Goal: Task Accomplishment & Management: Manage account settings

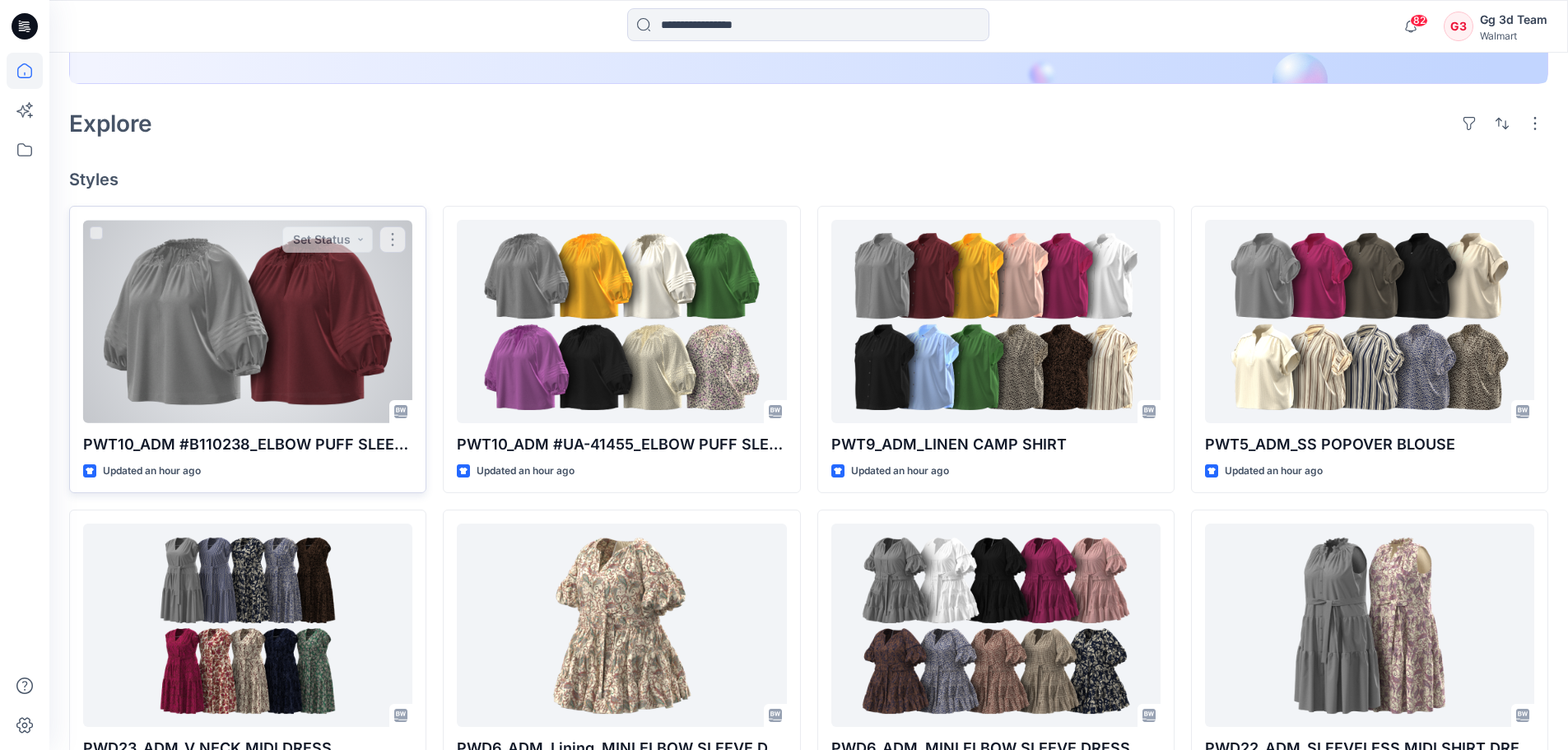
scroll to position [412, 0]
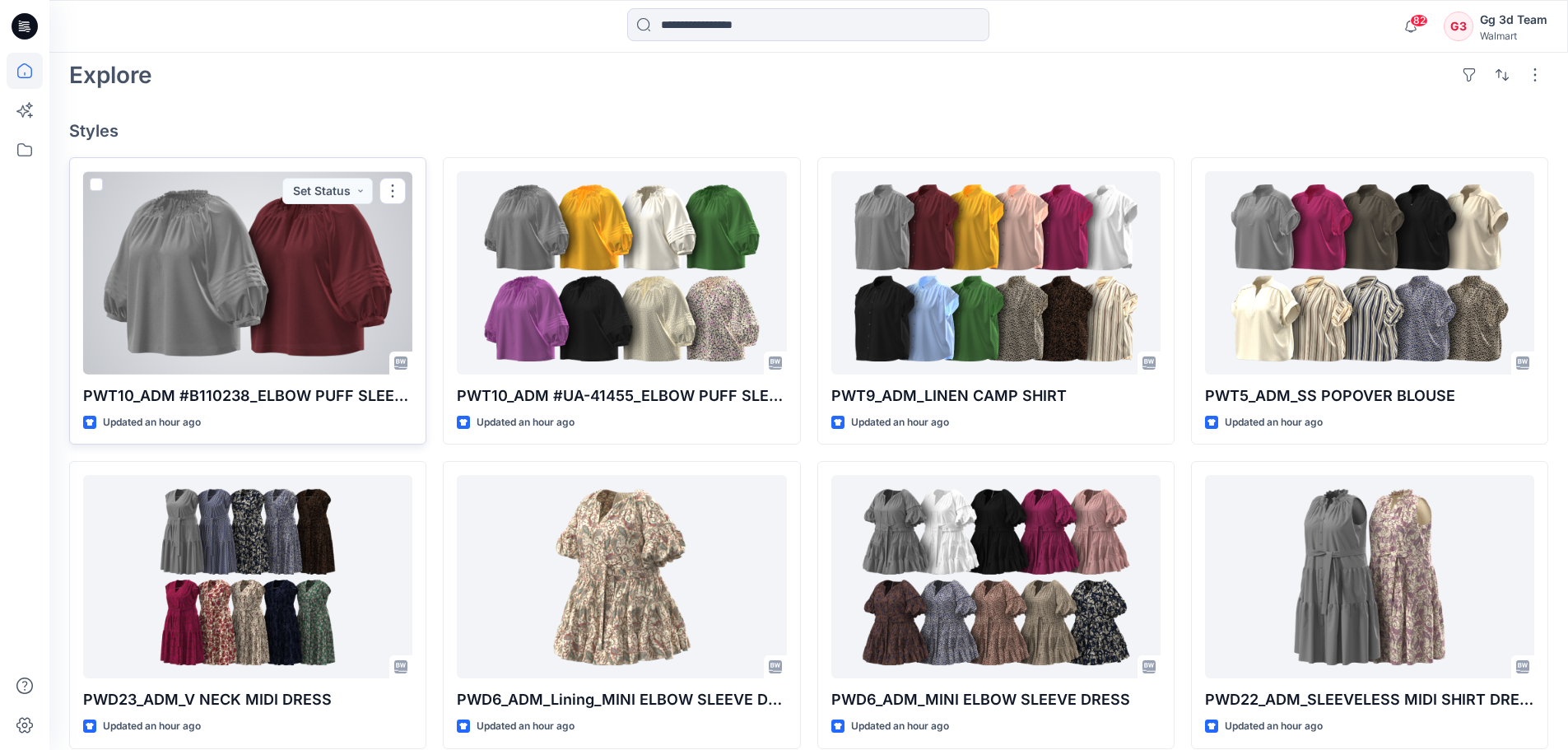
click at [302, 293] on div at bounding box center [248, 273] width 330 height 203
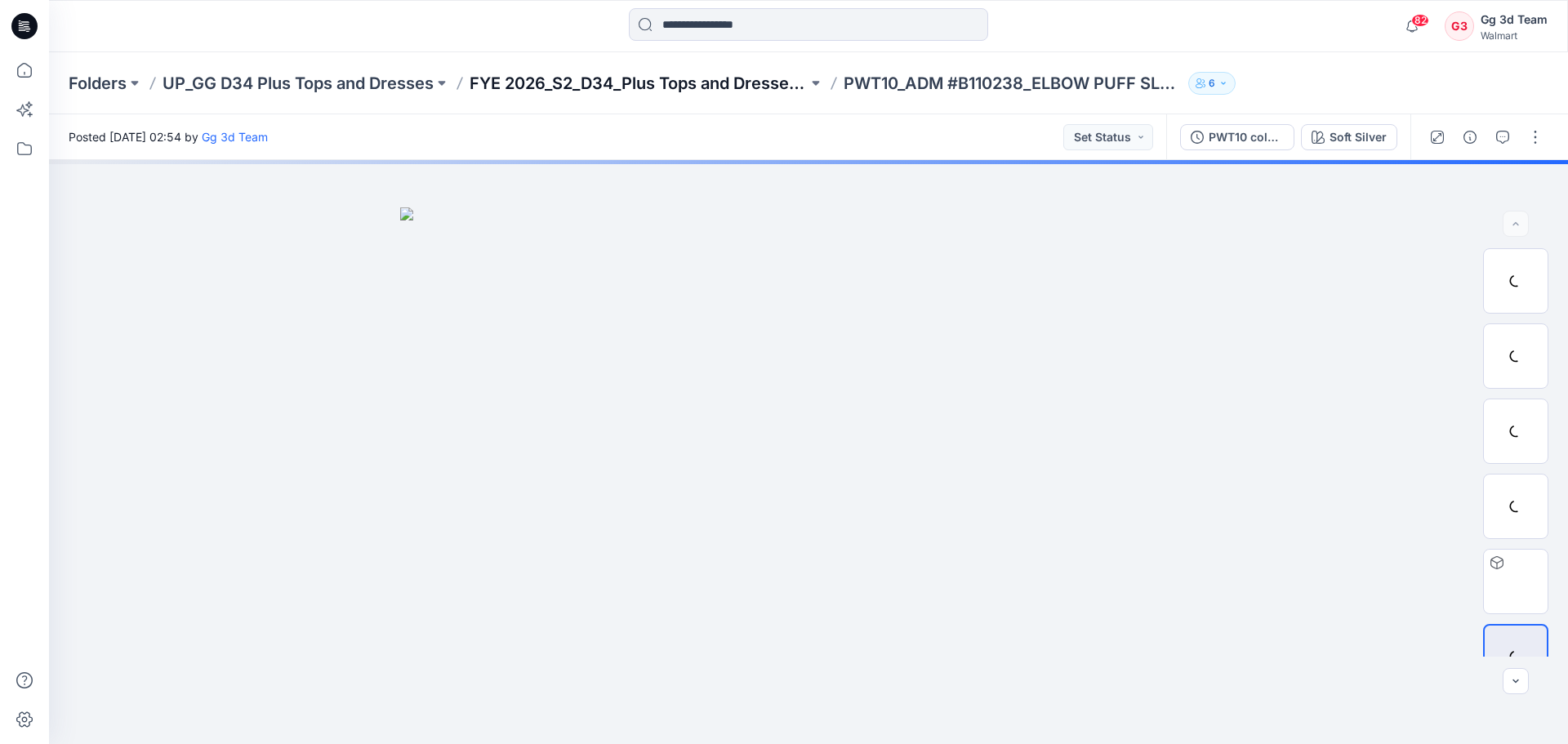
click at [710, 92] on p "FYE 2026_S2_D34_Plus Tops and Dresses_GG" at bounding box center [638, 83] width 338 height 23
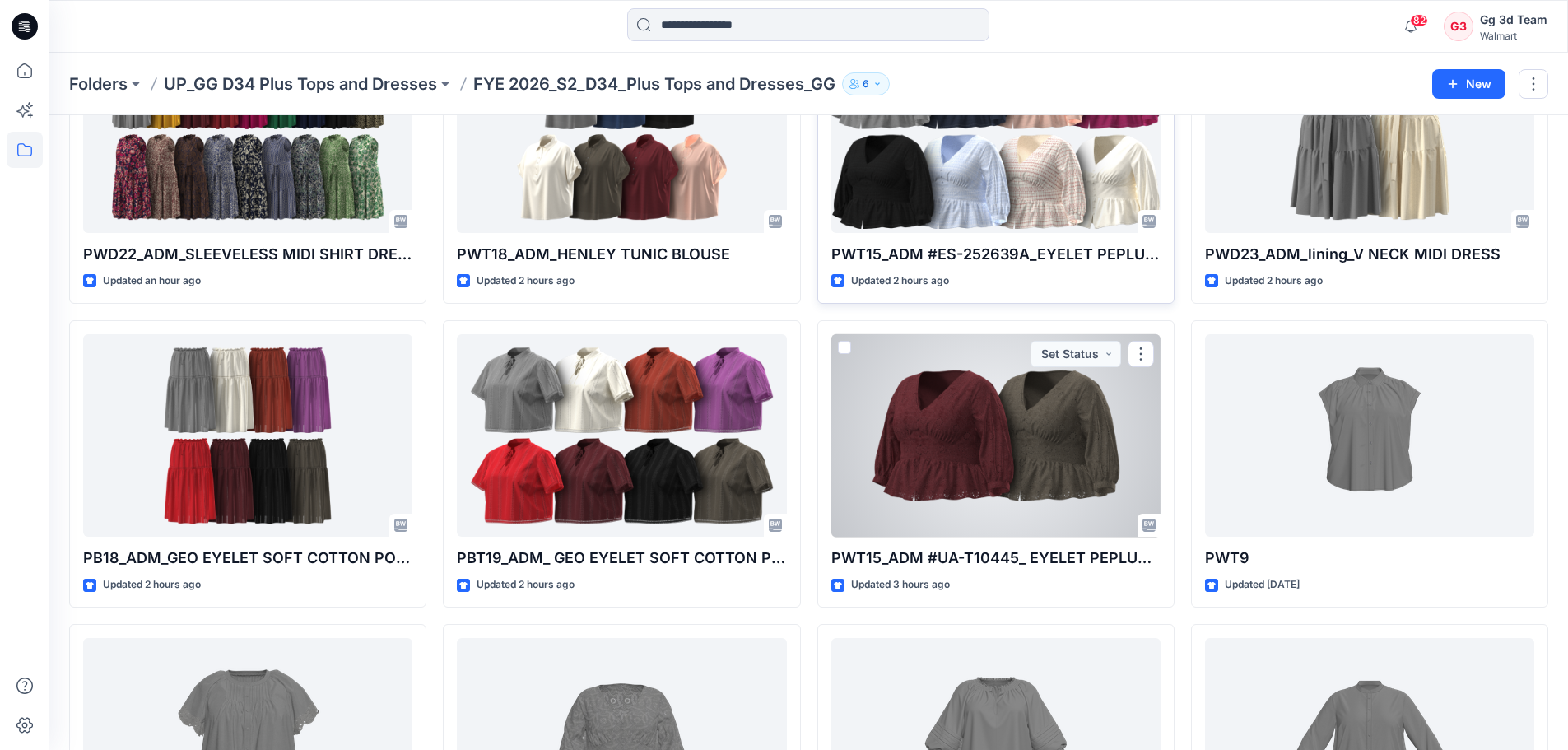
scroll to position [985, 0]
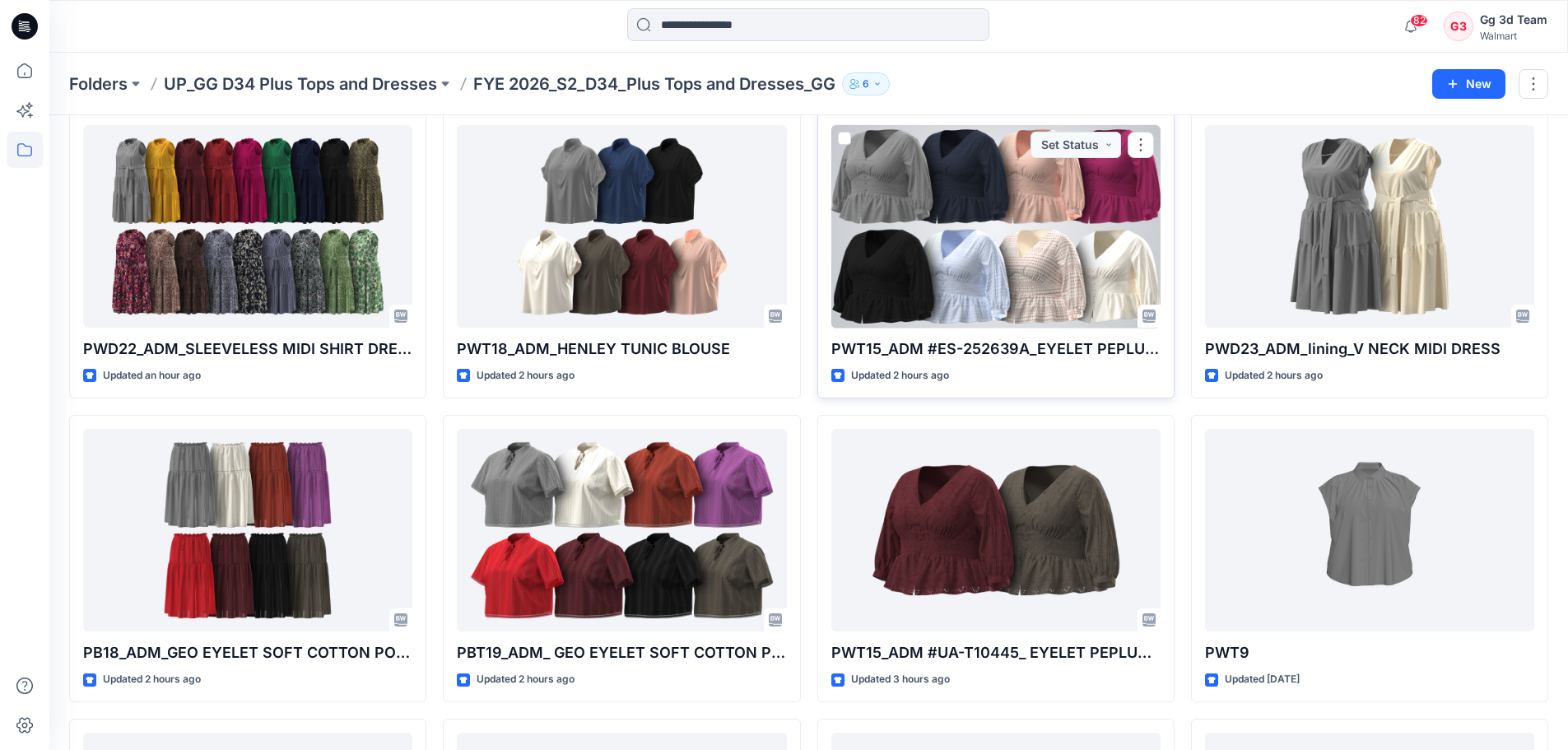
click at [973, 225] on div at bounding box center [996, 227] width 330 height 203
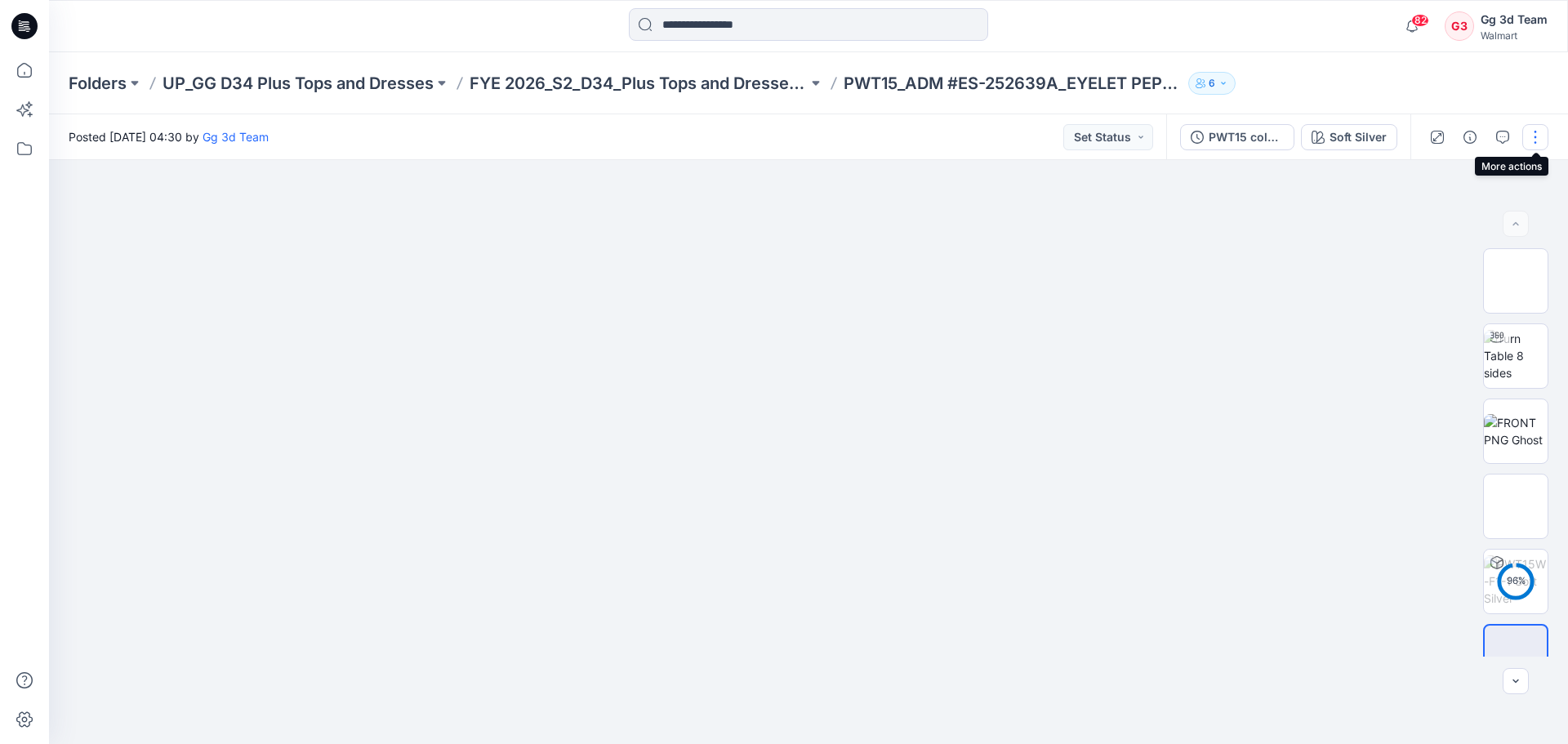
click at [1529, 138] on button "button" at bounding box center [1535, 137] width 26 height 26
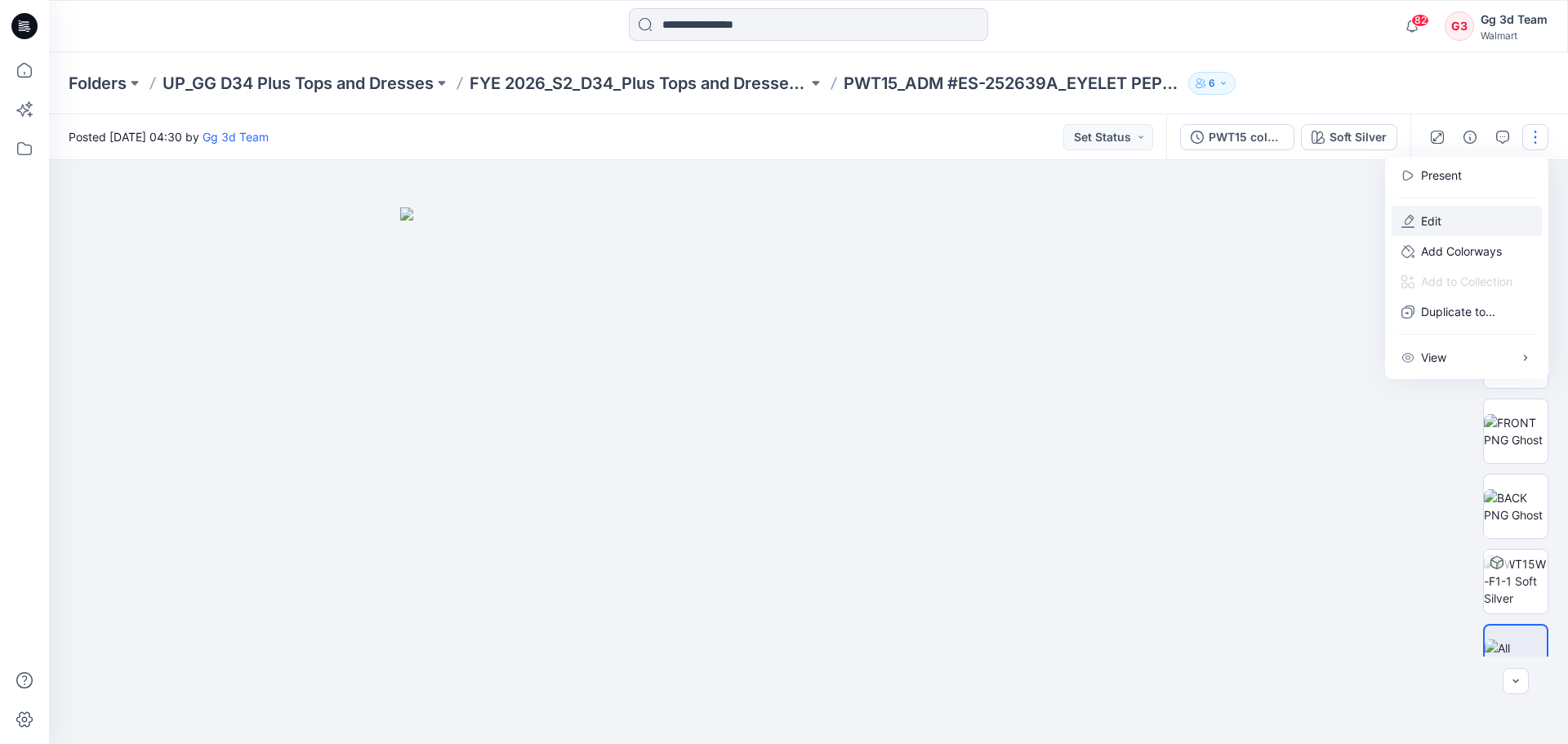
click at [1425, 232] on button "Edit" at bounding box center [1466, 221] width 150 height 30
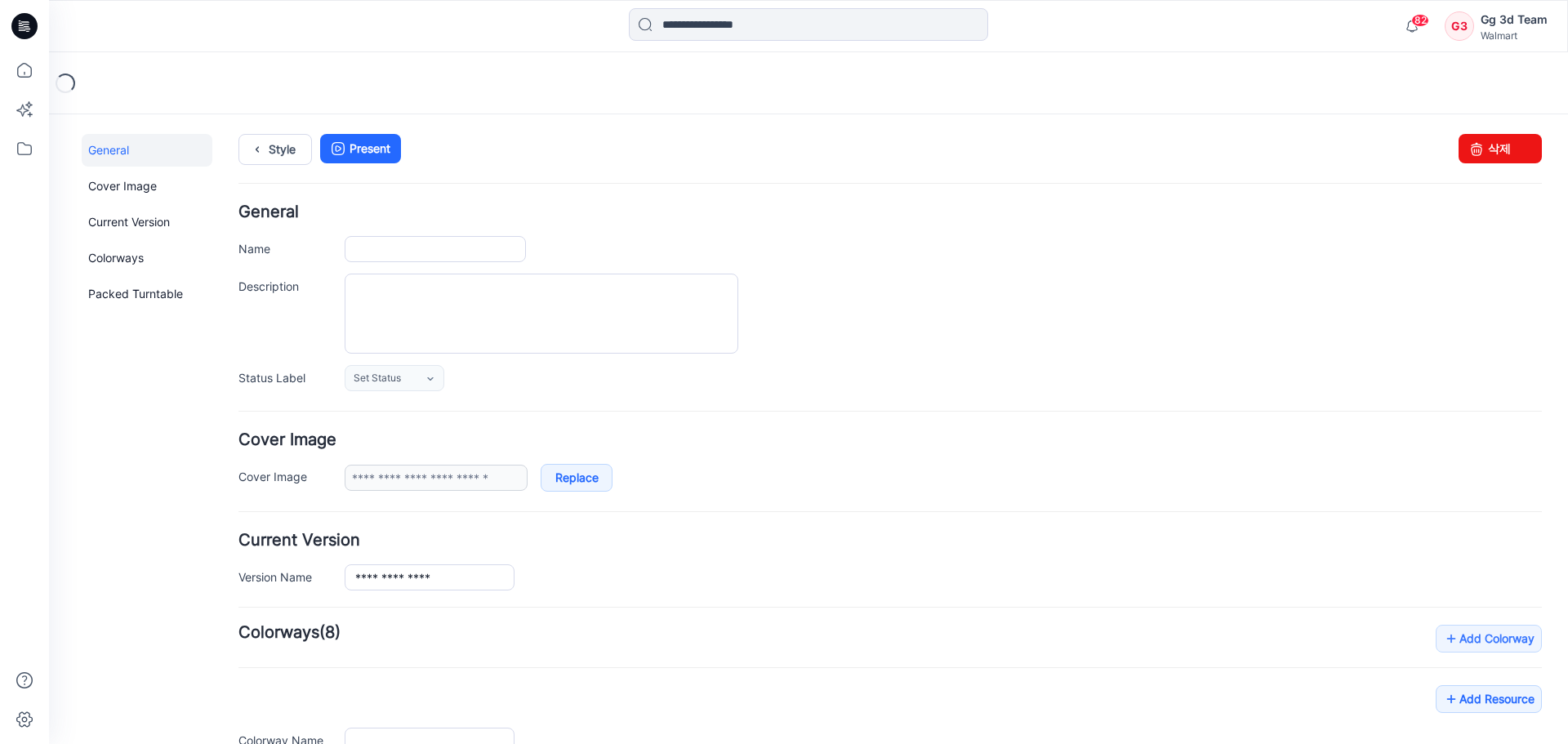
type input "**********"
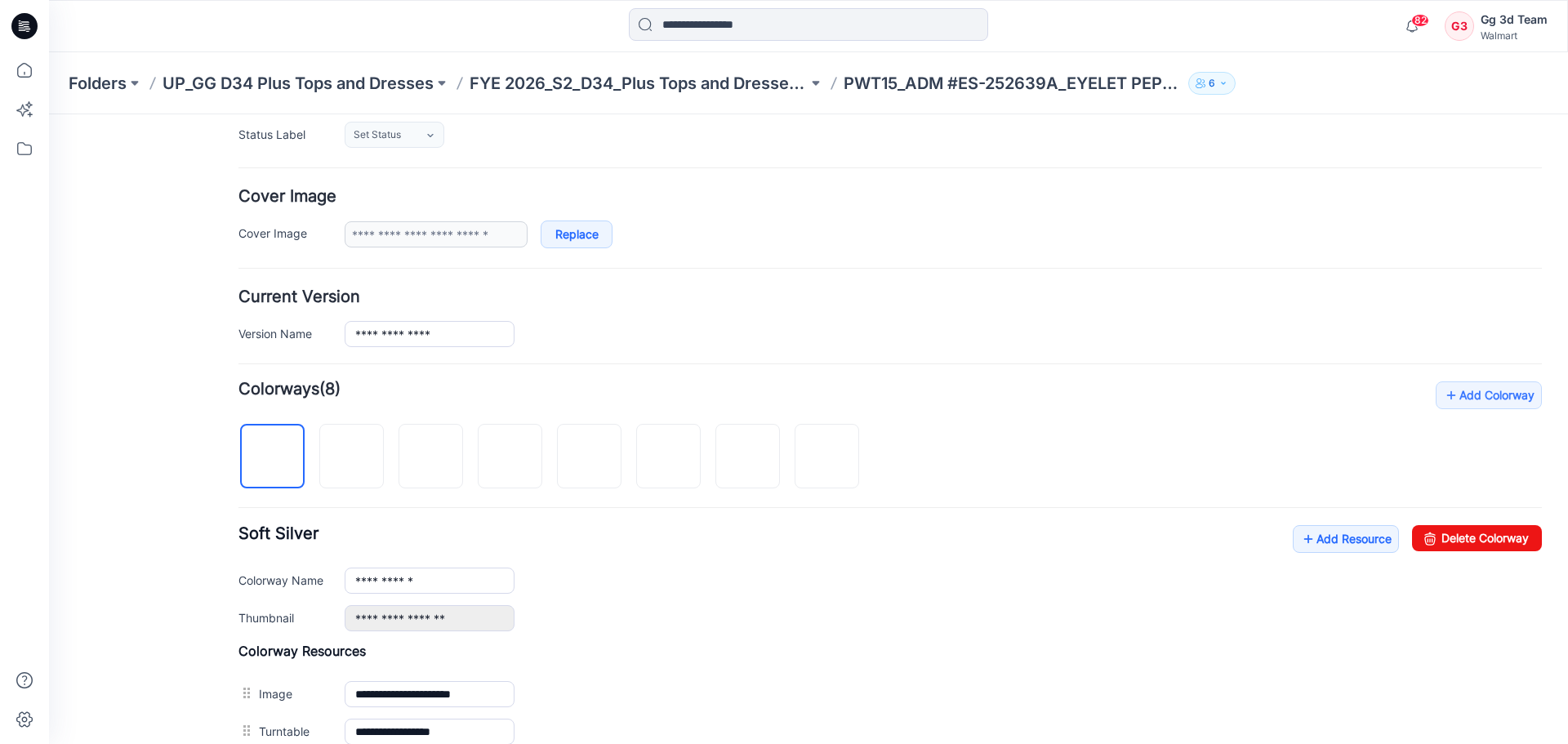
scroll to position [245, 0]
click at [431, 455] on img at bounding box center [431, 455] width 0 height 0
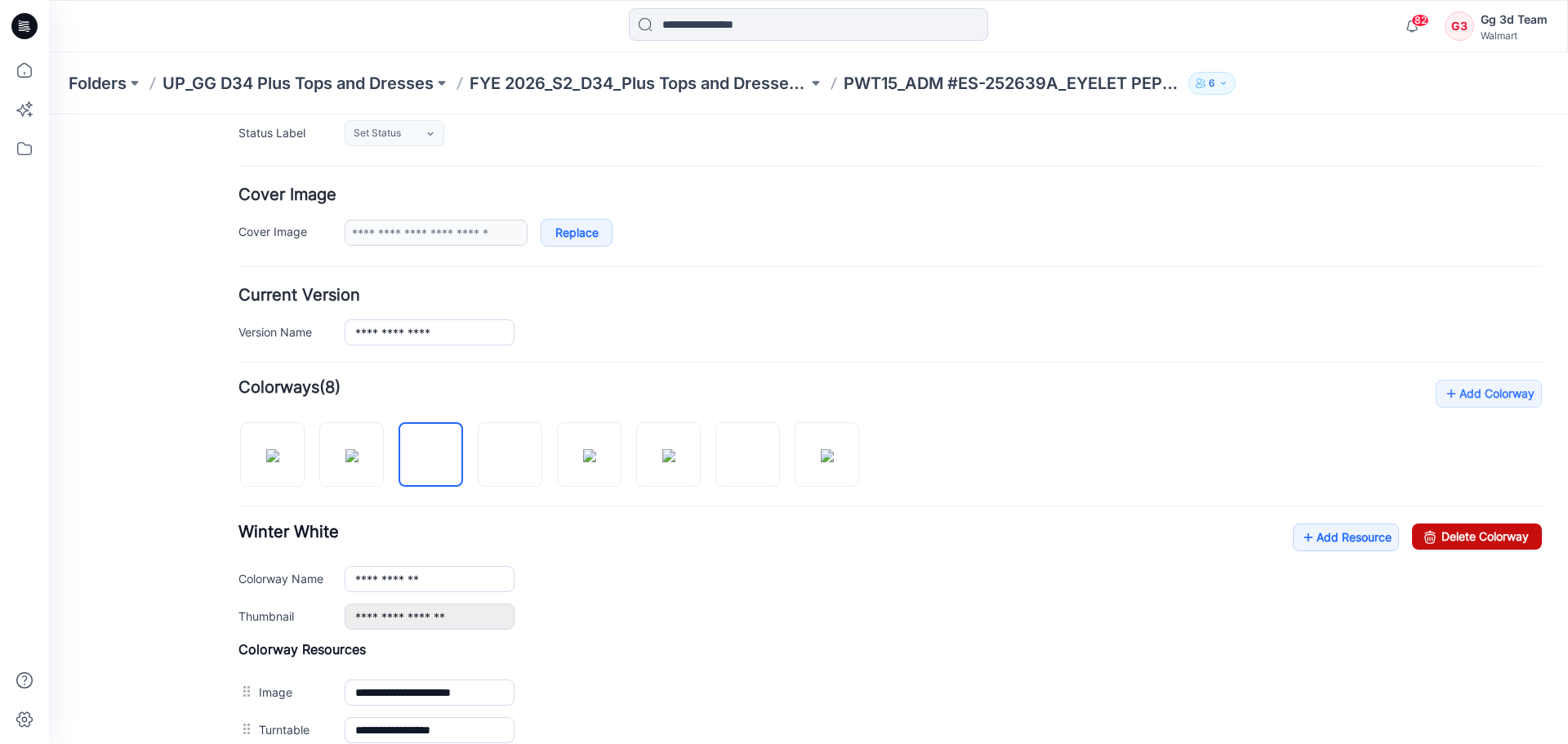
click at [1467, 544] on link "Delete Colorway" at bounding box center [1477, 536] width 130 height 26
type input "**********"
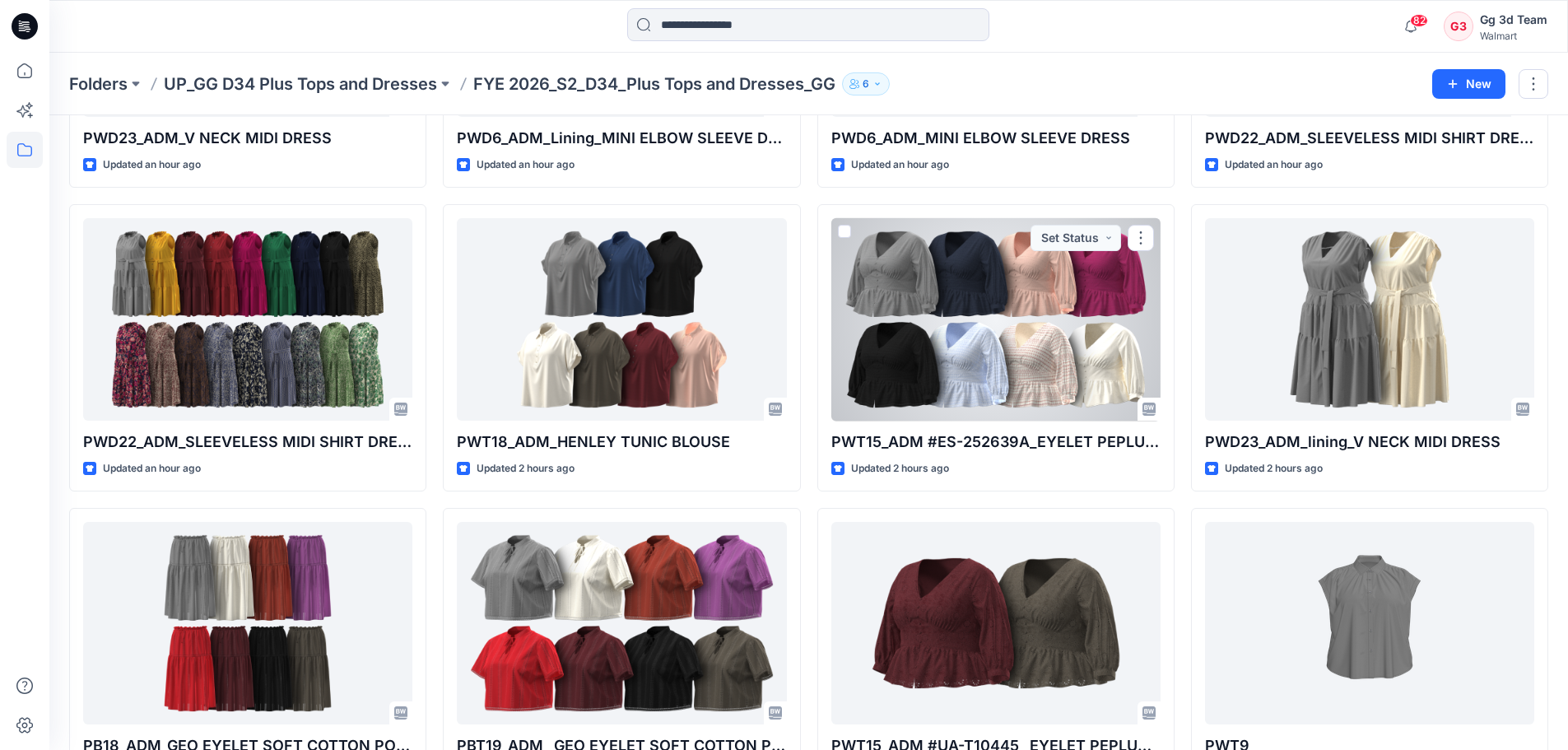
scroll to position [988, 0]
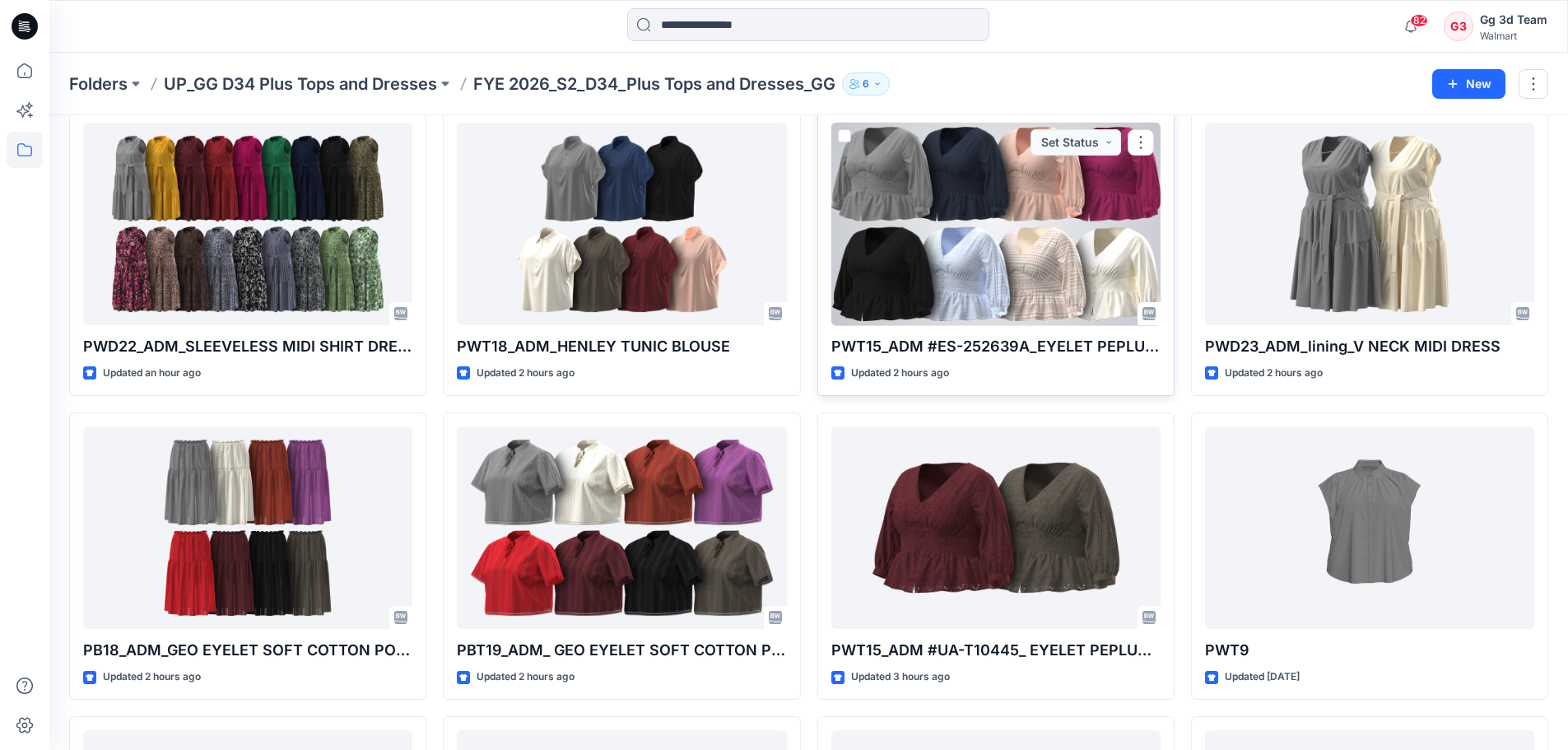
click at [959, 281] on div at bounding box center [996, 224] width 330 height 203
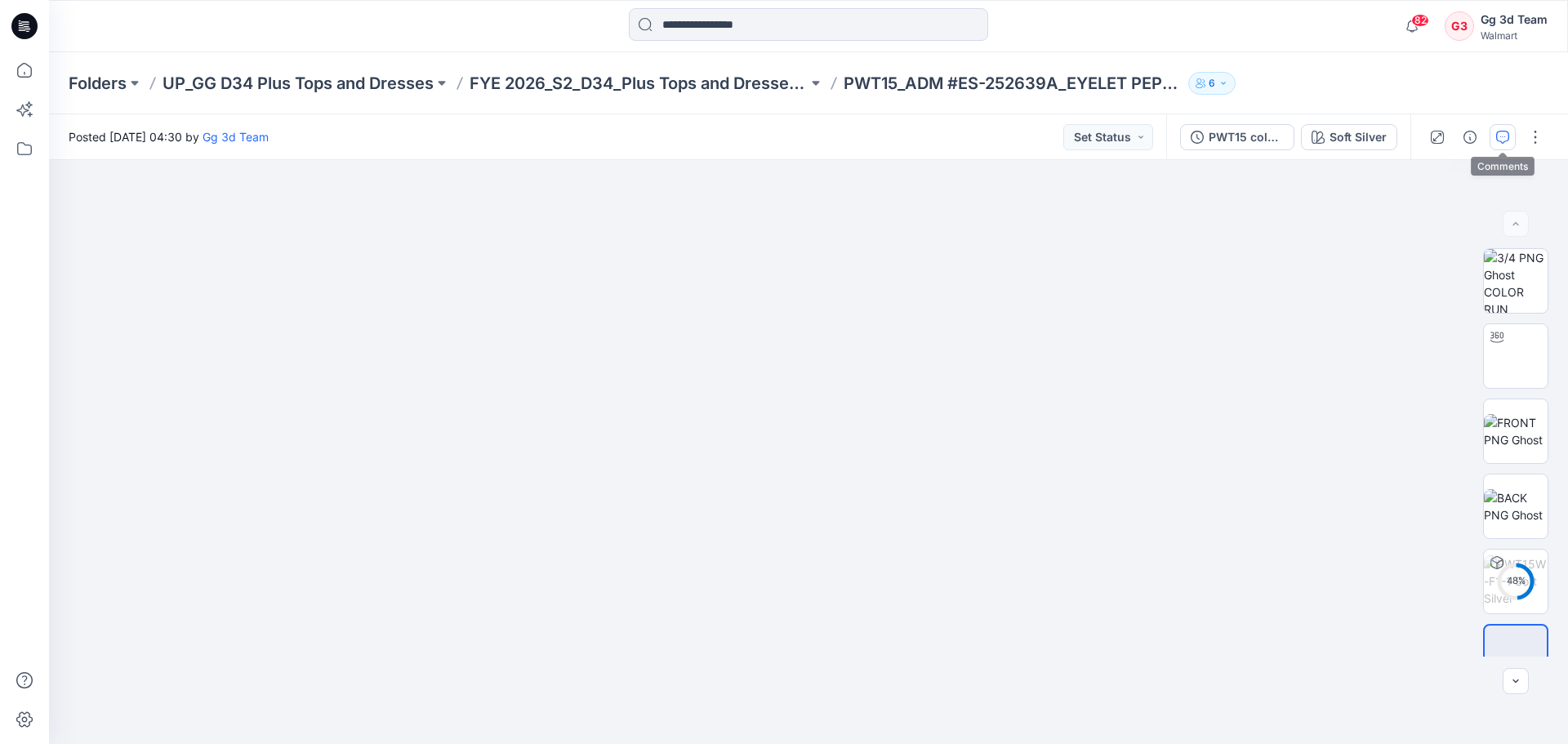
click at [1507, 131] on icon "button" at bounding box center [1503, 138] width 13 height 13
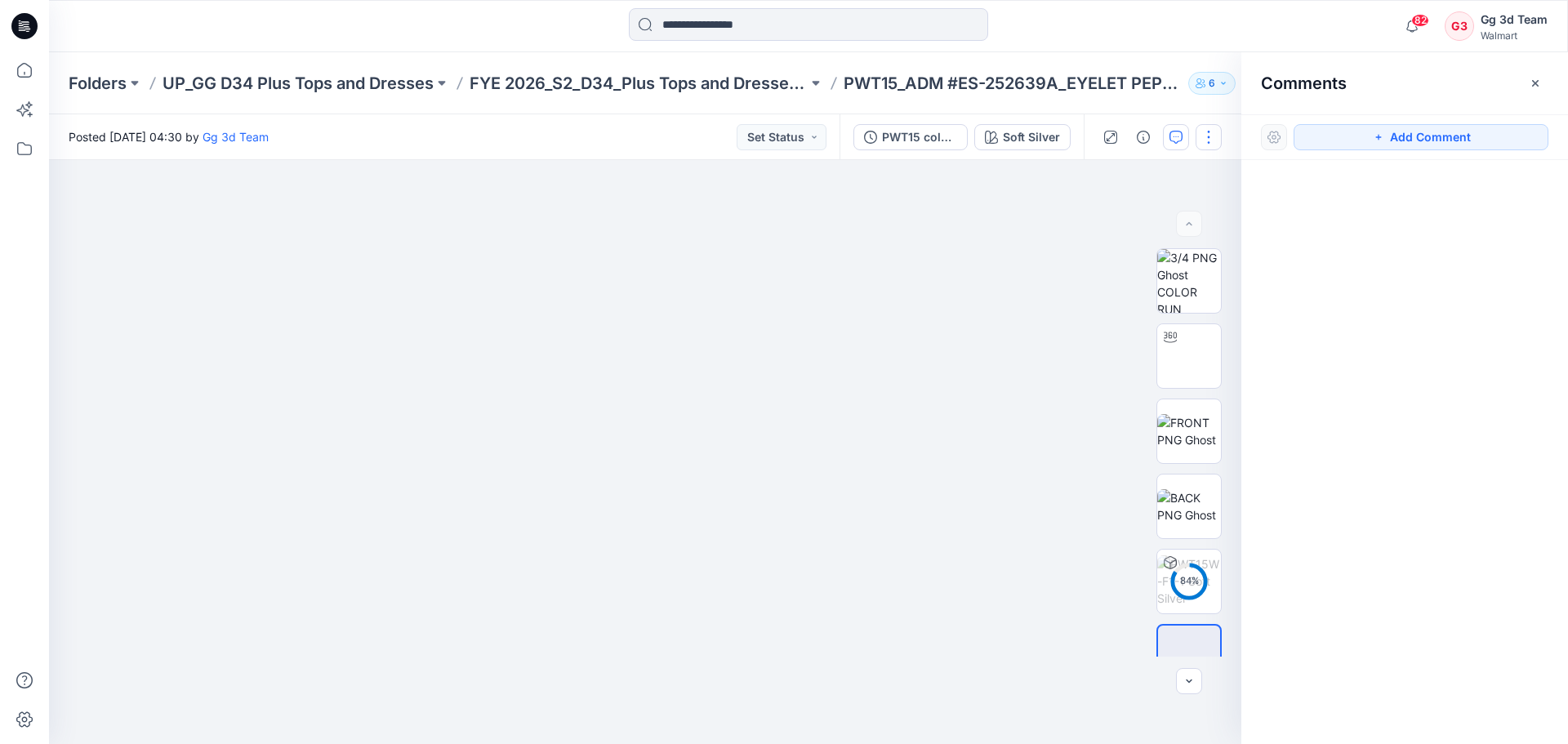
click at [1197, 145] on button "button" at bounding box center [1208, 137] width 26 height 26
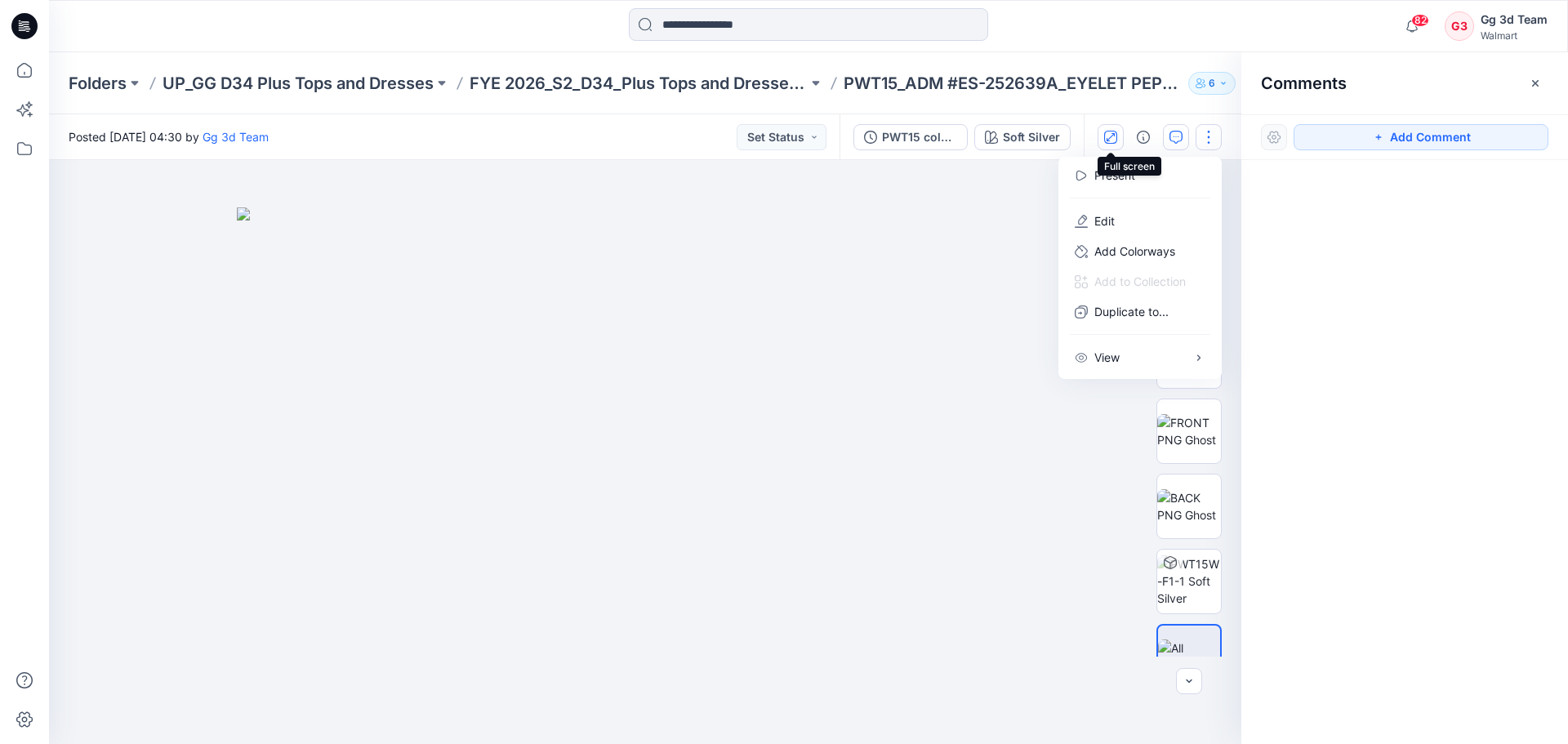
click at [1113, 140] on icon "button" at bounding box center [1111, 138] width 13 height 13
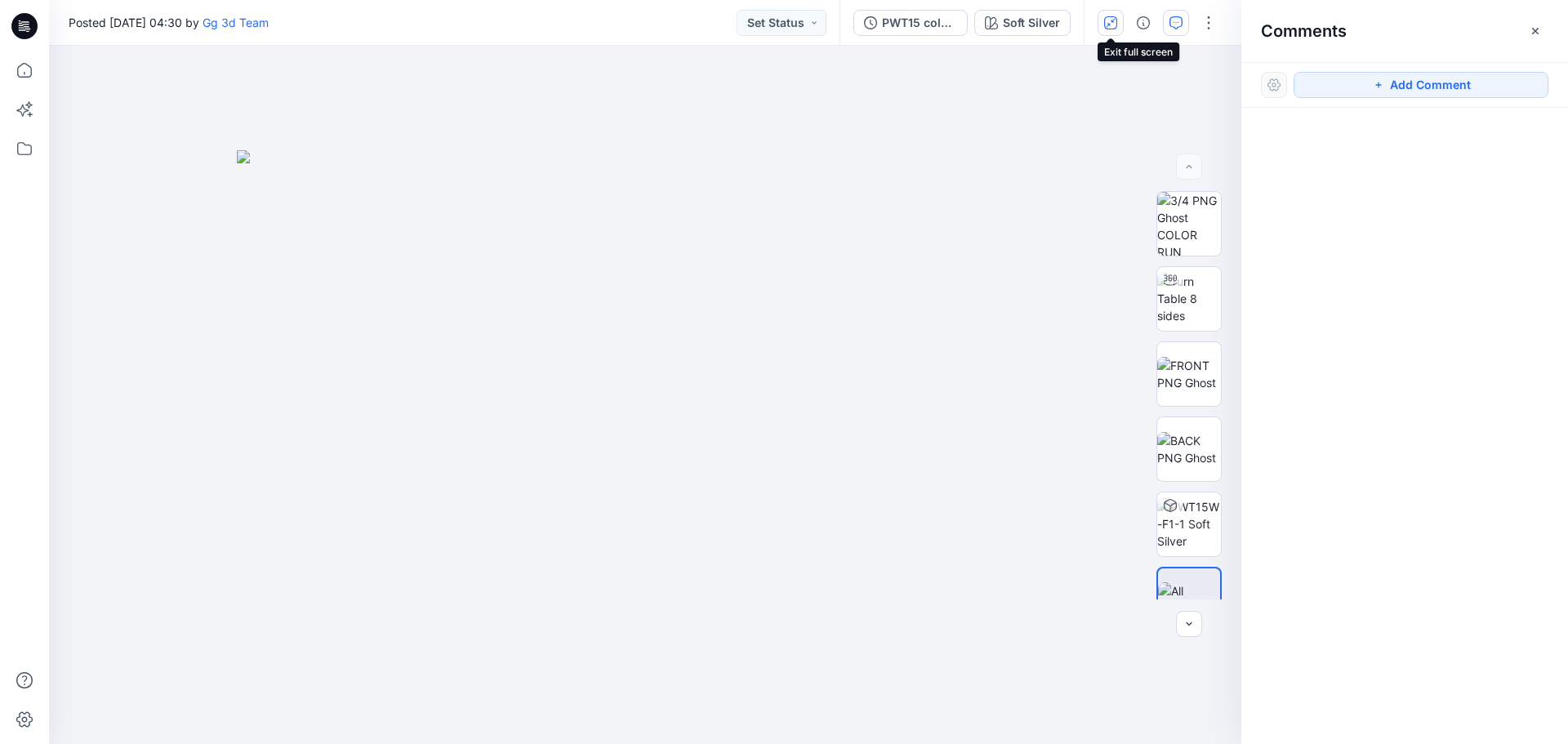
click at [1113, 33] on button "button" at bounding box center [1110, 23] width 26 height 26
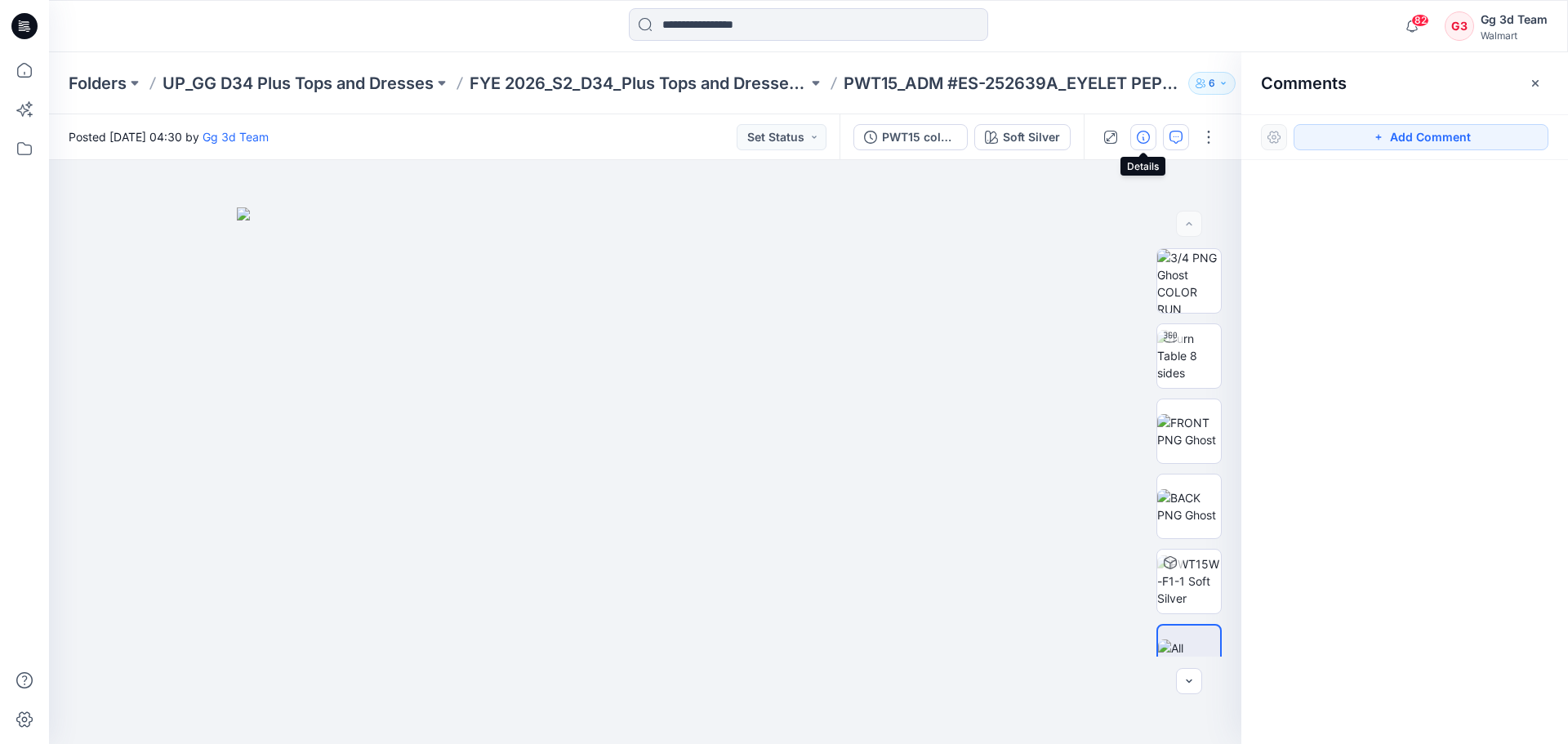
click at [1146, 137] on icon "button" at bounding box center [1143, 138] width 13 height 13
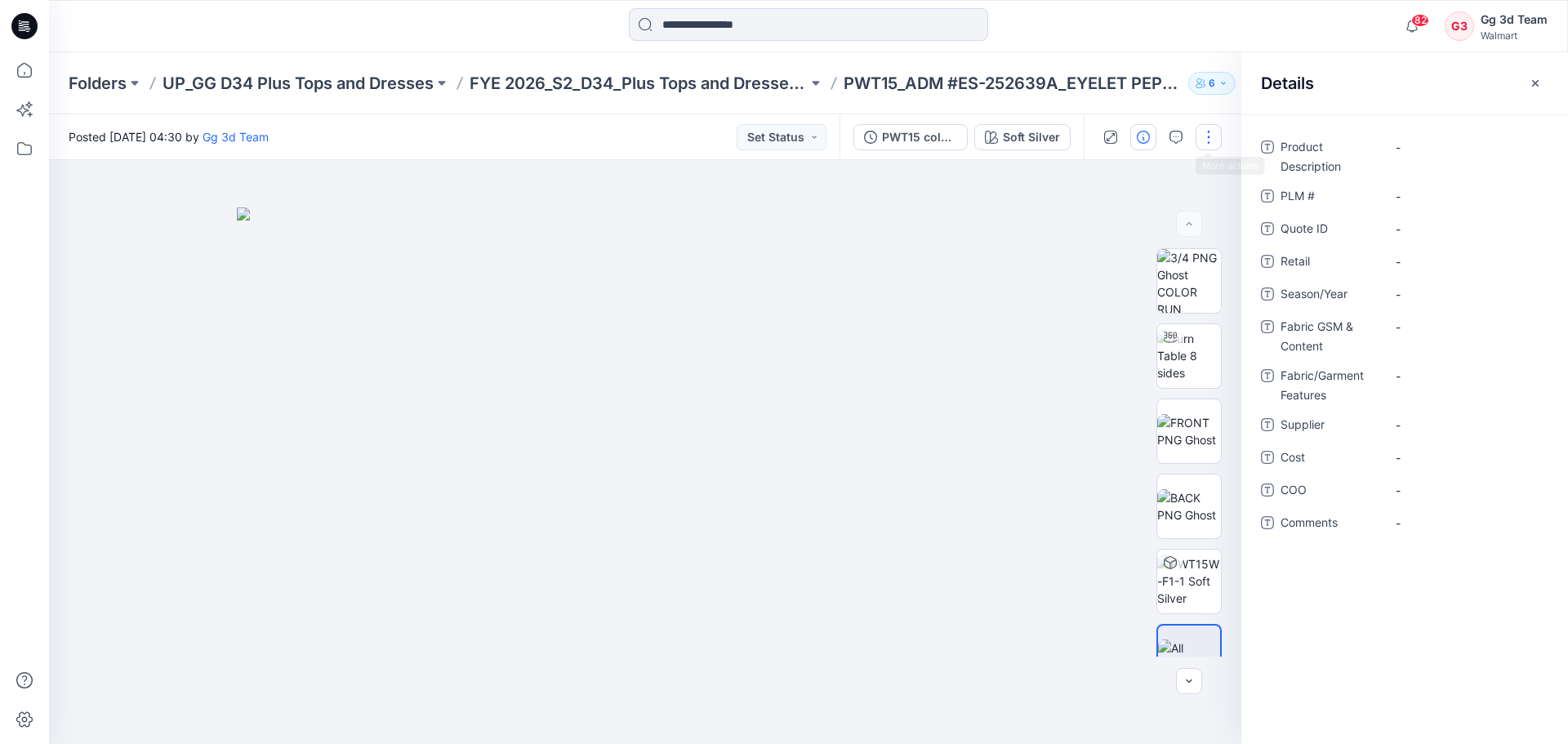
click at [1218, 137] on button "button" at bounding box center [1208, 137] width 26 height 26
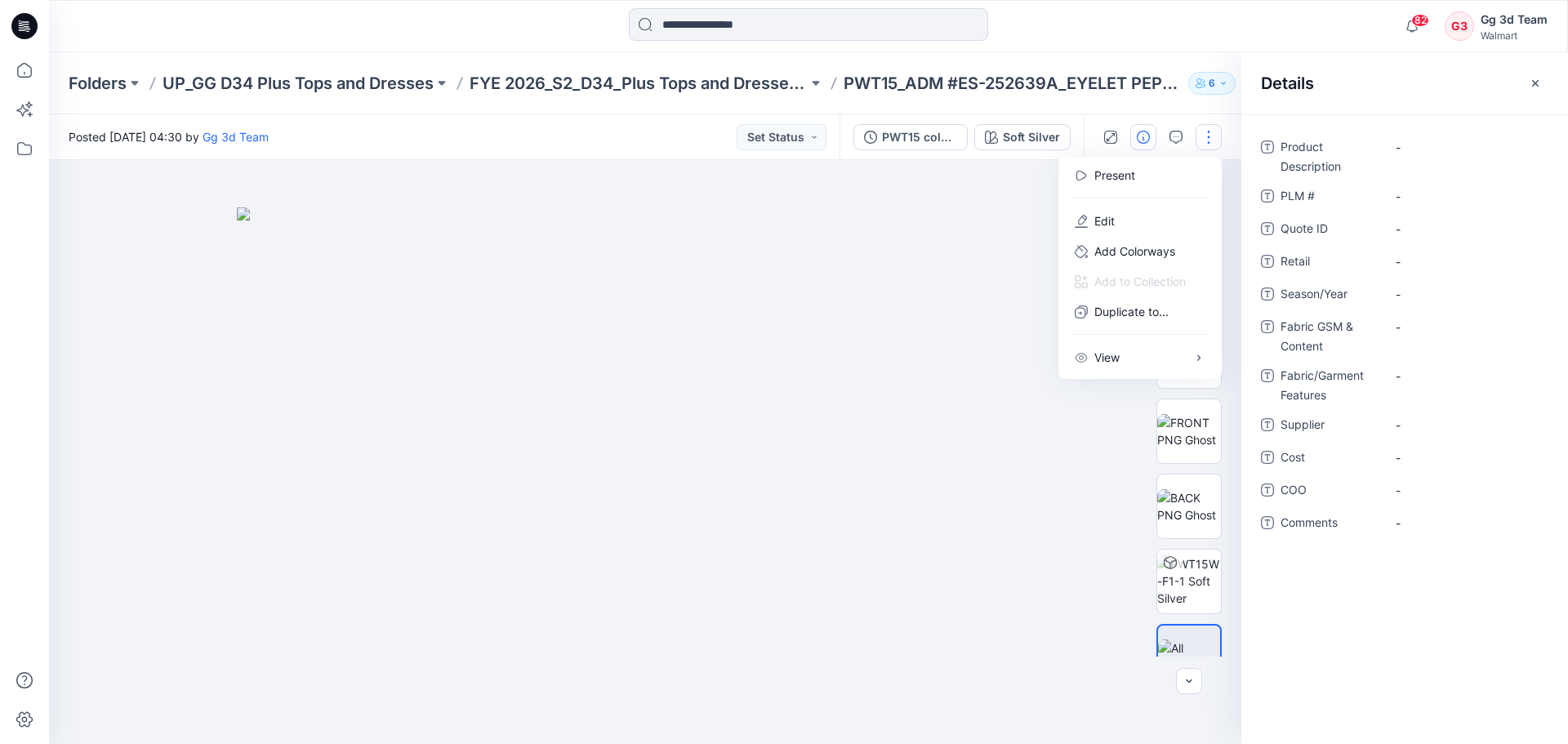
click at [1118, 377] on div "Present Edit Add Colorways Add to Collection Duplicate to... View Preload 3D vi…" at bounding box center [1140, 268] width 163 height 222
click at [1115, 369] on button "View" at bounding box center [1140, 357] width 150 height 30
click at [1081, 490] on div at bounding box center [645, 452] width 1192 height 584
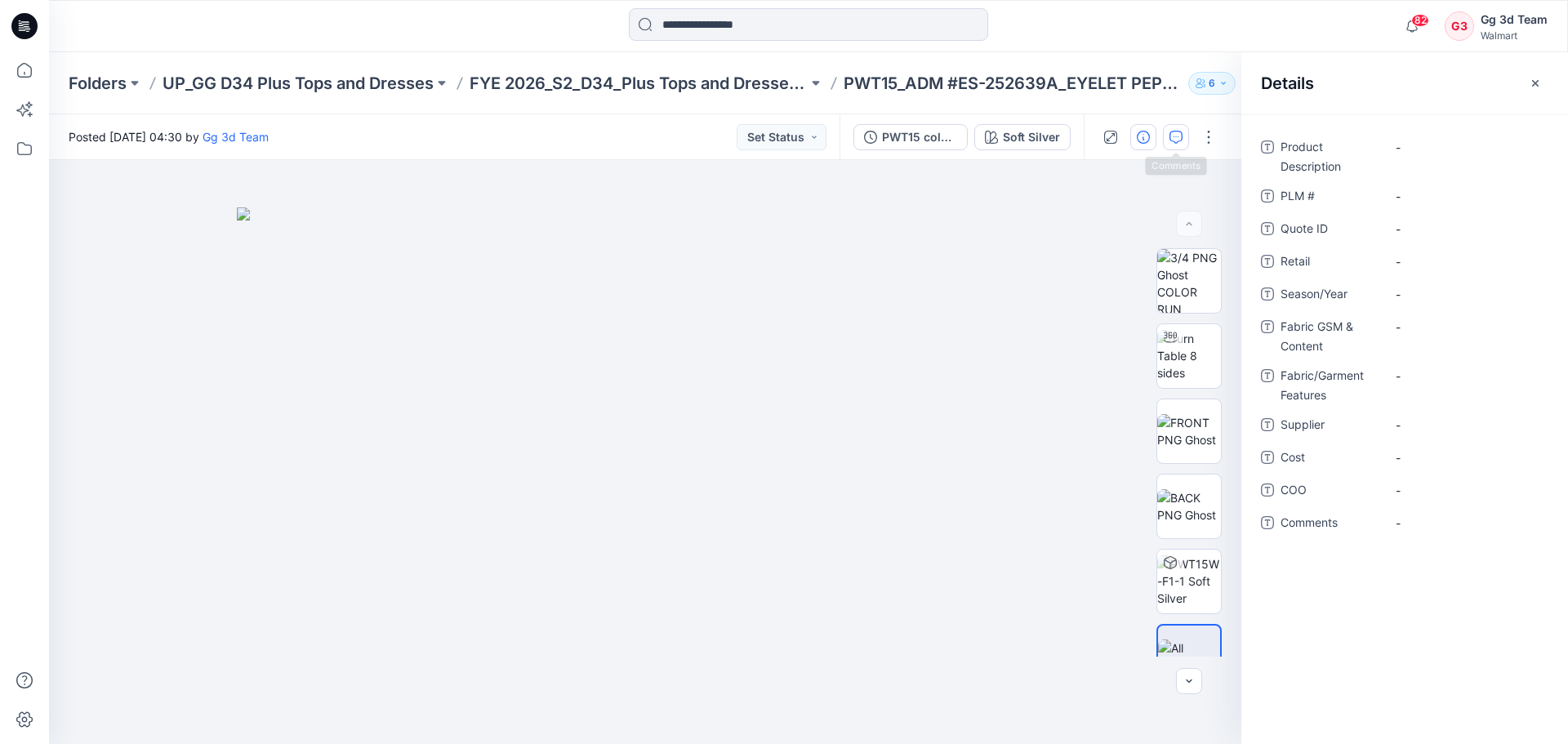
click at [1179, 136] on icon "button" at bounding box center [1176, 138] width 13 height 13
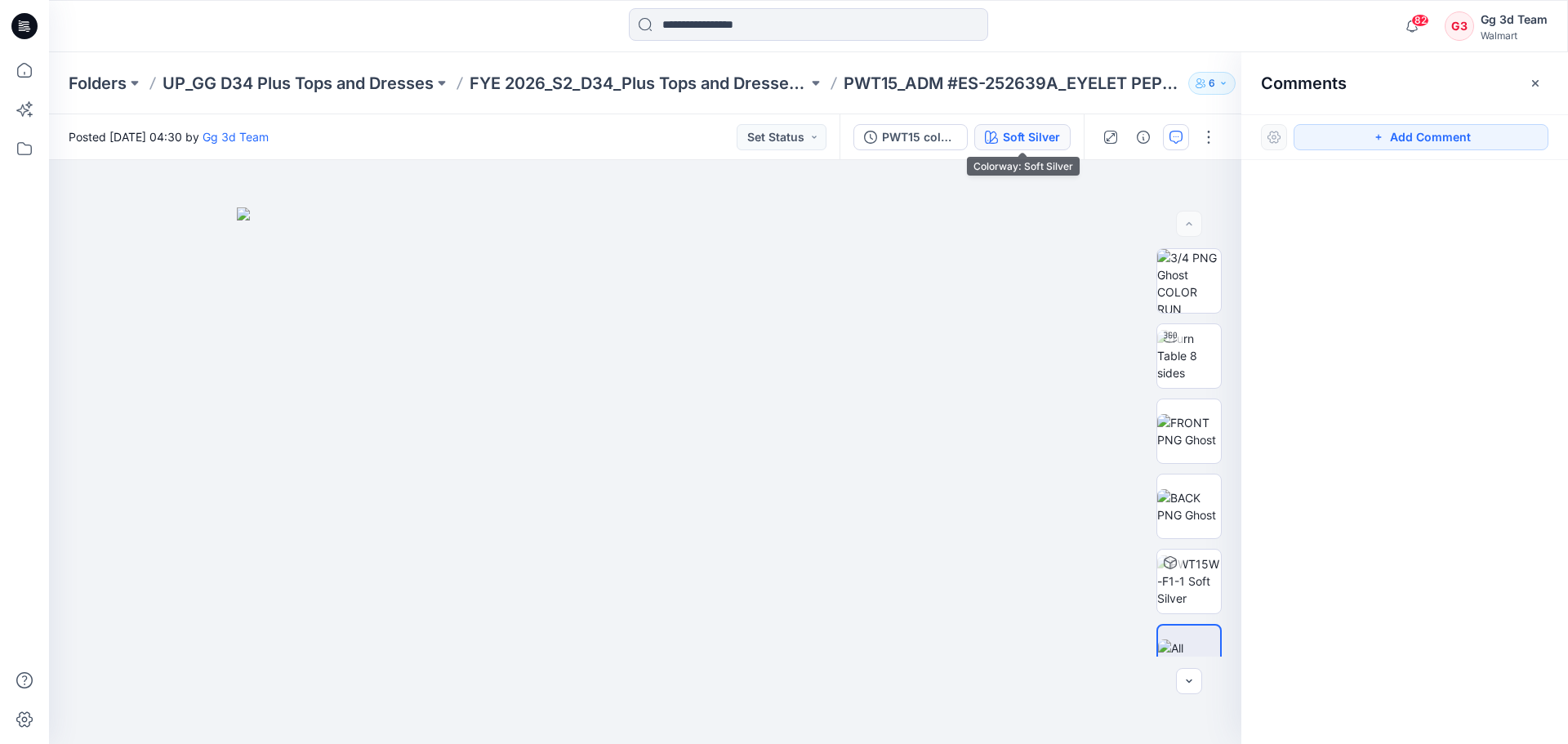
click at [1033, 138] on div "Soft Silver" at bounding box center [1031, 138] width 58 height 18
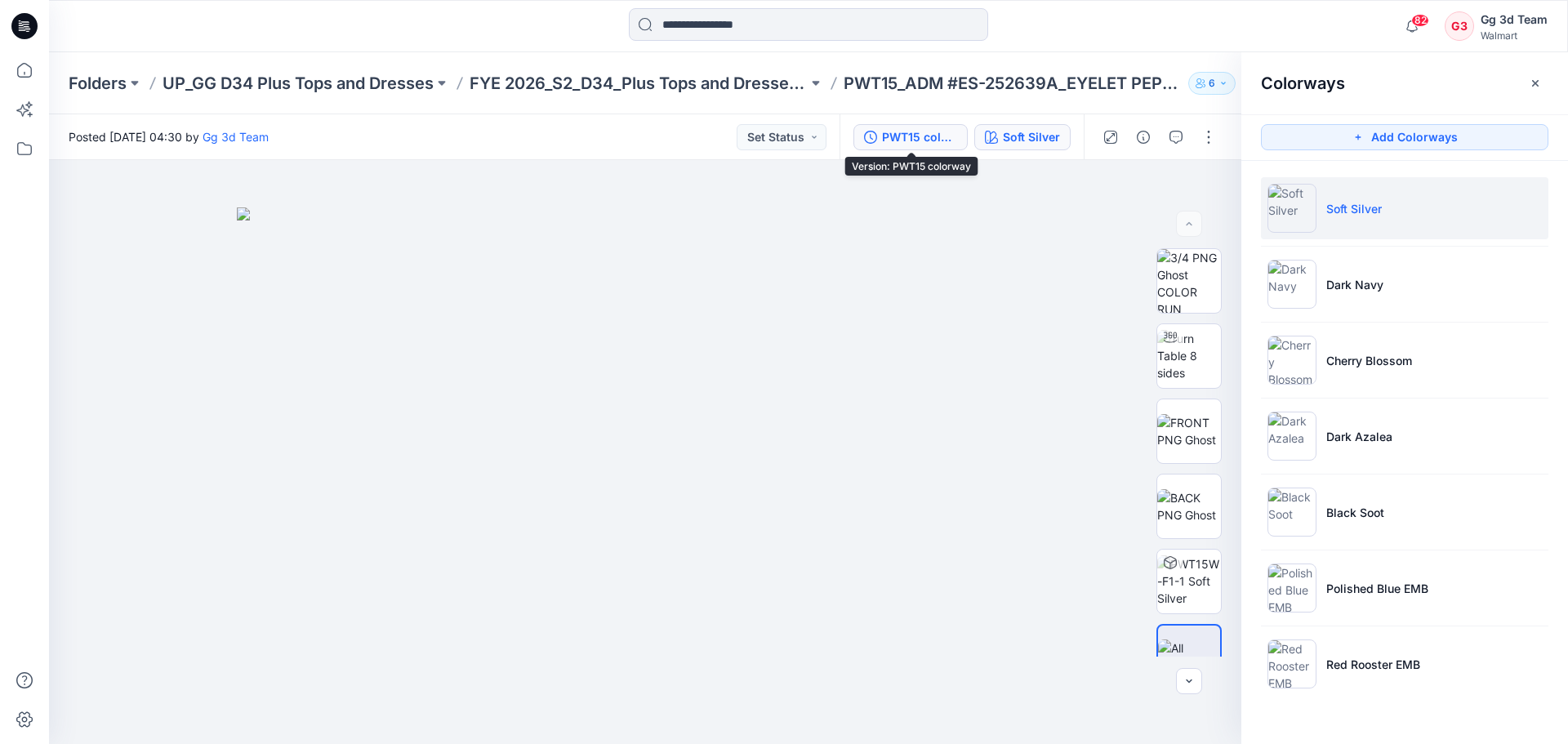
click at [931, 137] on div "PWT15 colorway" at bounding box center [919, 138] width 75 height 18
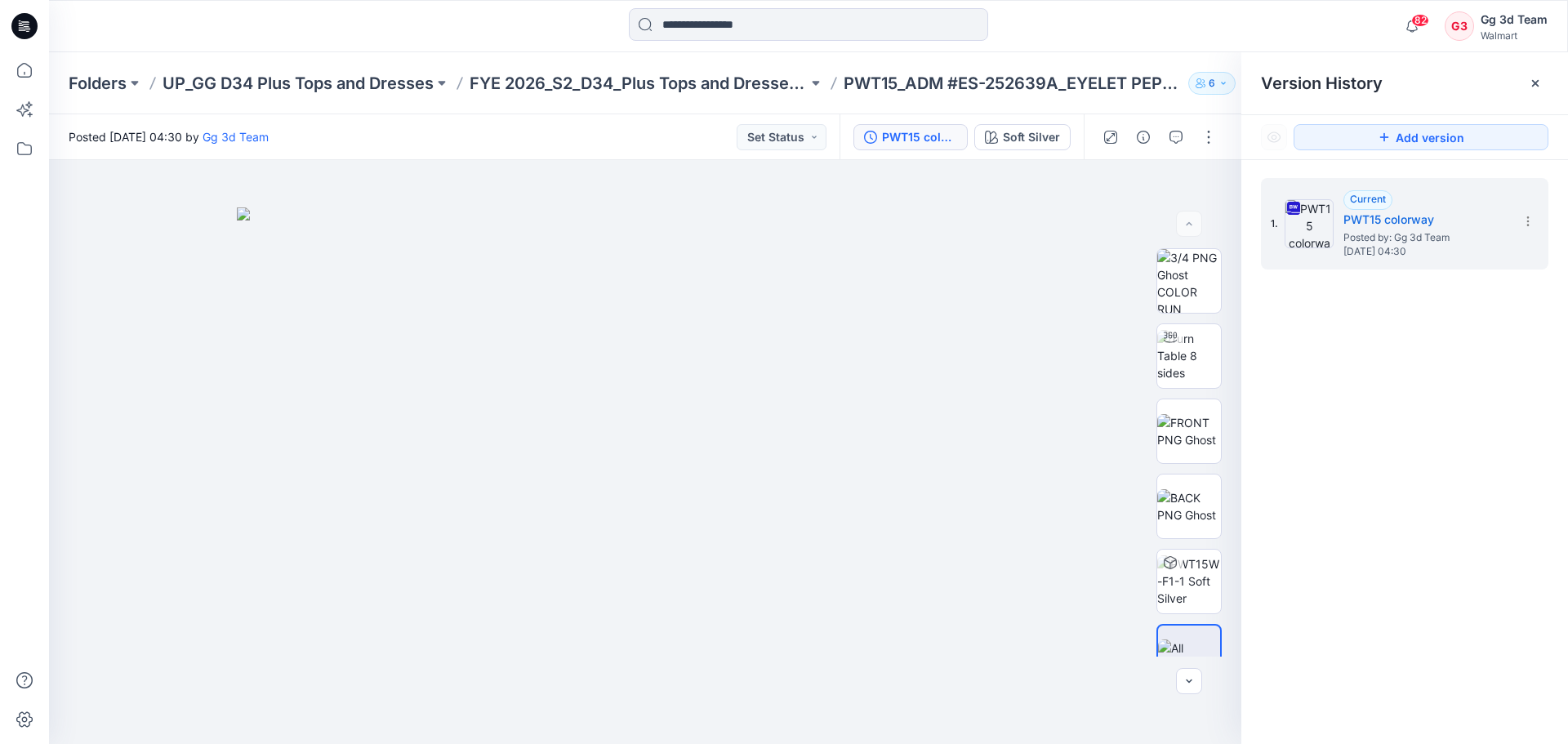
click at [1388, 407] on div "1. Current PWT15 colorway Posted by: Gg 3d Team Monday, August 25, 2025 04:30" at bounding box center [1405, 464] width 327 height 607
click at [1395, 145] on button "Add version" at bounding box center [1420, 137] width 254 height 26
click at [1465, 424] on div "1. Current PWT15 colorway Posted by: Gg 3d Team Monday, August 25, 2025 04:30" at bounding box center [1405, 464] width 327 height 607
click at [972, 313] on img at bounding box center [645, 476] width 817 height 537
click at [1458, 427] on div "1. Current PWT15 colorway Posted by: Gg 3d Team Monday, August 25, 2025 04:30" at bounding box center [1405, 464] width 327 height 607
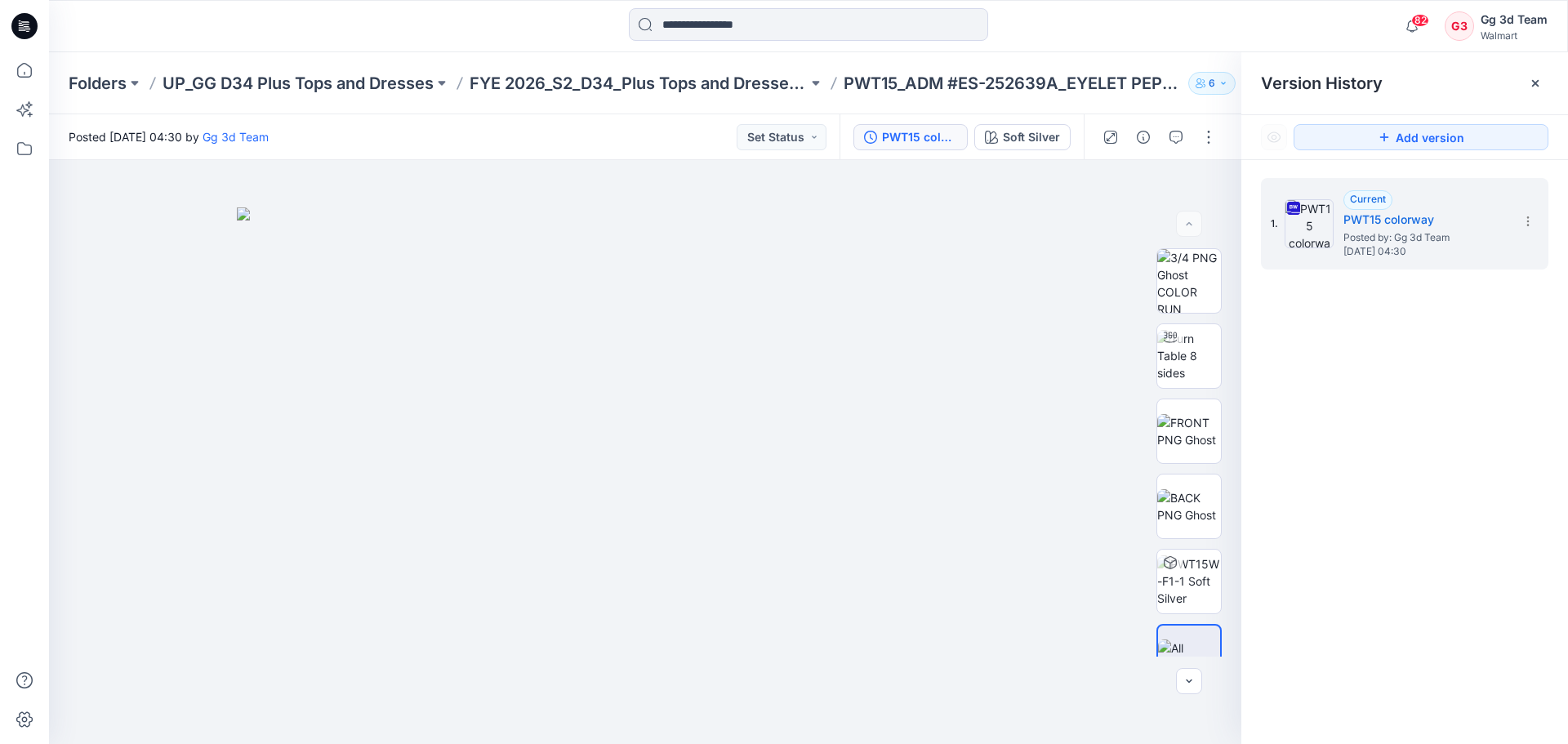
click at [1338, 387] on div "1. Current PWT15 colorway Posted by: Gg 3d Team Monday, August 25, 2025 04:30" at bounding box center [1405, 464] width 327 height 607
click at [504, 133] on div "Posted Monday, August 25, 2025 04:30 by Gg 3d Team Set Status" at bounding box center [445, 137] width 791 height 45
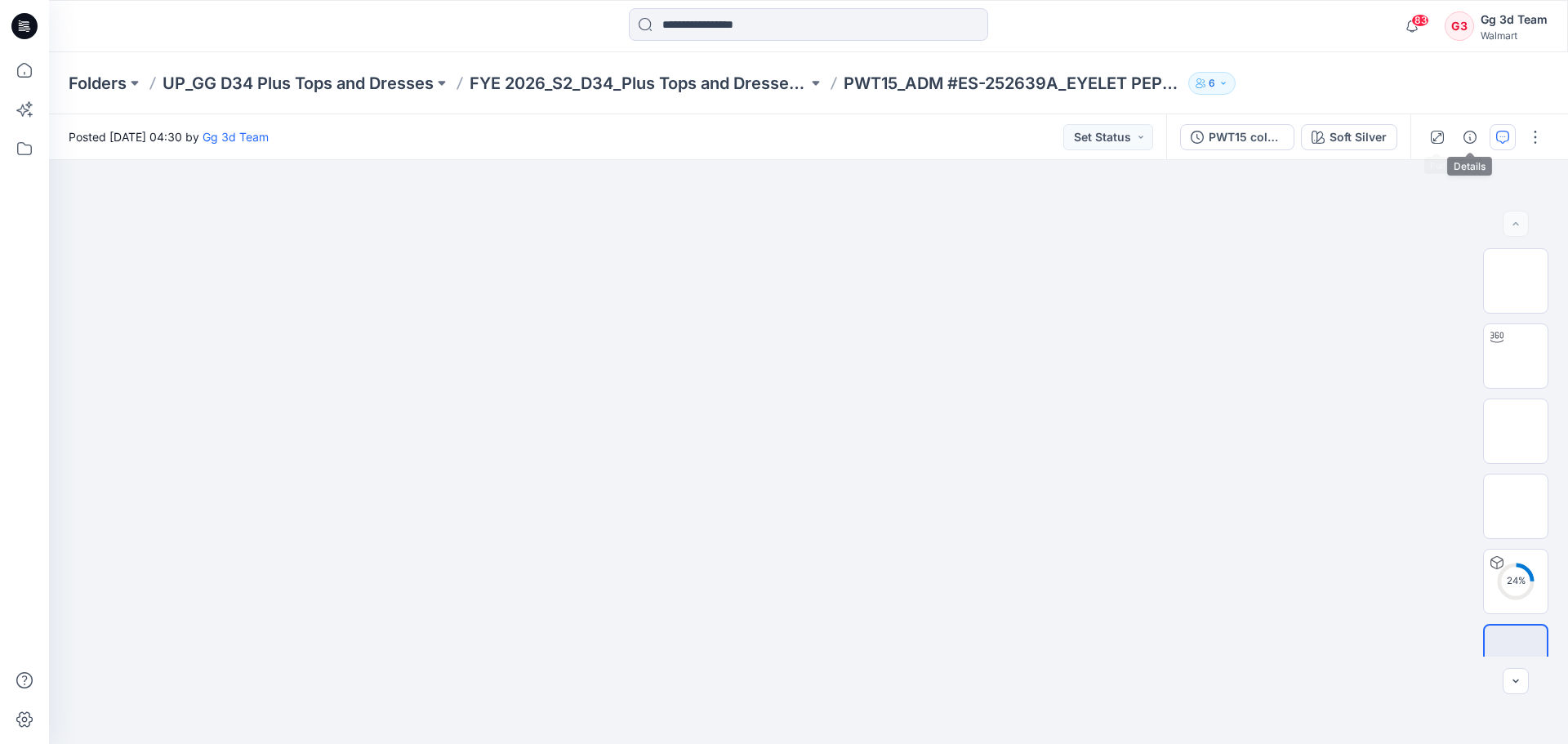
click at [1504, 136] on icon "button" at bounding box center [1503, 138] width 13 height 13
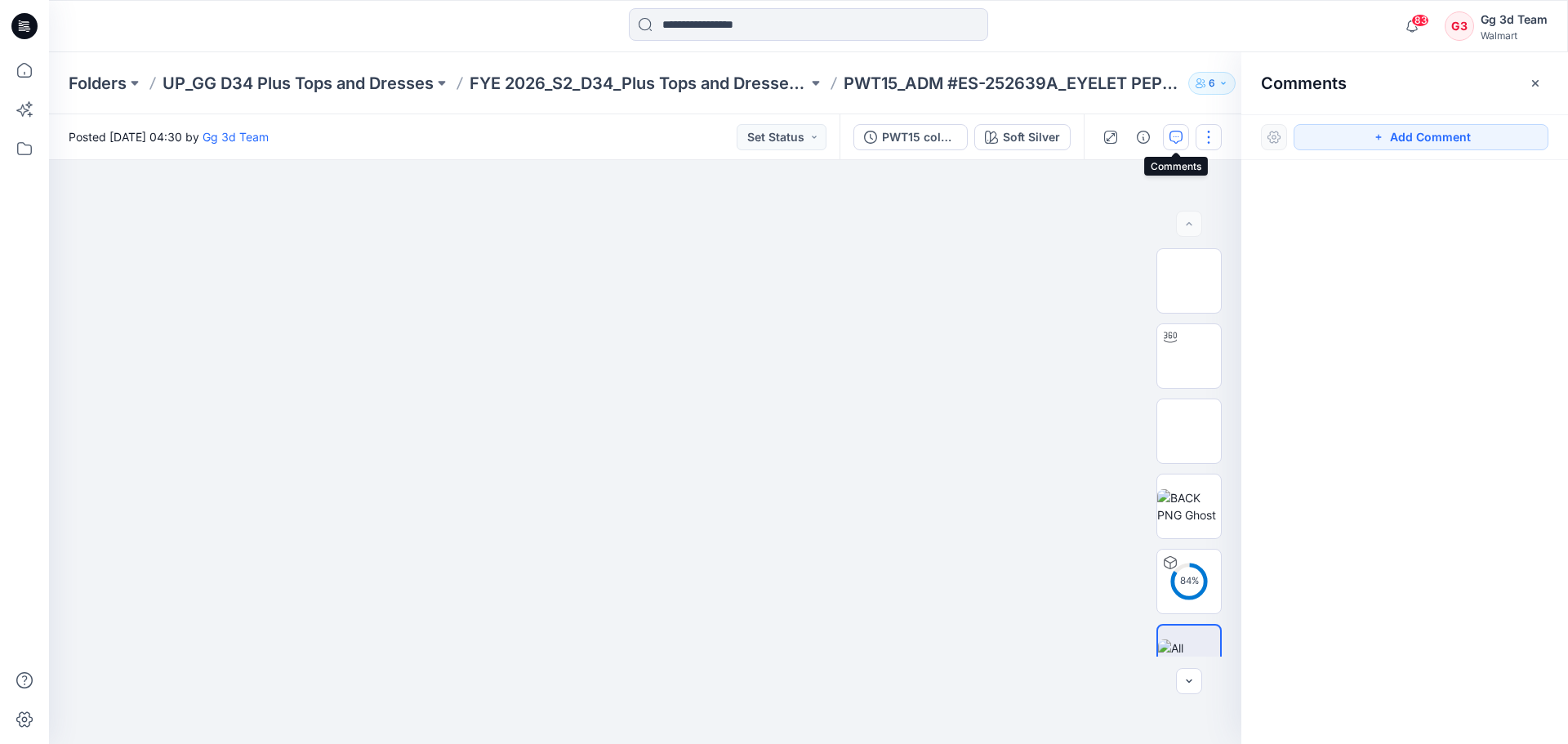
click at [1199, 133] on button "button" at bounding box center [1208, 137] width 26 height 26
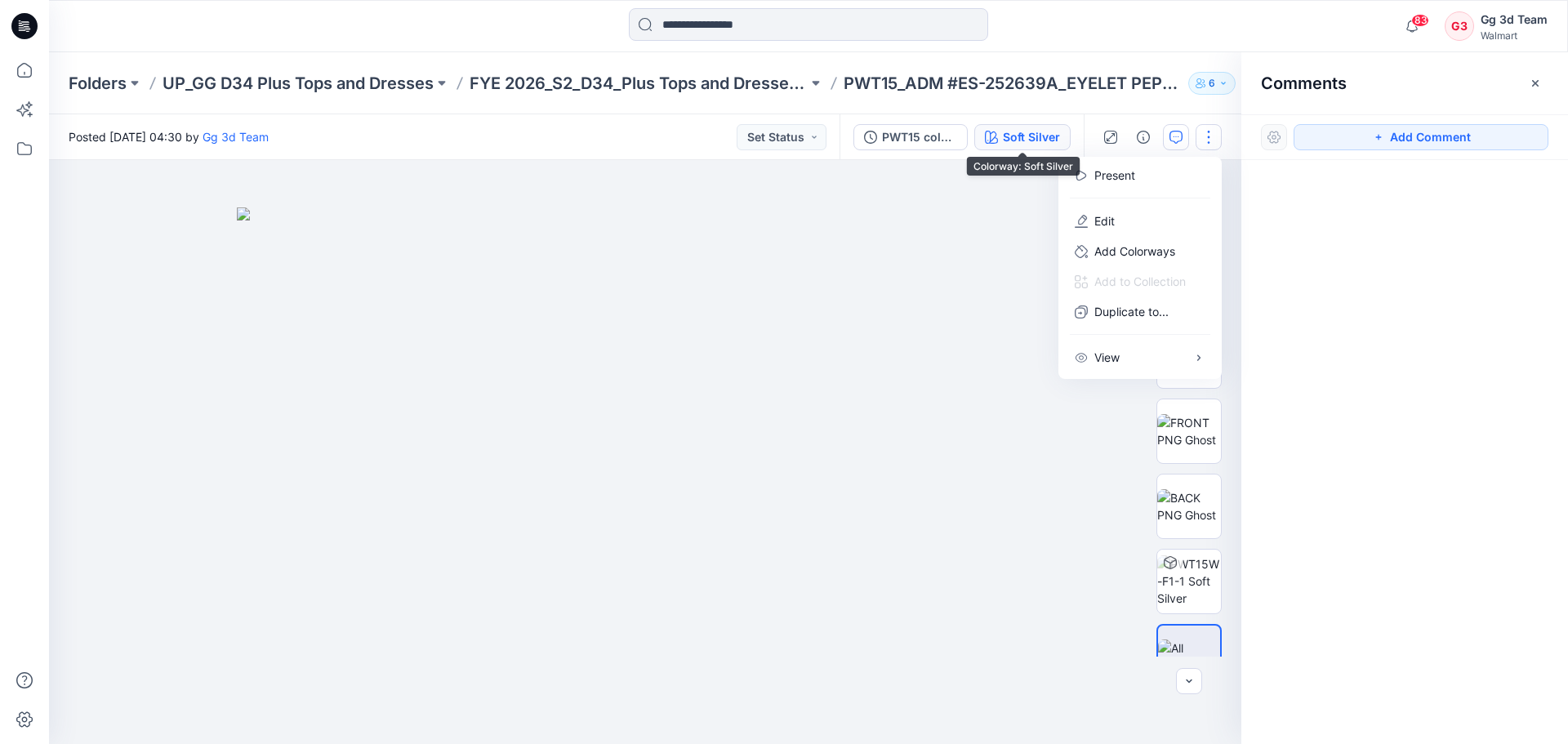
click at [1033, 133] on div "Soft Silver" at bounding box center [1031, 138] width 58 height 18
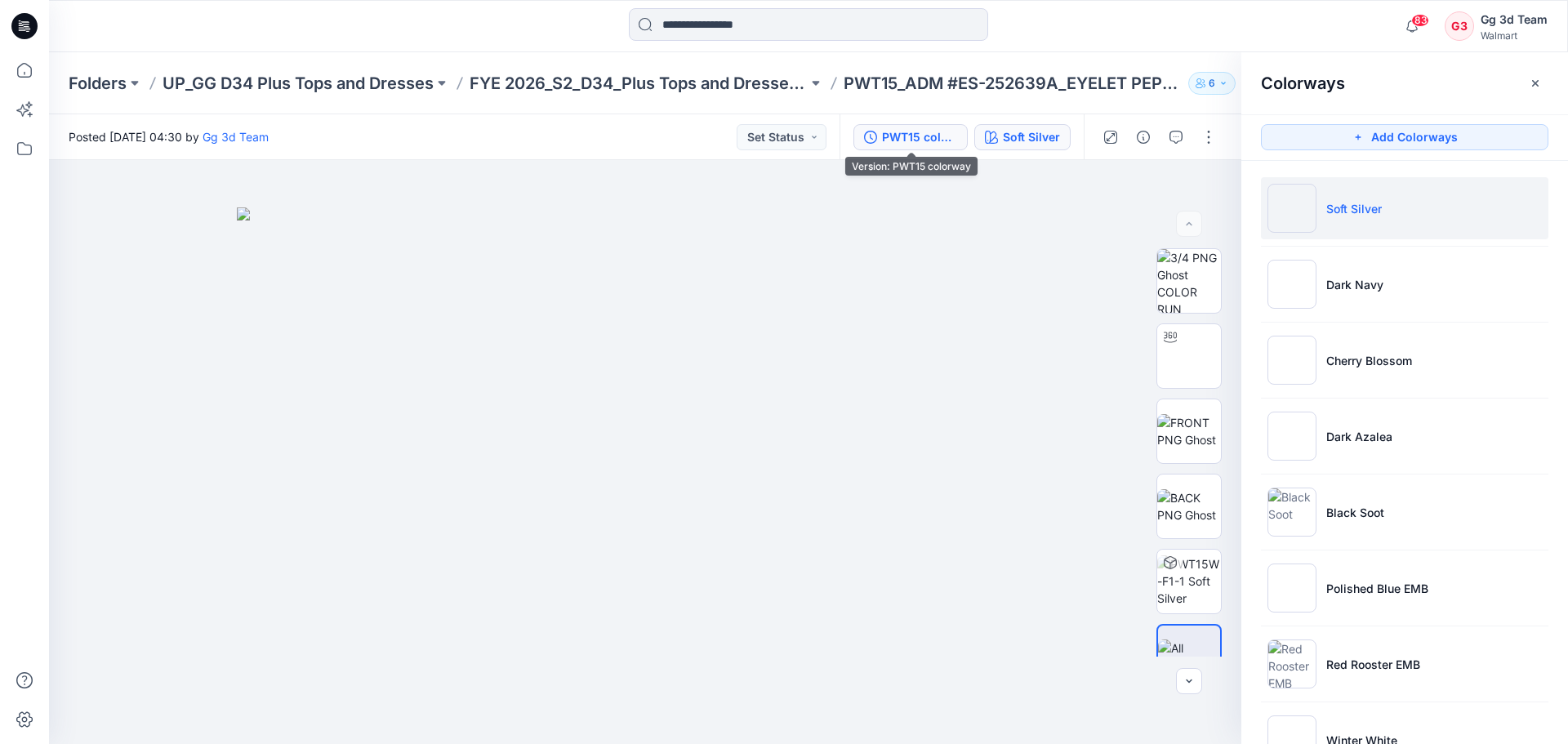
click at [915, 140] on div "PWT15 colorway" at bounding box center [919, 138] width 75 height 18
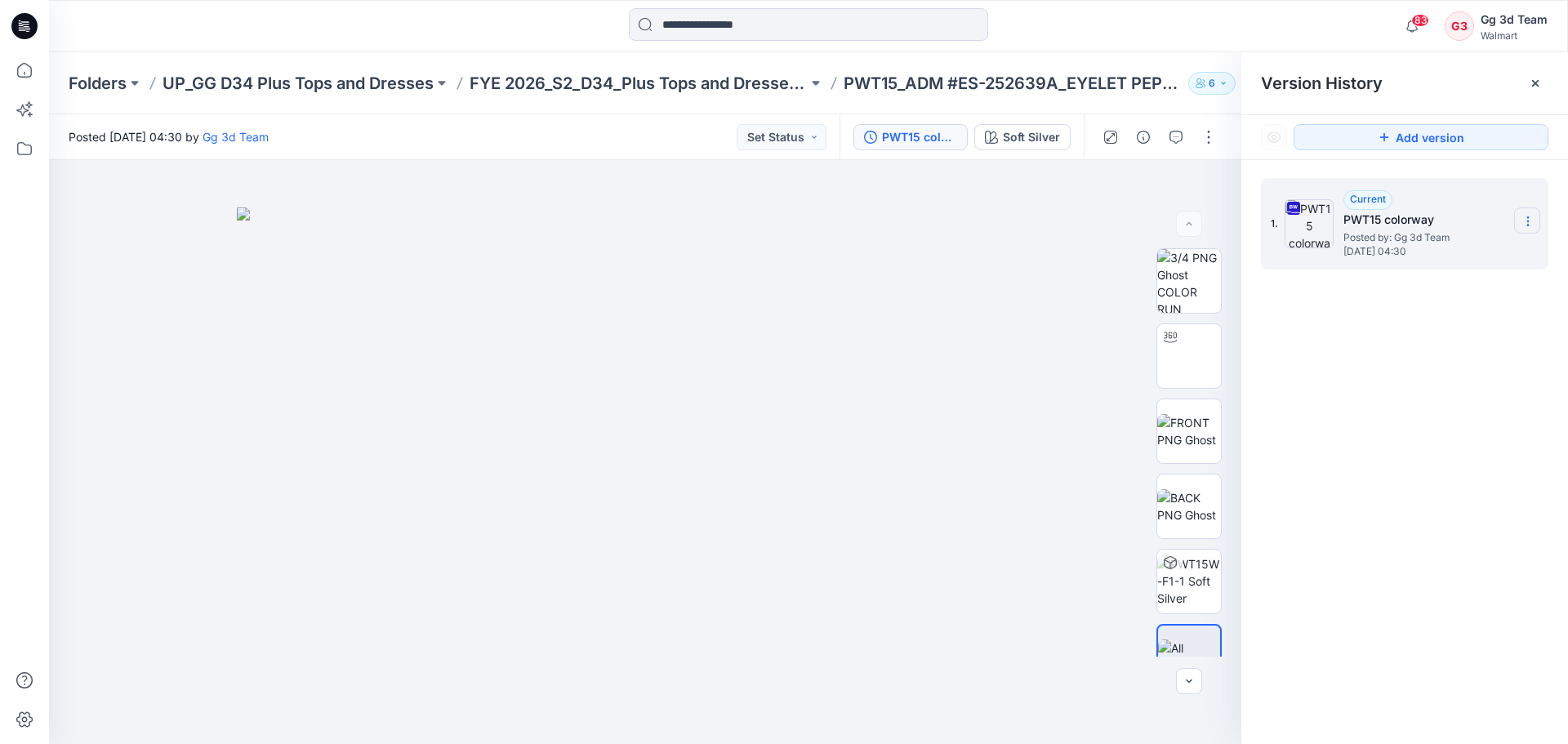
click at [1526, 228] on icon at bounding box center [1528, 222] width 13 height 13
click at [1451, 520] on div "1. Current PWT15 colorway Posted by: Gg 3d Team Monday, August 25, 2025 04:30 D…" at bounding box center [1405, 464] width 327 height 607
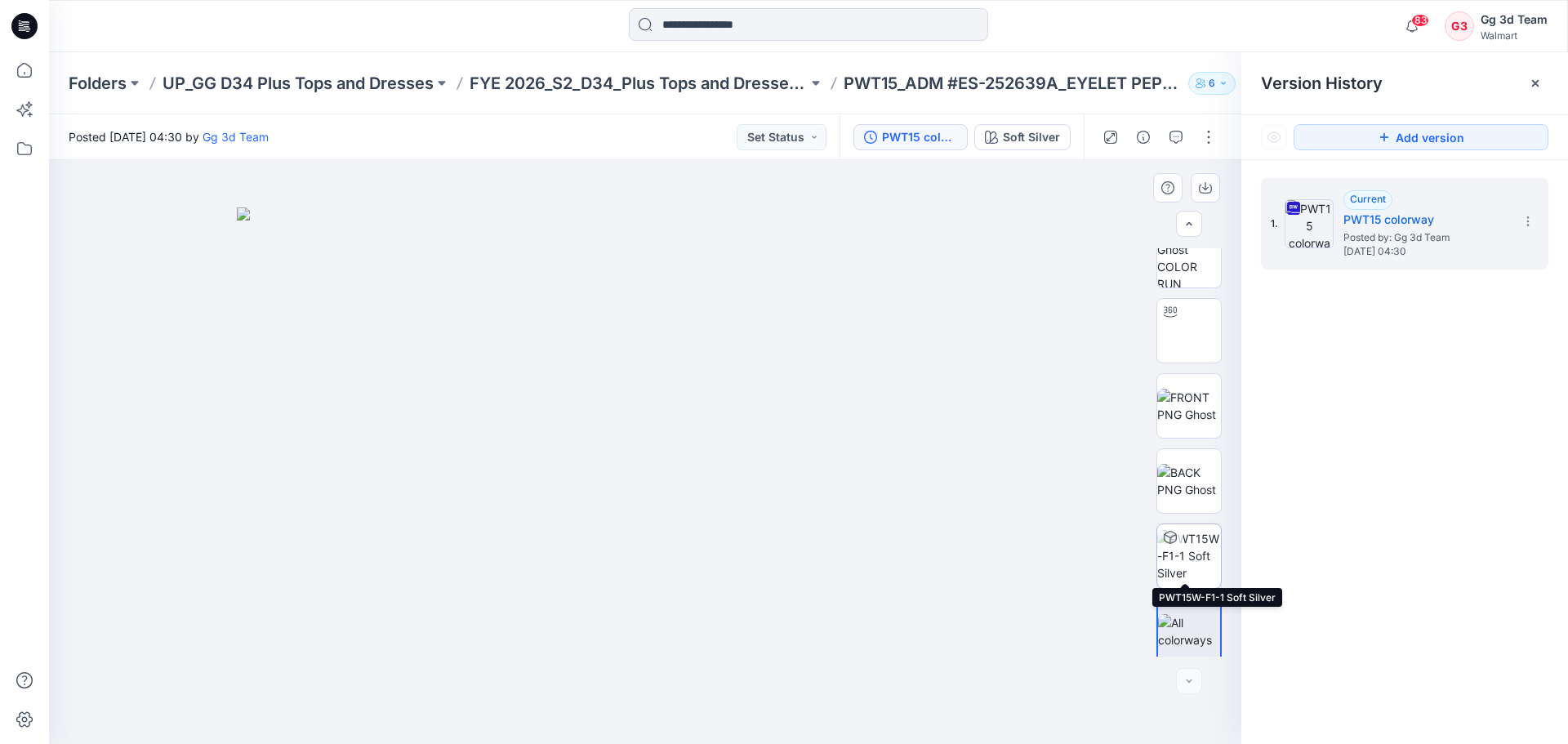
scroll to position [33, 0]
click at [1174, 616] on img at bounding box center [1189, 623] width 62 height 34
click at [1214, 129] on button "button" at bounding box center [1208, 137] width 26 height 26
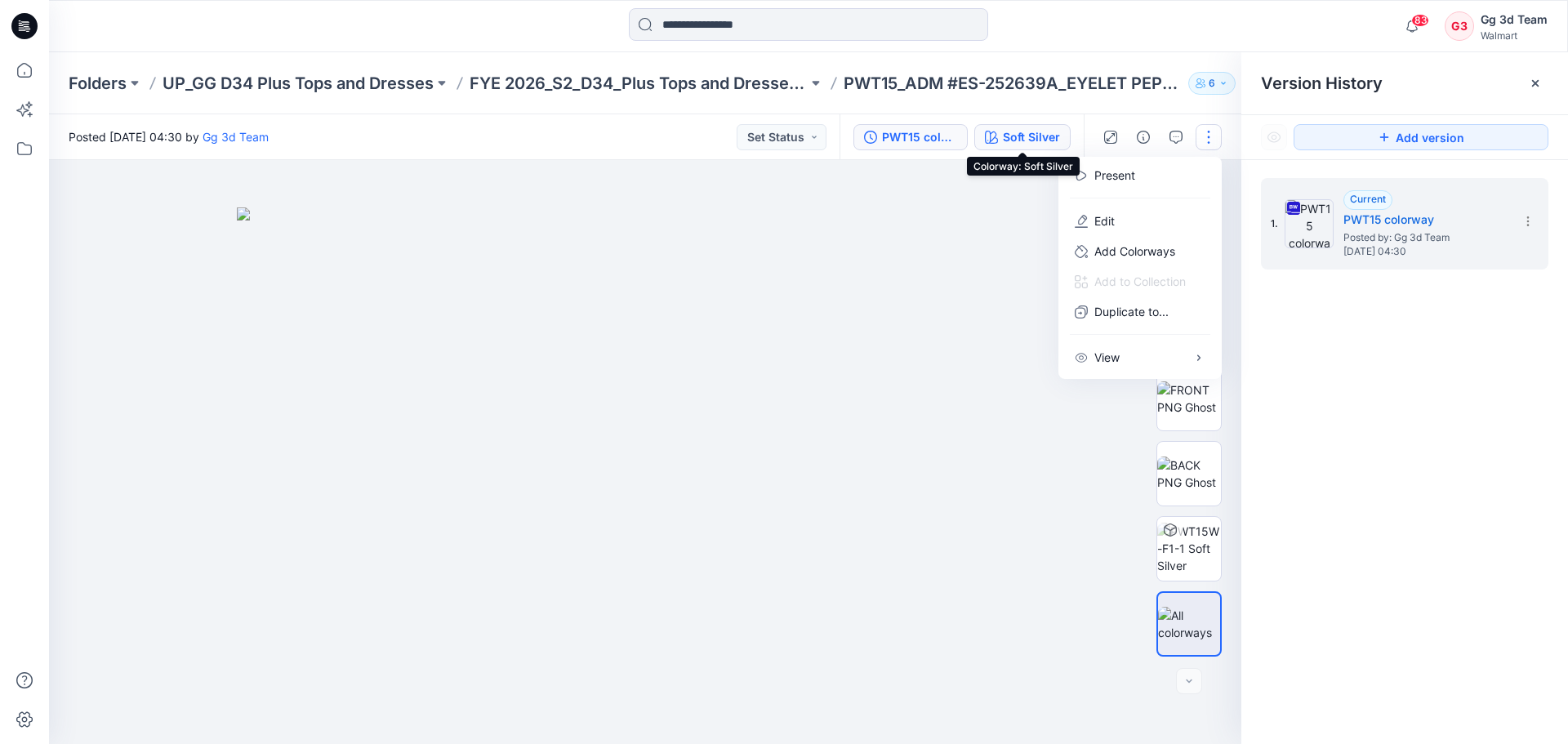
click at [1024, 137] on div "Soft Silver" at bounding box center [1031, 138] width 58 height 18
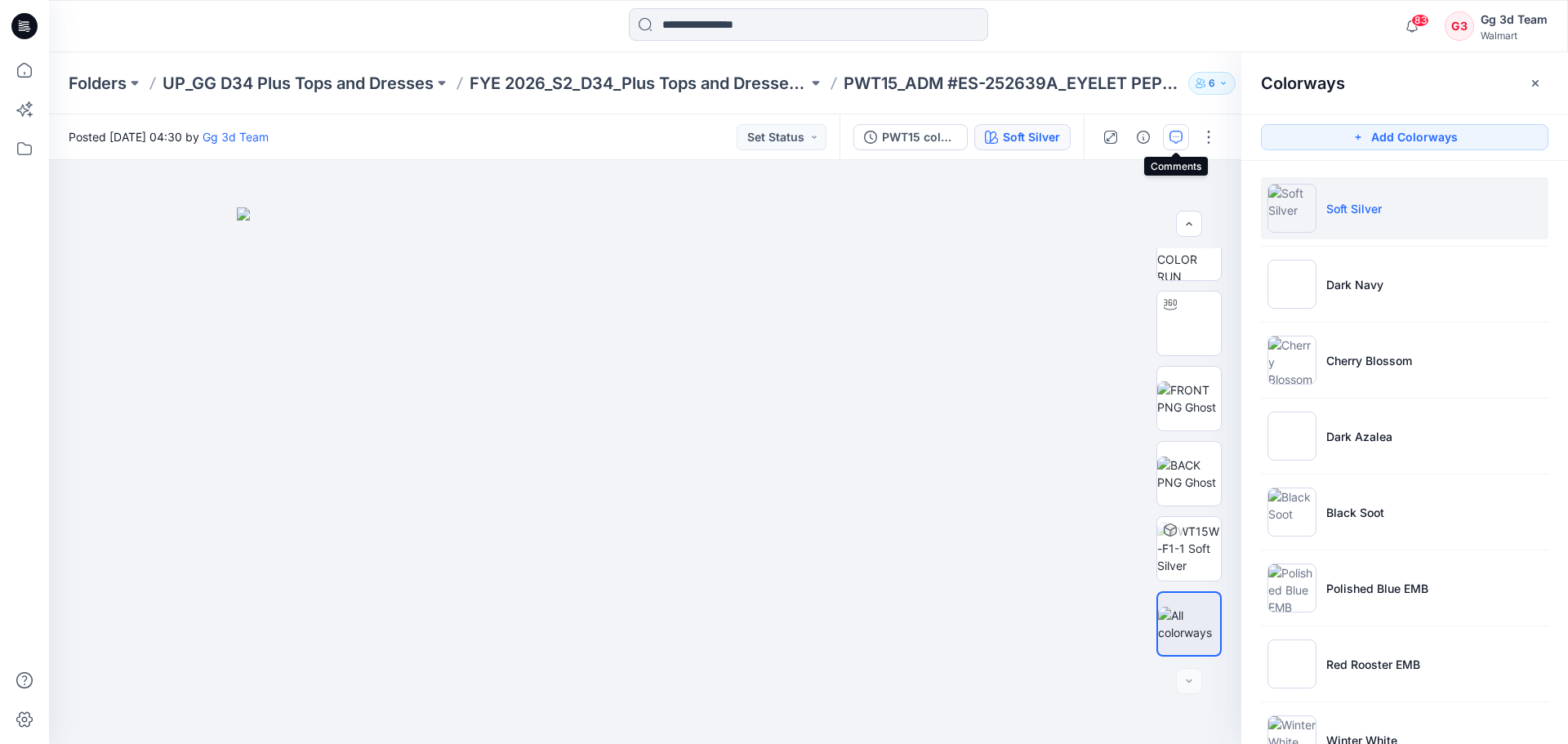
click at [1173, 135] on icon "button" at bounding box center [1176, 138] width 13 height 13
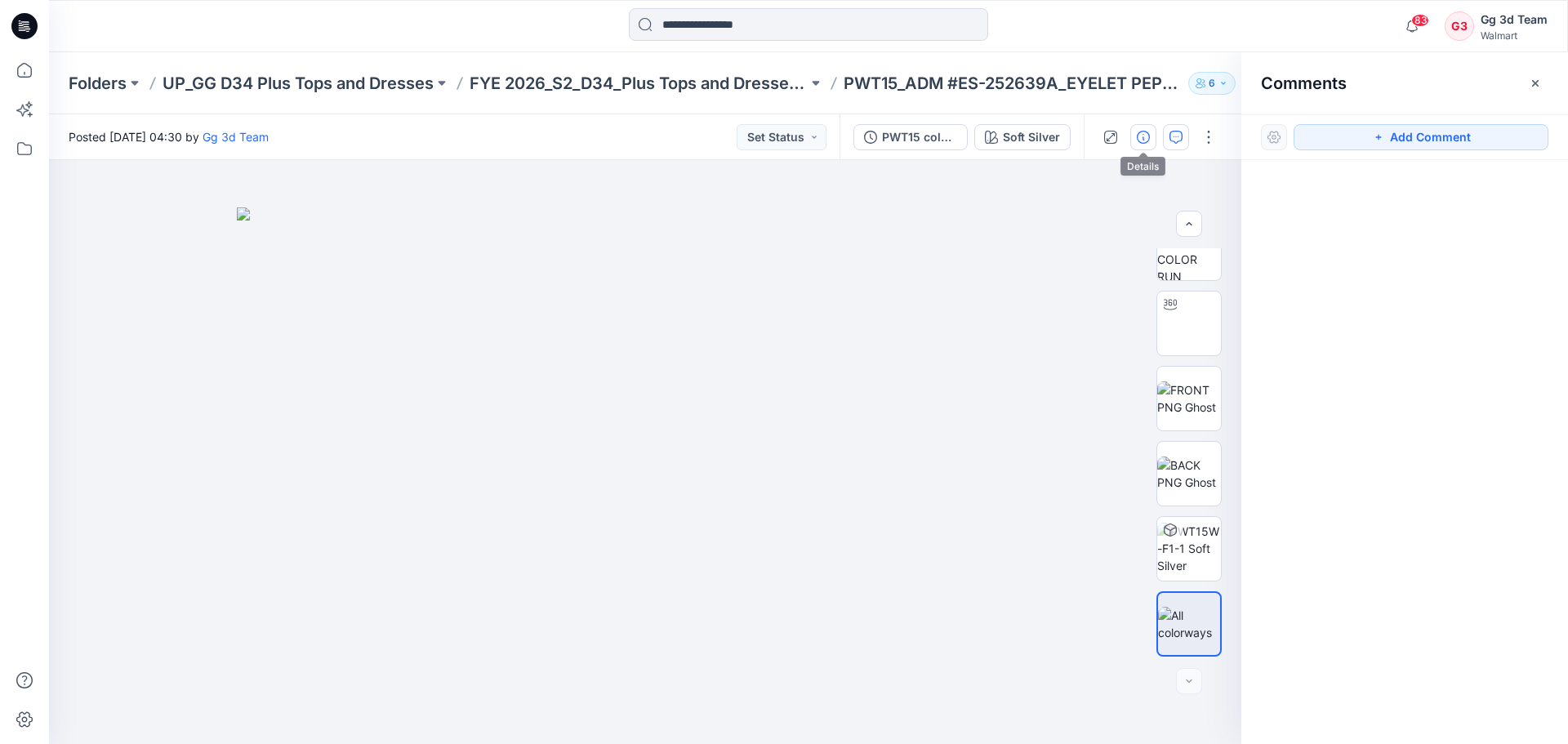
click at [1142, 141] on icon "button" at bounding box center [1143, 138] width 13 height 13
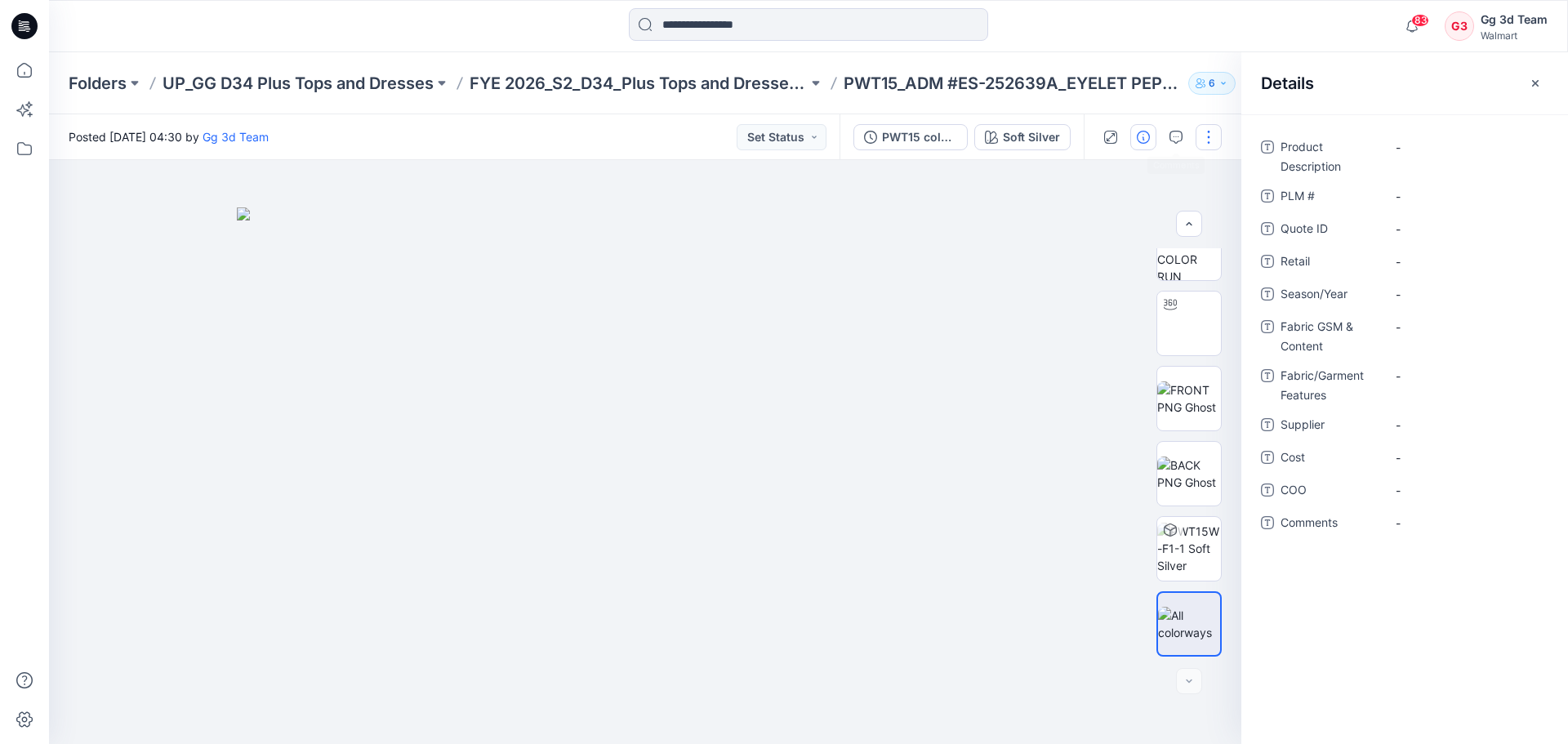
click at [1218, 144] on button "button" at bounding box center [1208, 137] width 26 height 26
click at [1158, 224] on button "Edit" at bounding box center [1140, 221] width 150 height 30
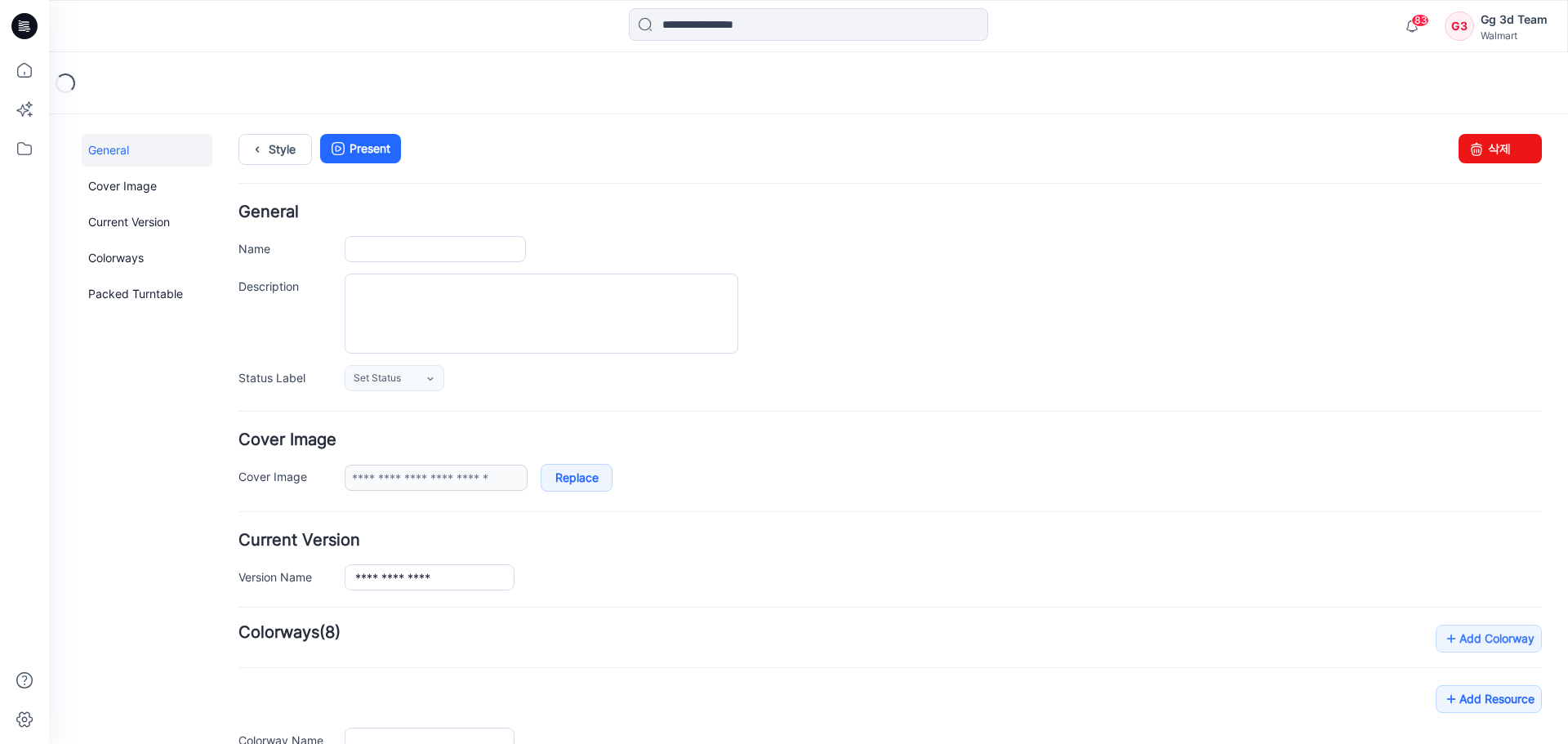
type input "**********"
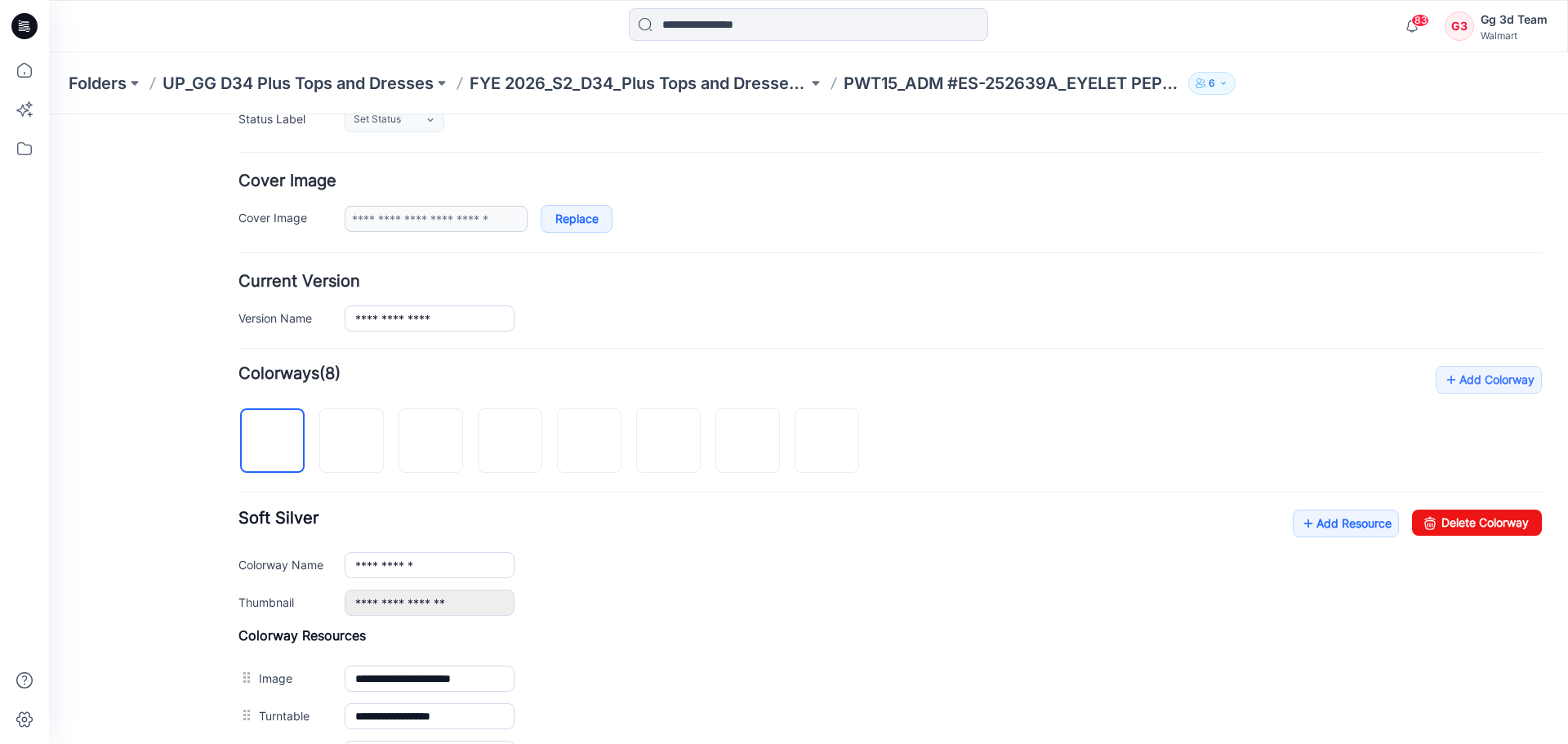
scroll to position [327, 0]
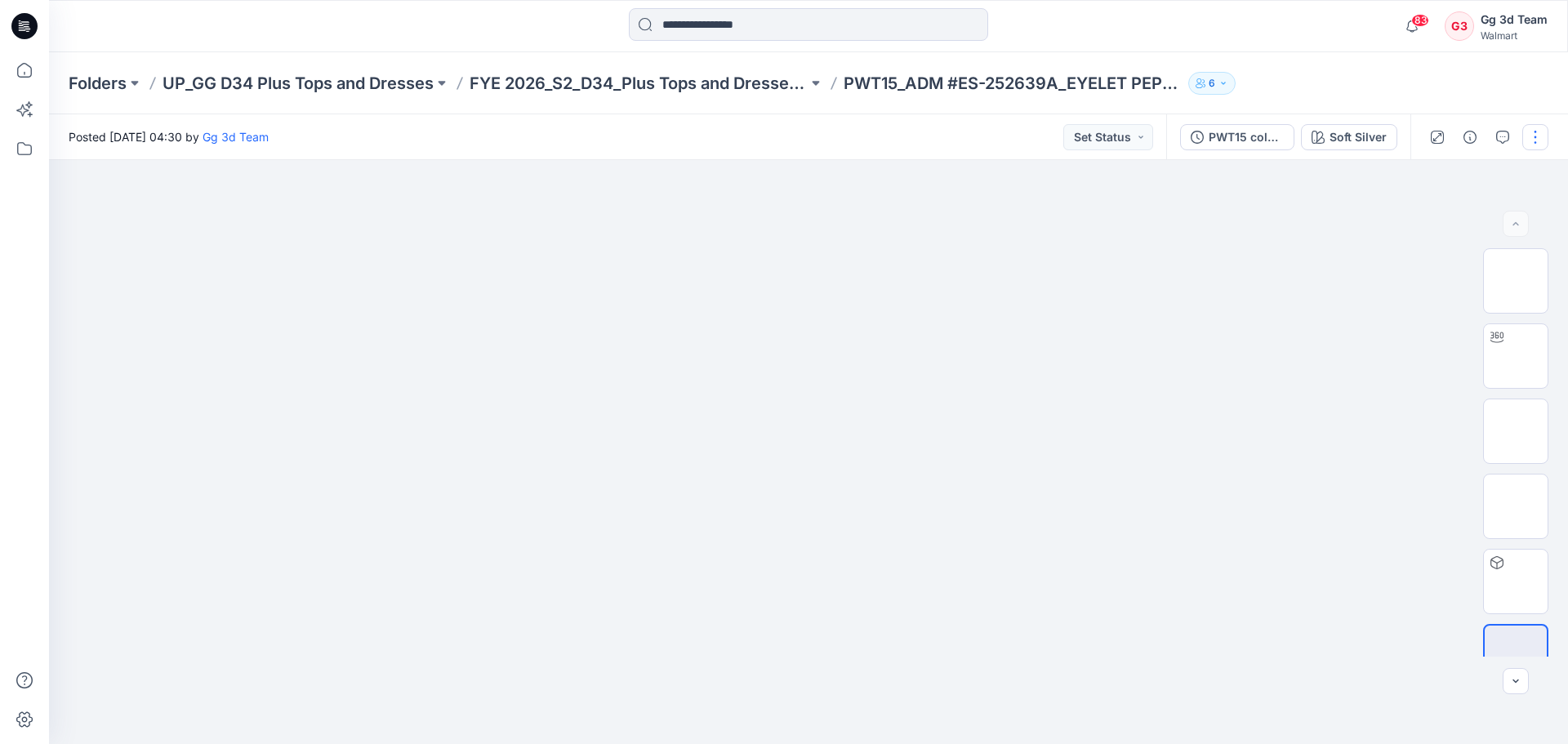
click at [1539, 129] on button "button" at bounding box center [1535, 137] width 26 height 26
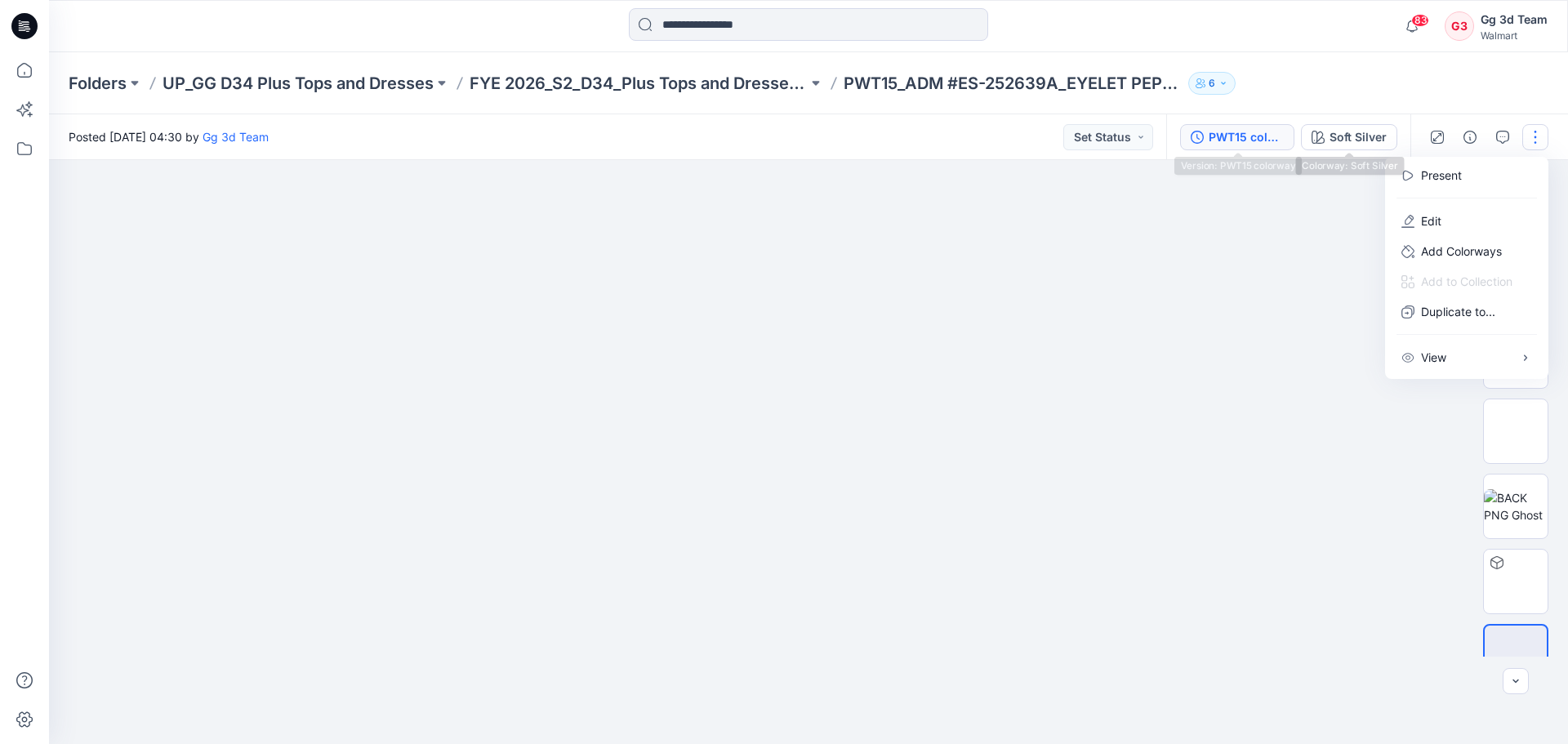
click at [1203, 125] on button "PWT15 colorway" at bounding box center [1237, 137] width 114 height 26
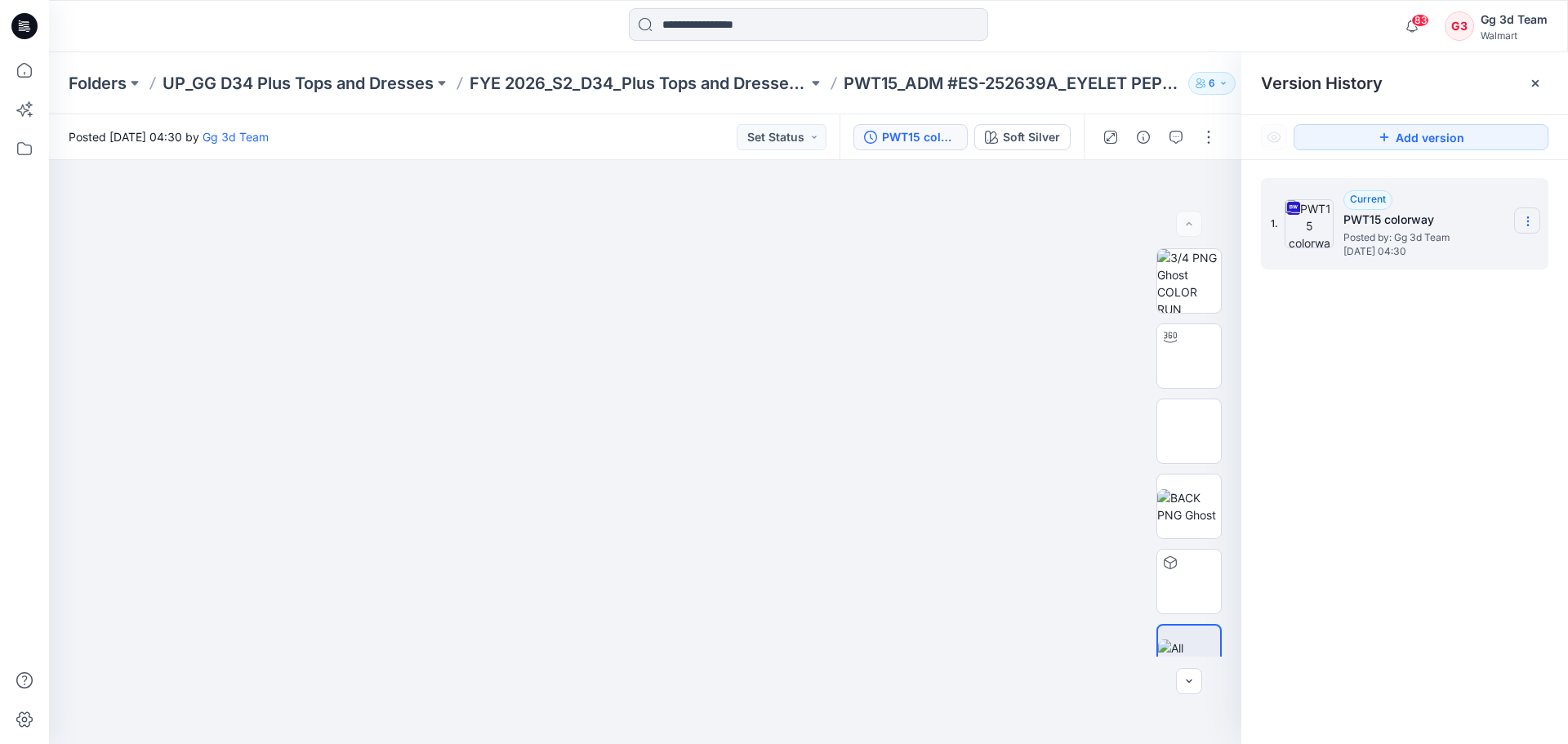
click at [1525, 215] on icon at bounding box center [1528, 222] width 13 height 13
click at [1337, 402] on div "1. Current PWT15 colorway Posted by: Gg 3d Team [DATE] 04:30" at bounding box center [1405, 464] width 327 height 607
click at [1300, 237] on img at bounding box center [1309, 224] width 49 height 49
click at [1333, 421] on div "1. Current PWT15 colorway Posted by: Gg 3d Team [DATE] 04:30" at bounding box center [1405, 464] width 327 height 607
click at [1455, 126] on button "Add version" at bounding box center [1420, 137] width 254 height 26
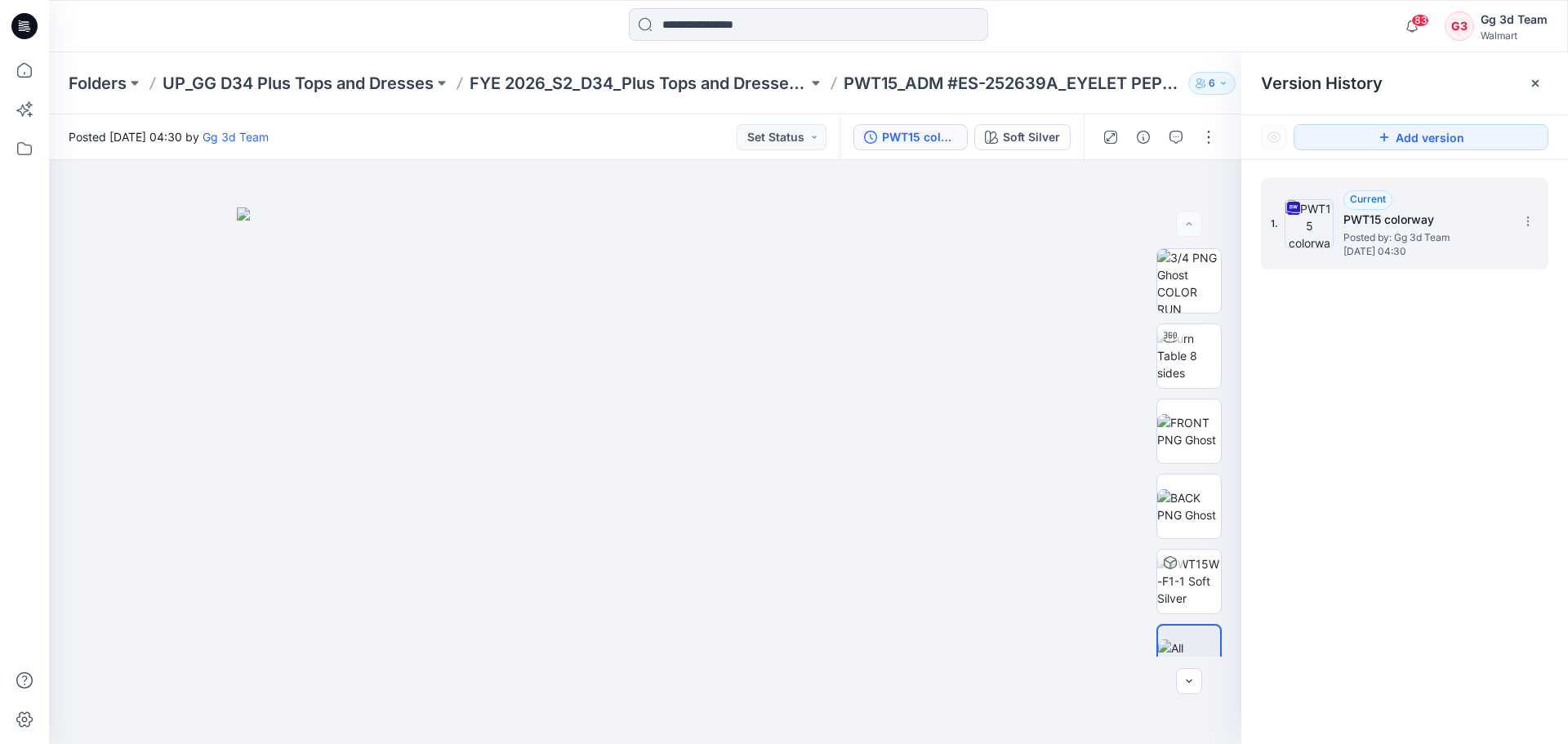
click at [1529, 235] on div "1. Current PWT15 colorway Posted by: Gg 3d Team [DATE] 04:30" at bounding box center [1405, 224] width 288 height 92
click at [1528, 225] on icon at bounding box center [1527, 224] width 1 height 1
click at [1482, 254] on span "Download Source BW File" at bounding box center [1445, 253] width 137 height 19
click at [1475, 455] on div "1. Current PWT15 colorway Posted by: Gg 3d Team Monday, August 25, 2025 04:30" at bounding box center [1405, 464] width 327 height 607
click at [1435, 138] on button "Add version" at bounding box center [1420, 137] width 254 height 26
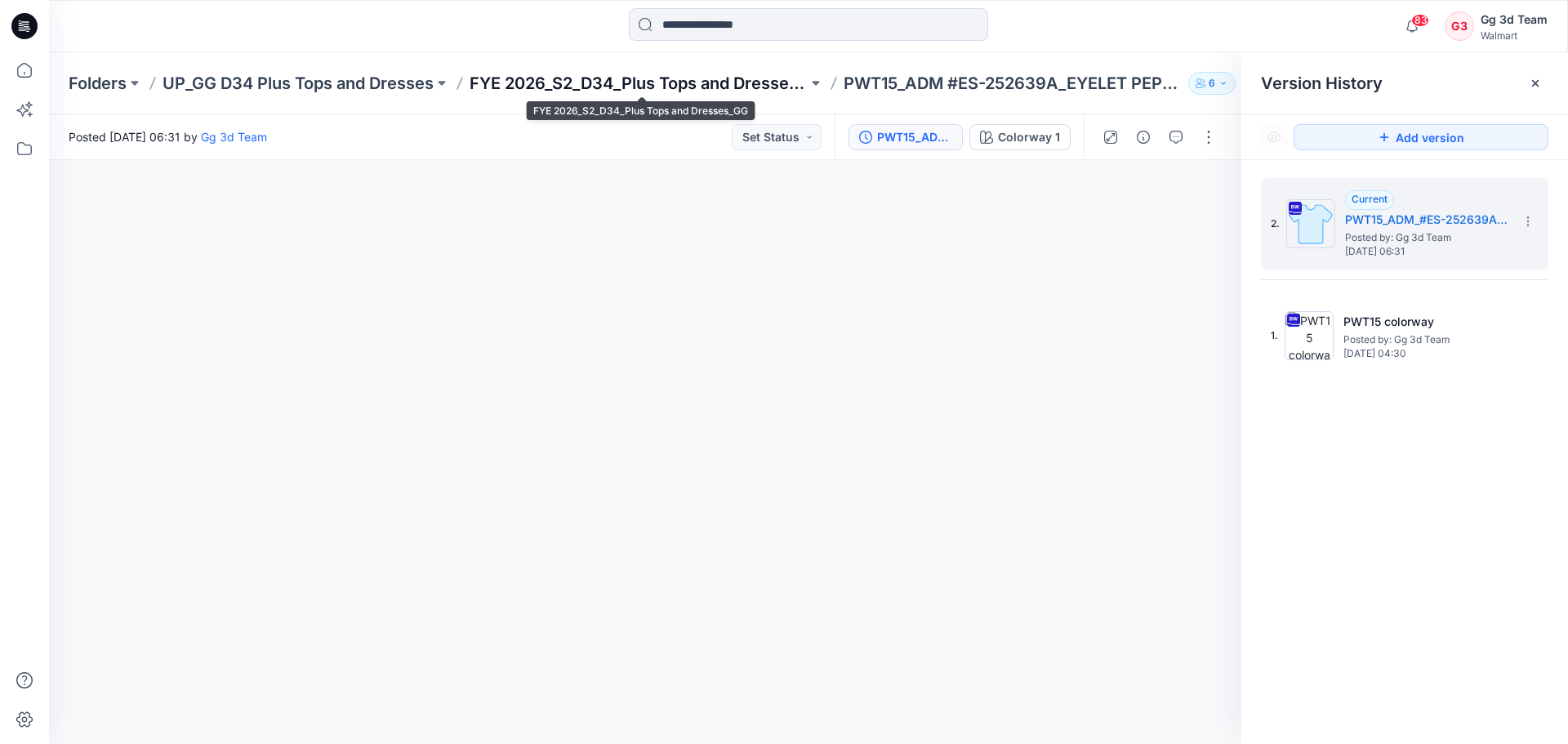
click at [628, 76] on p "FYE 2026_S2_D34_Plus Tops and Dresses_GG" at bounding box center [638, 83] width 338 height 23
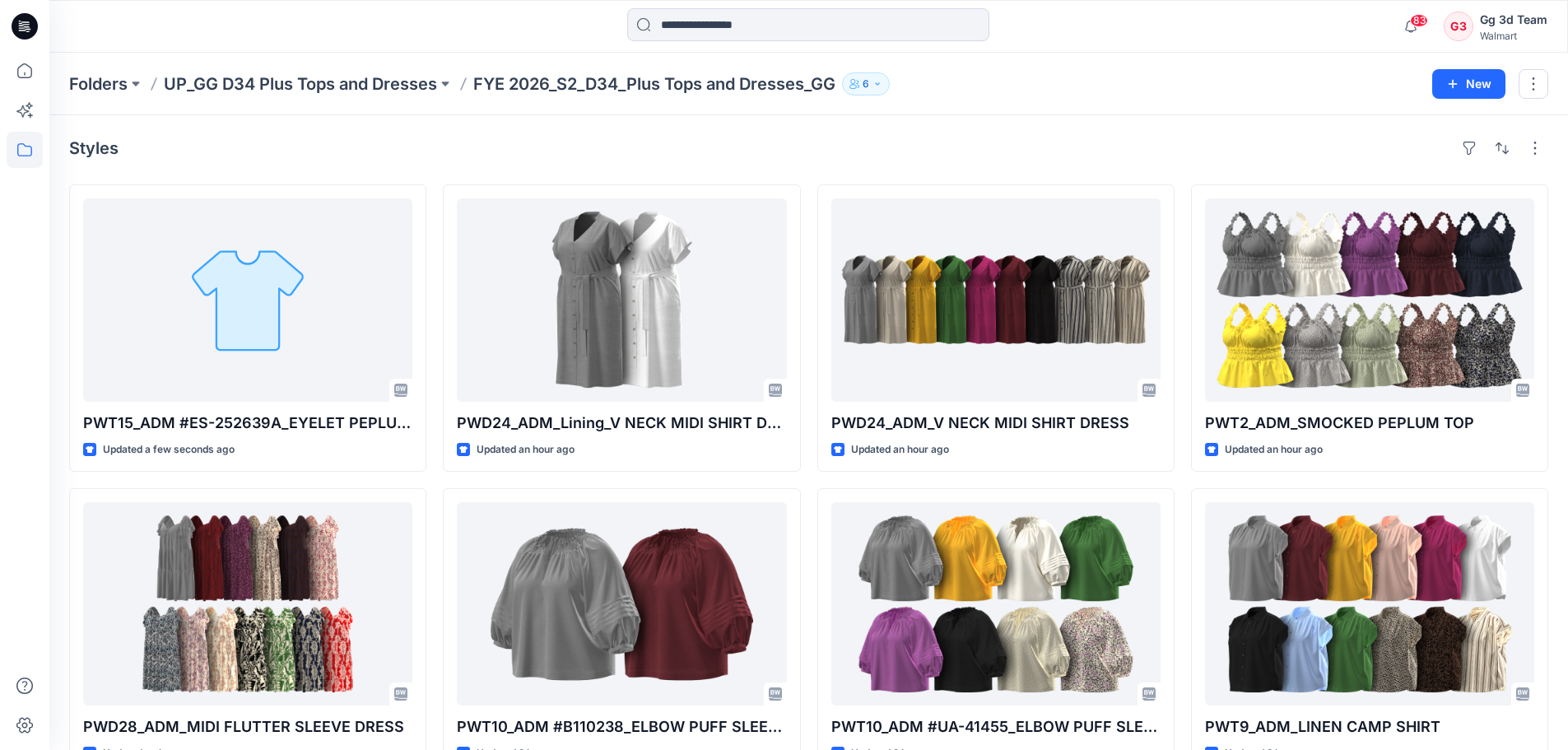
click at [1040, 88] on div "Folders UP_GG D34 Plus Tops and Dresses FYE 2026_S2_D34_Plus Tops and Dresses_G…" at bounding box center [744, 83] width 1351 height 23
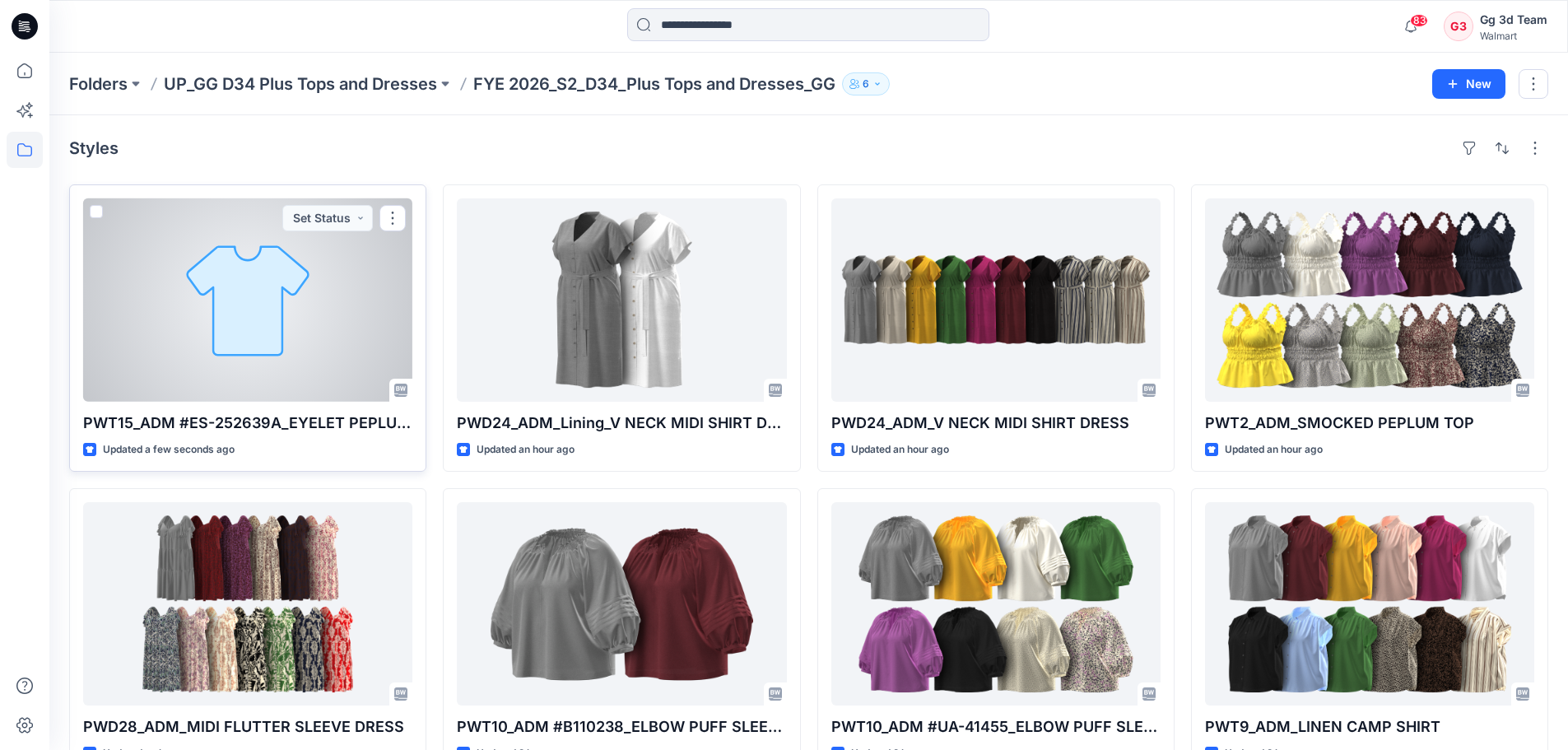
click at [315, 324] on div at bounding box center [248, 300] width 330 height 203
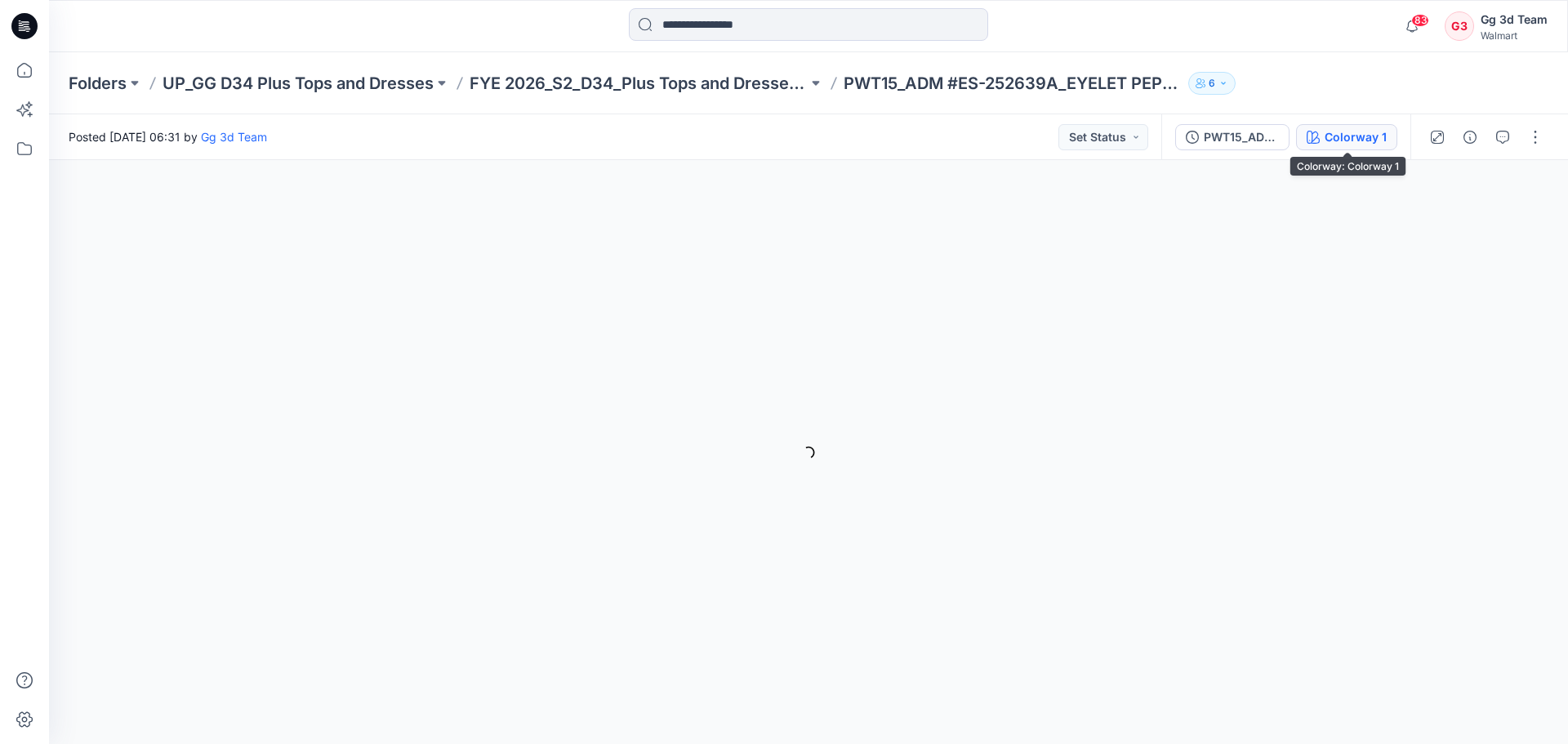
click at [1356, 126] on button "Colorway 1" at bounding box center [1346, 137] width 101 height 26
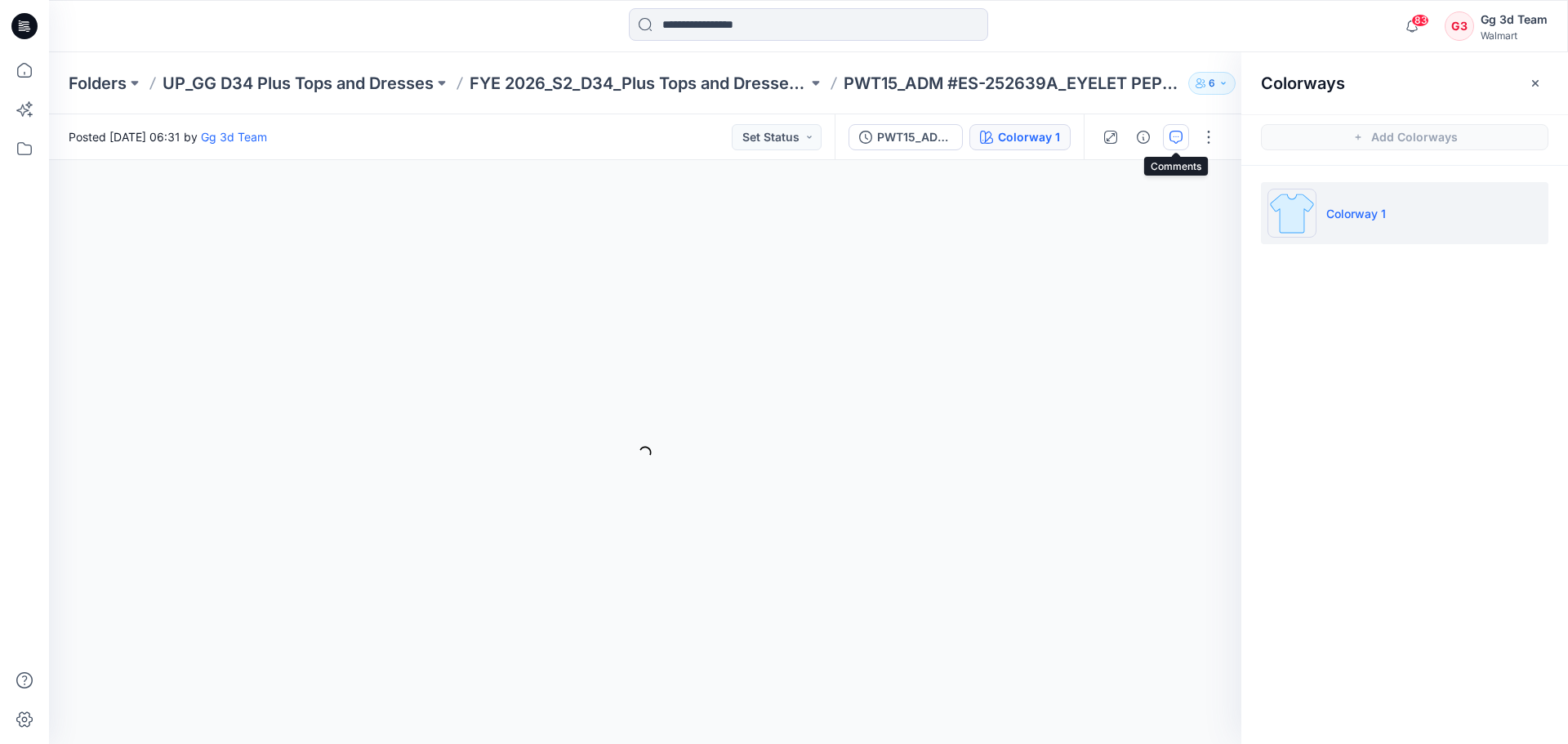
click at [1167, 135] on button "button" at bounding box center [1175, 137] width 26 height 26
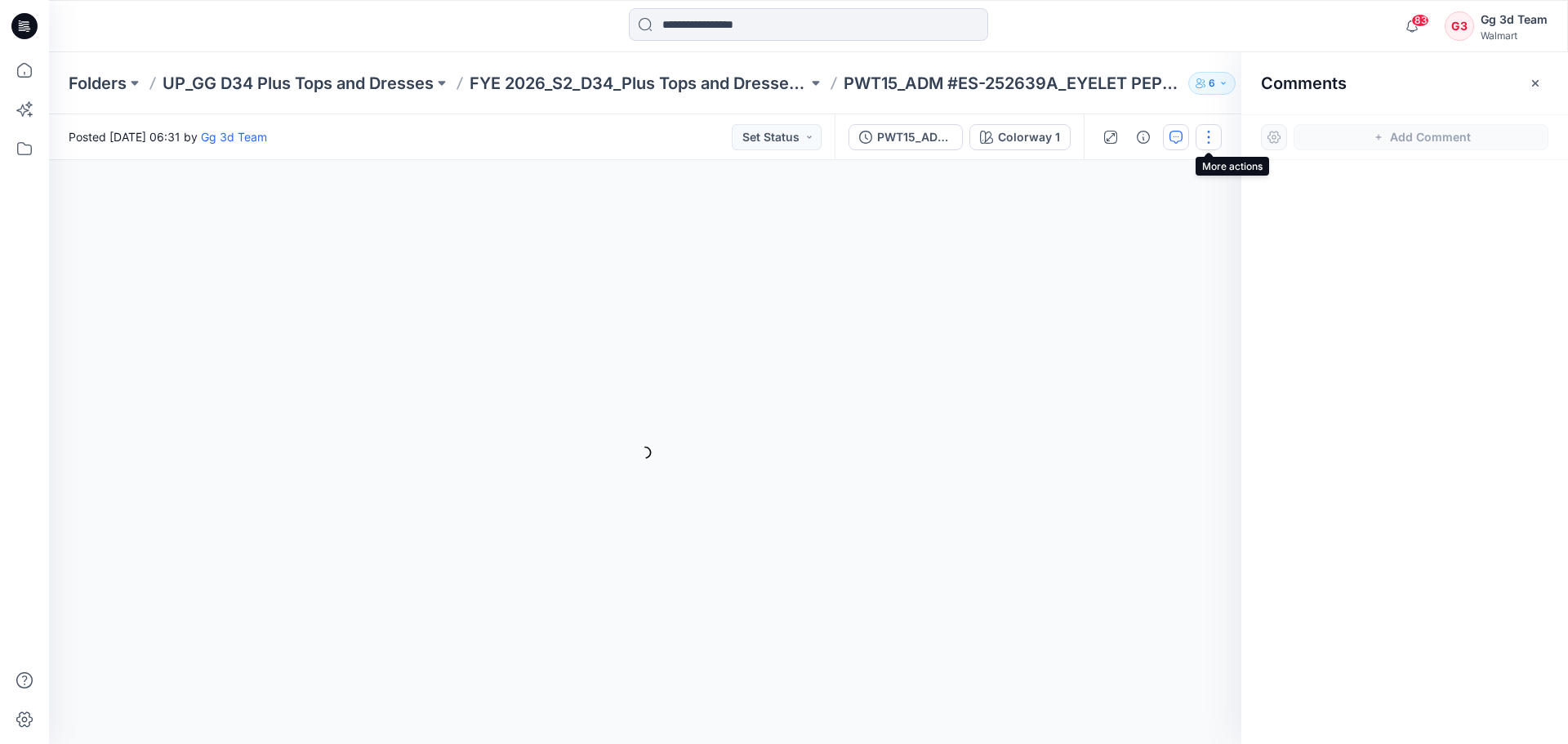
click at [1219, 140] on button "button" at bounding box center [1208, 137] width 26 height 26
click at [1010, 140] on div "Colorway 1" at bounding box center [1028, 138] width 62 height 18
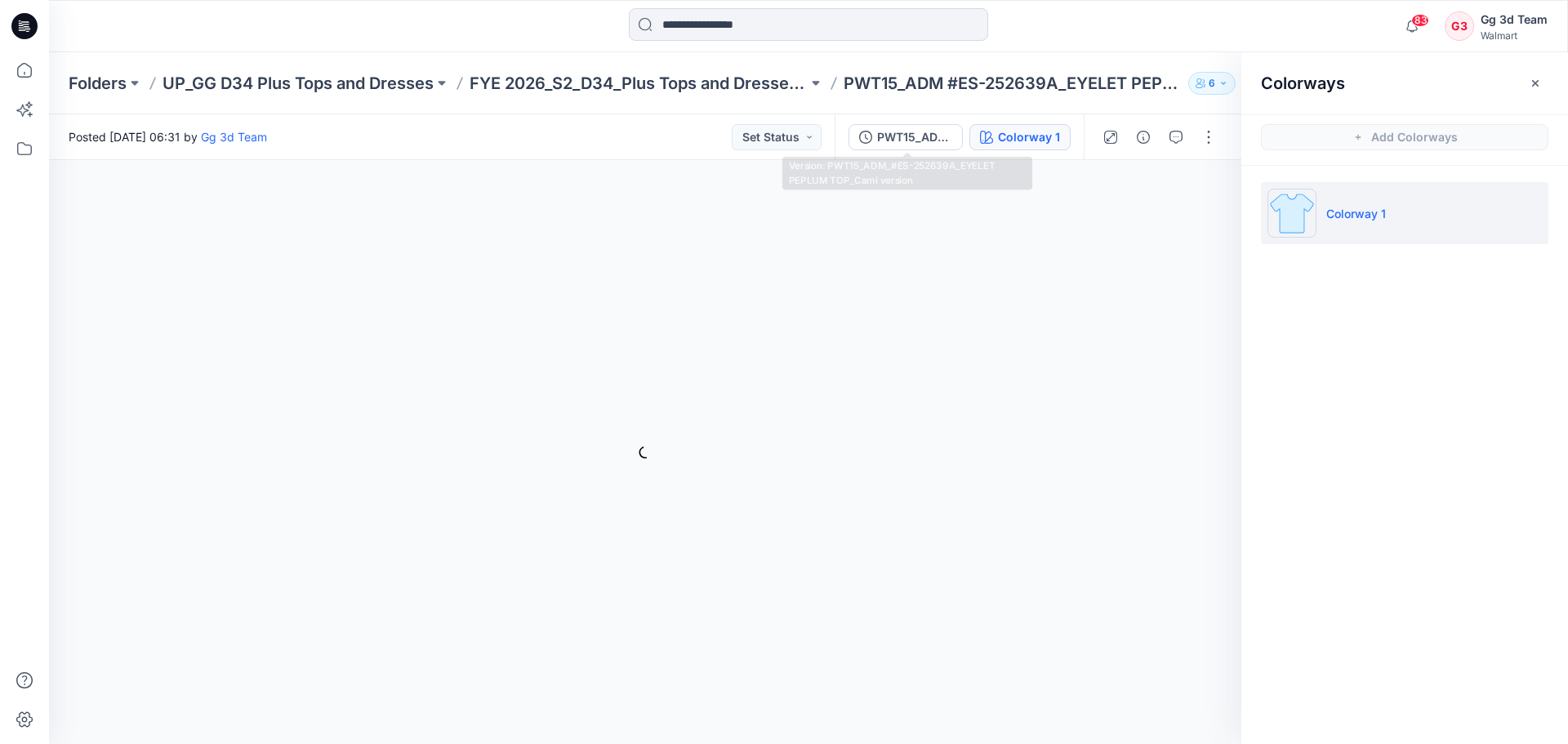
click at [935, 123] on div "PWT15_ADM_#ES-252639A_EYELET PEPLUM TOP_Cami version Colorway 1" at bounding box center [959, 137] width 249 height 46
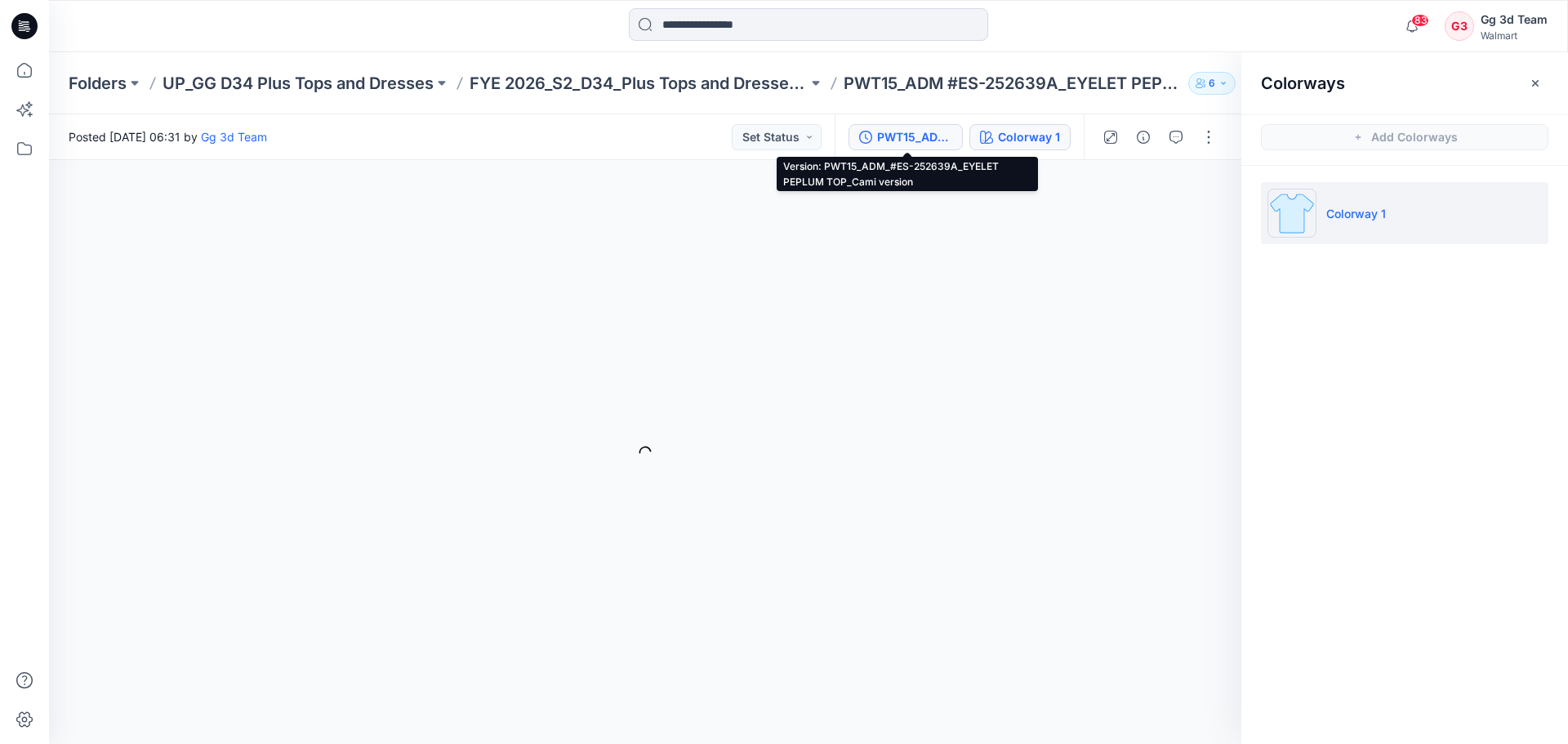
click at [932, 148] on button "PWT15_ADM_#ES-252639A_EYELET PEPLUM TOP_Cami version" at bounding box center [905, 137] width 114 height 26
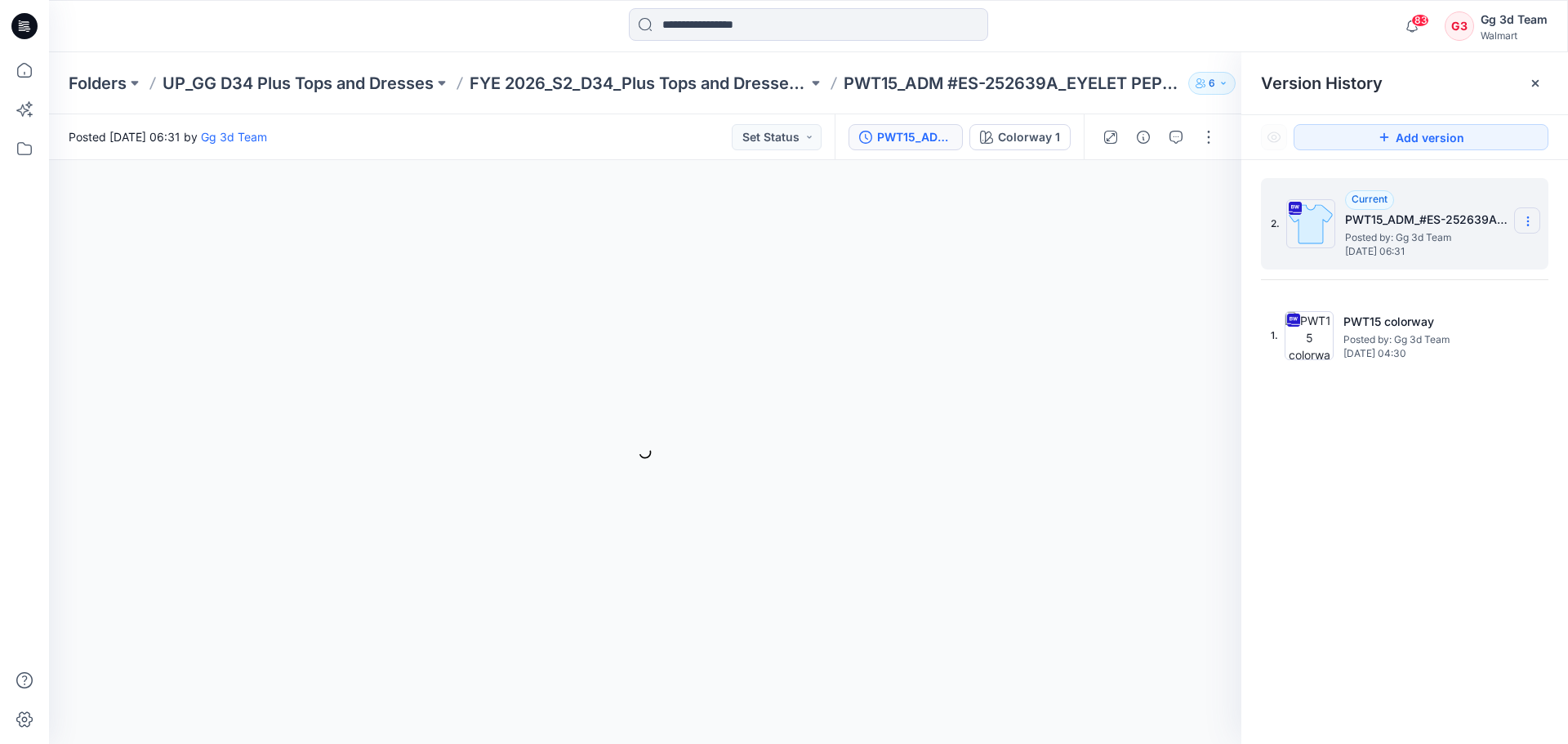
click at [1530, 219] on icon at bounding box center [1528, 222] width 13 height 13
click at [1409, 469] on div "2. Current PWT15_ADM_#ES-252639A_EYELET PEPLUM TOP_Cami version Posted by: Gg 3…" at bounding box center [1405, 464] width 327 height 607
drag, startPoint x: 1324, startPoint y: 239, endPoint x: 1314, endPoint y: 420, distance: 181.3
click at [1314, 420] on div "2. Current PWT15_ADM_#ES-252639A_EYELET PEPLUM TOP_Cami version Posted by: Gg 3…" at bounding box center [1405, 464] width 327 height 607
drag, startPoint x: 1313, startPoint y: 340, endPoint x: 1420, endPoint y: 415, distance: 130.7
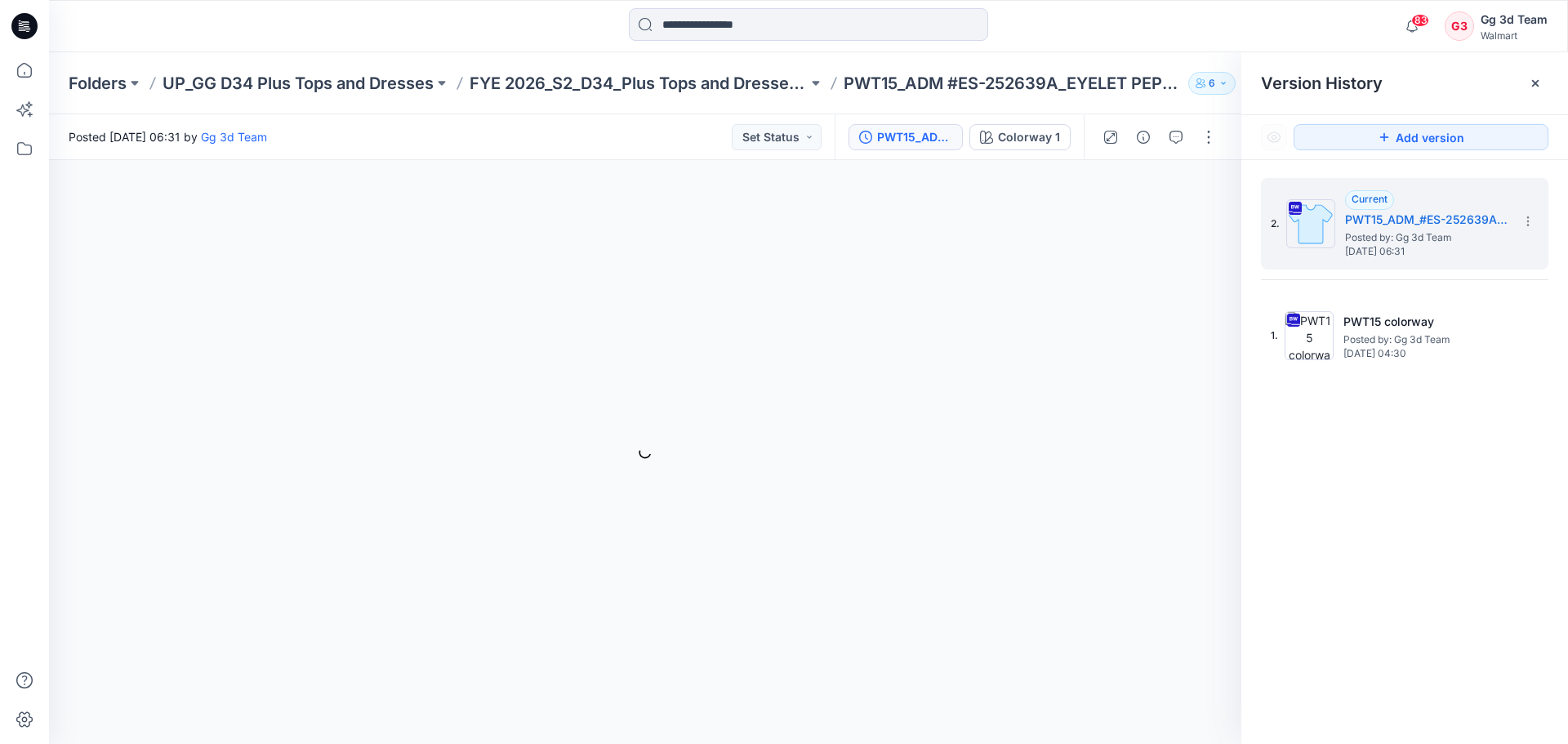
click at [1338, 508] on div "2. Current PWT15_ADM_#ES-252639A_EYELET PEPLUM TOP_Cami version Posted by: Gg 3…" at bounding box center [1405, 464] width 327 height 607
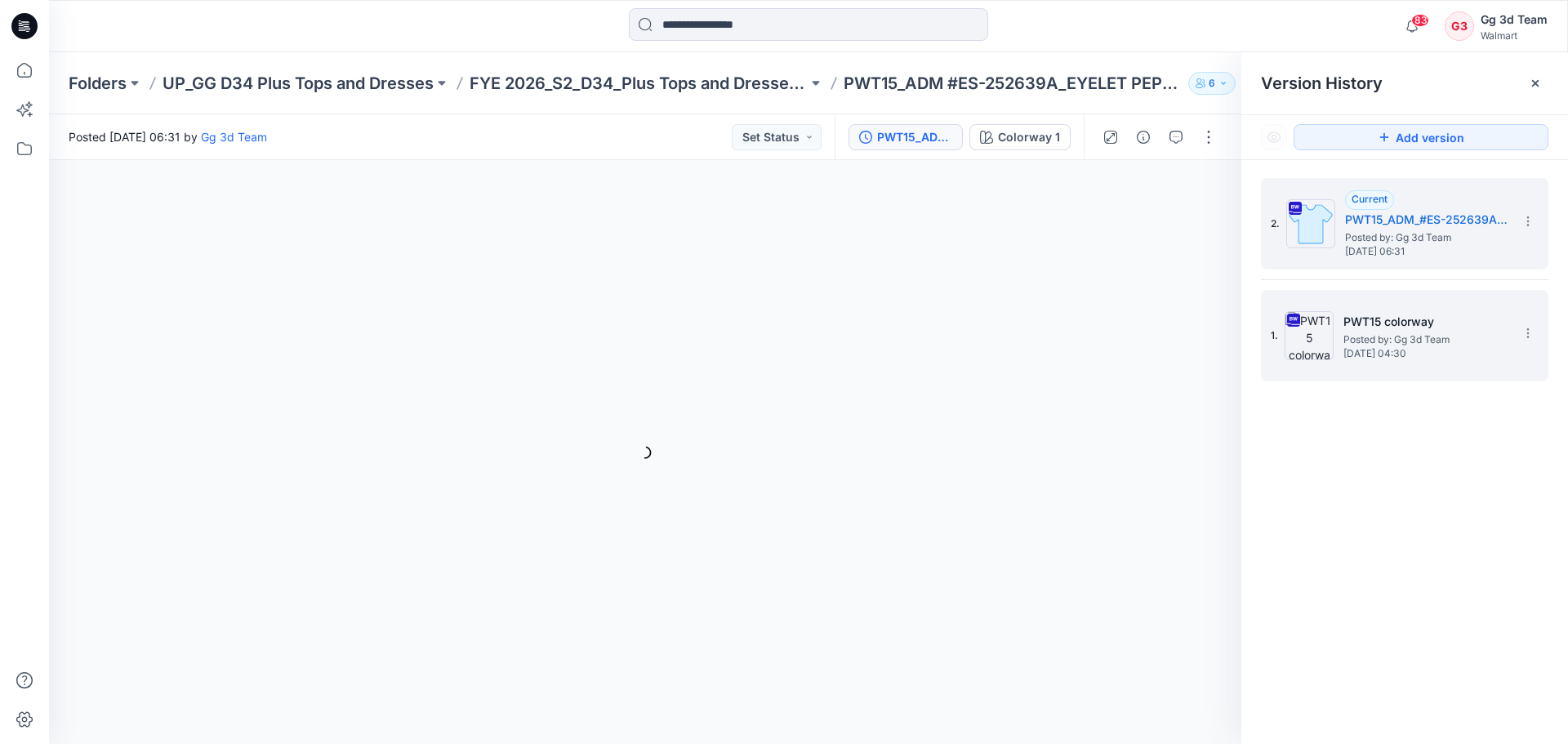
drag, startPoint x: 1535, startPoint y: 332, endPoint x: 1521, endPoint y: 318, distance: 19.8
click at [1547, 209] on div "2. Current PWT15_ADM_#ES-252639A_EYELET PEPLUM TOP_Cami version Posted by: Gg 3…" at bounding box center [1405, 279] width 288 height 204
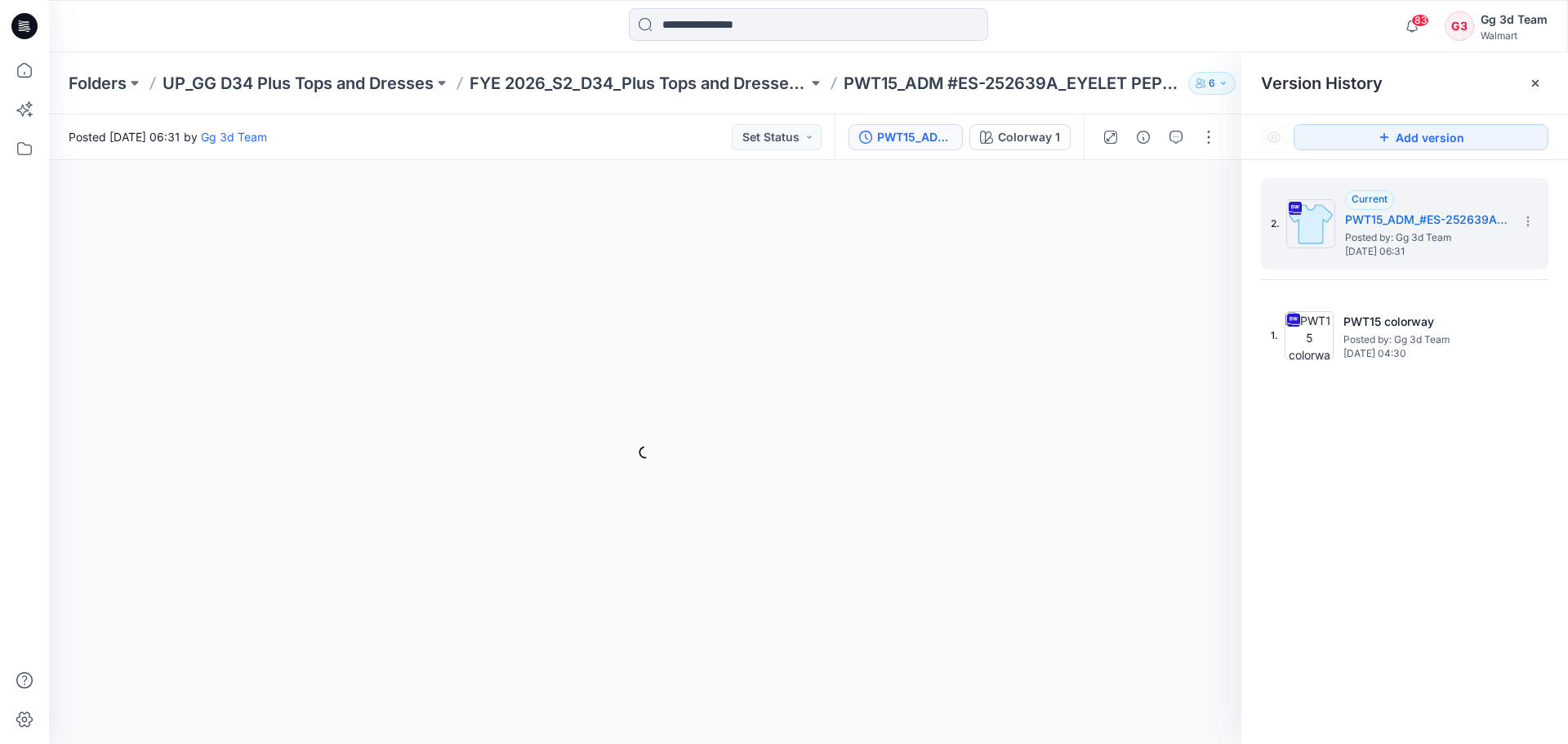
click at [1502, 489] on div "2. Current PWT15_ADM_#ES-252639A_EYELET PEPLUM TOP_Cami version Posted by: Gg 3…" at bounding box center [1405, 464] width 327 height 607
drag, startPoint x: 1526, startPoint y: 229, endPoint x: 1496, endPoint y: 450, distance: 223.0
click at [1514, 434] on div "2. Current PWT15_ADM_#ES-252639A_EYELET PEPLUM TOP_Cami version Posted by: Gg 3…" at bounding box center [1405, 464] width 327 height 607
click at [1477, 470] on div "2. Current PWT15_ADM_#ES-252639A_EYELET PEPLUM TOP_Cami version Posted by: Gg 3…" at bounding box center [1405, 464] width 327 height 607
click at [1524, 511] on div "2. Current PWT15_ADM_#ES-252639A_EYELET PEPLUM TOP_Cami version Posted by: Gg 3…" at bounding box center [1405, 464] width 327 height 607
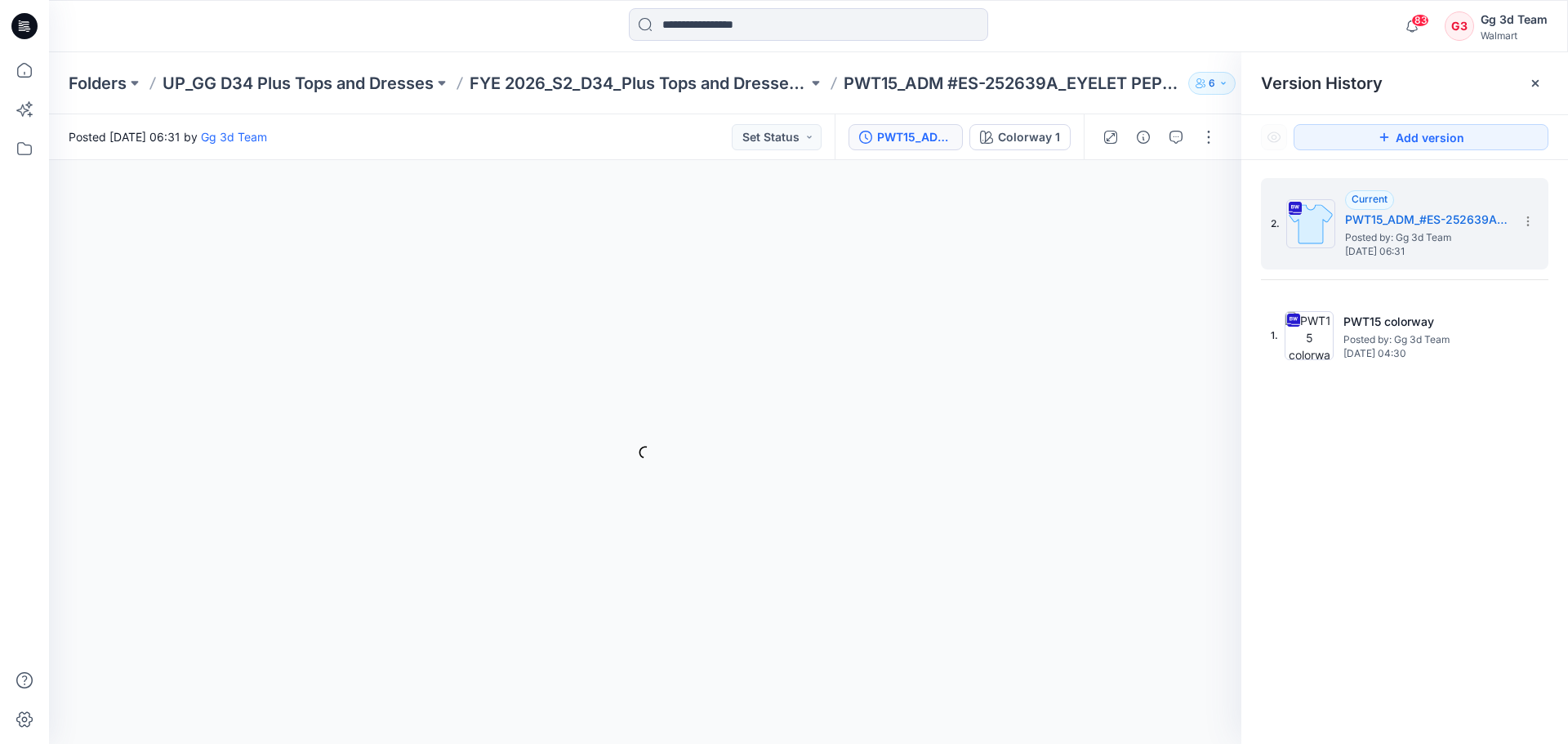
drag, startPoint x: 1528, startPoint y: 215, endPoint x: 1480, endPoint y: 509, distance: 297.9
click at [1503, 495] on div "2. Current PWT15_ADM_#ES-252639A_EYELET PEPLUM TOP_Cami version Posted by: Gg 3…" at bounding box center [1405, 464] width 327 height 607
click at [1467, 504] on div "2. Current PWT15_ADM_#ES-252639A_EYELET PEPLUM TOP_Cami version Posted by: Gg 3…" at bounding box center [1405, 464] width 327 height 607
click at [1365, 408] on div "2. Current PWT15_ADM_#ES-252639A_EYELET PEPLUM TOP_Cami version Posted by: Gg 3…" at bounding box center [1405, 464] width 327 height 607
drag, startPoint x: 1432, startPoint y: 214, endPoint x: 1428, endPoint y: 457, distance: 243.0
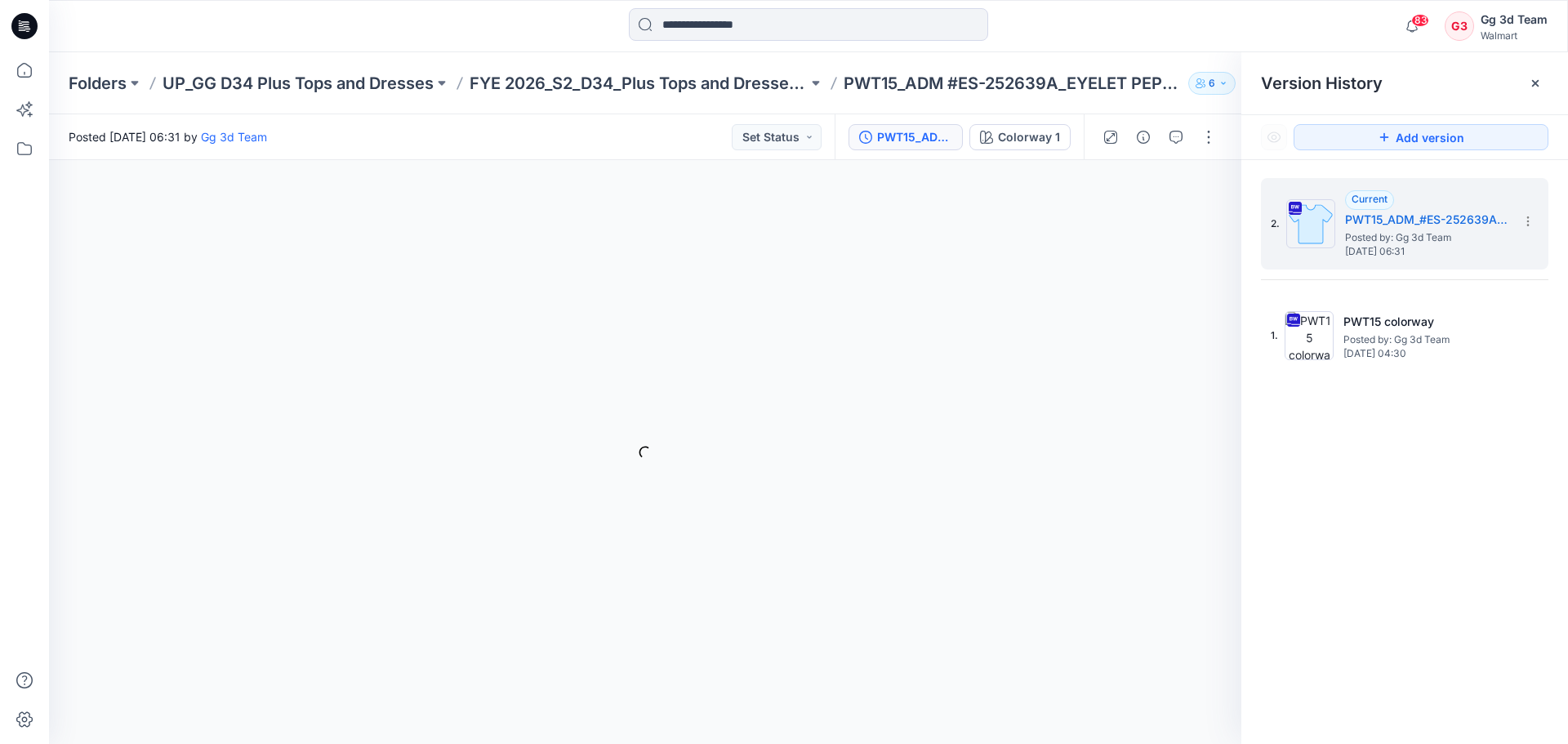
click at [1434, 453] on div "2. Current PWT15_ADM_#ES-252639A_EYELET PEPLUM TOP_Cami version Posted by: Gg 3…" at bounding box center [1405, 464] width 327 height 607
click at [1410, 475] on div "2. Current PWT15_ADM_#ES-252639A_EYELET PEPLUM TOP_Cami version Posted by: Gg 3…" at bounding box center [1405, 464] width 327 height 607
click at [681, 84] on p "FYE 2026_S2_D34_Plus Tops and Dresses_GG" at bounding box center [638, 83] width 338 height 23
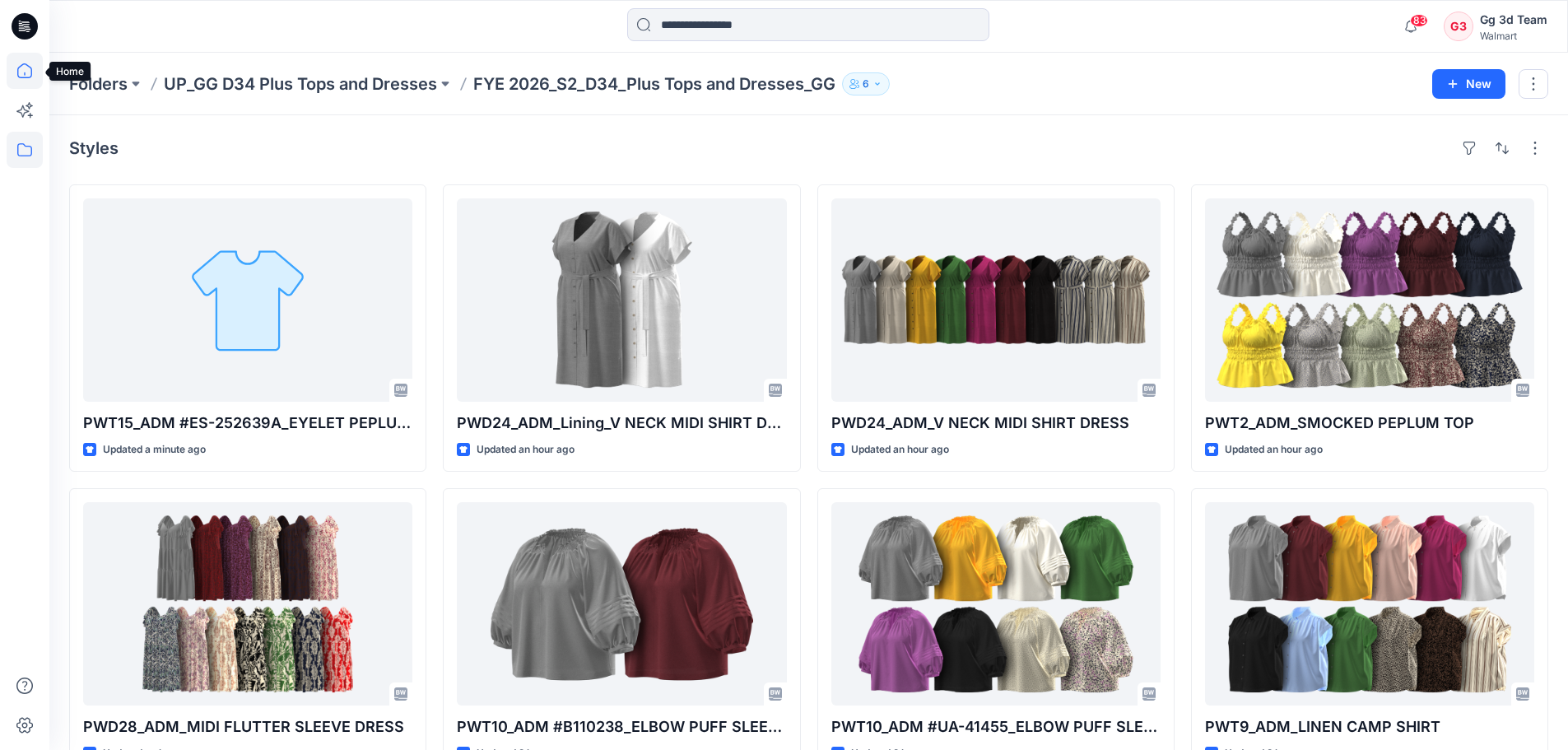
click at [38, 71] on icon at bounding box center [24, 71] width 36 height 36
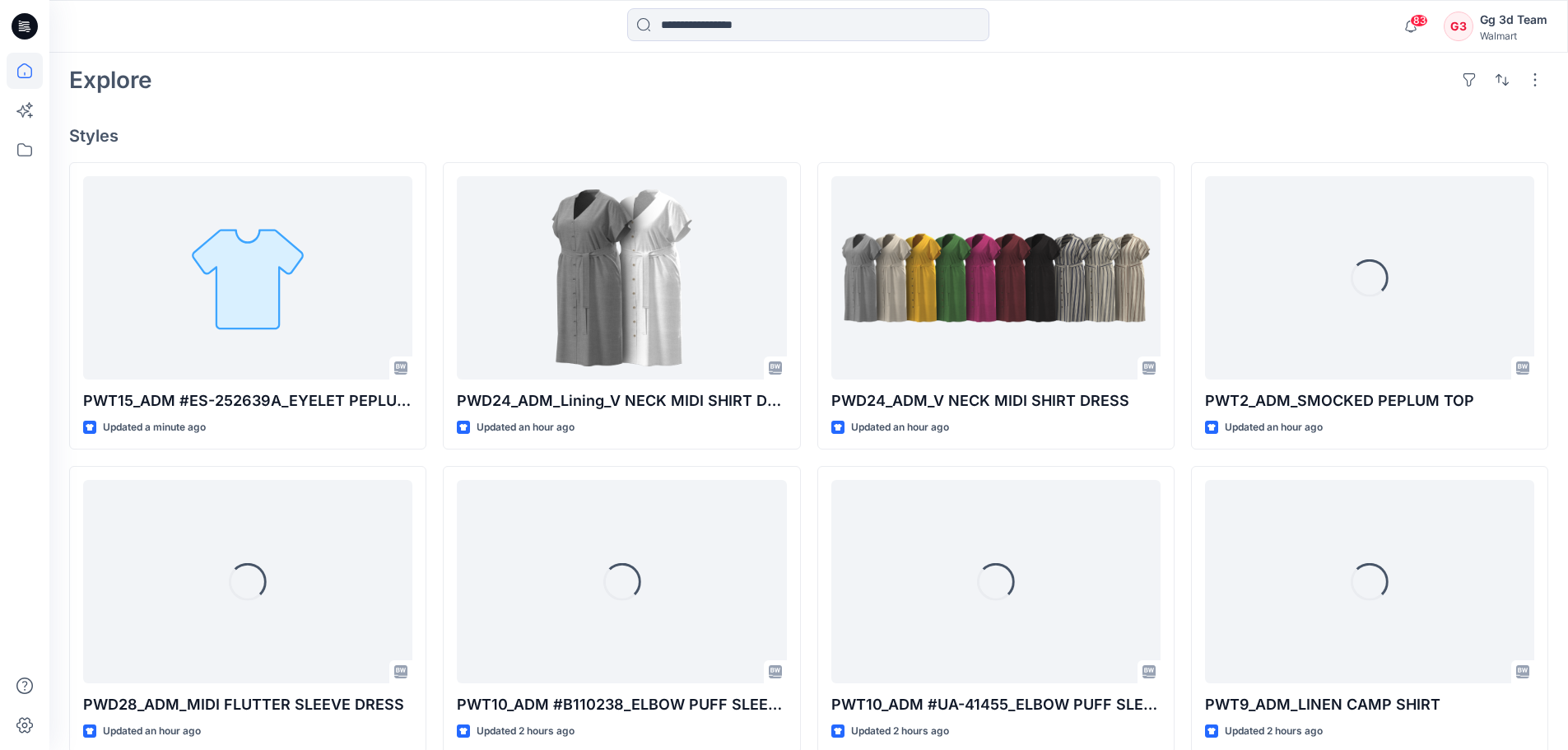
scroll to position [412, 0]
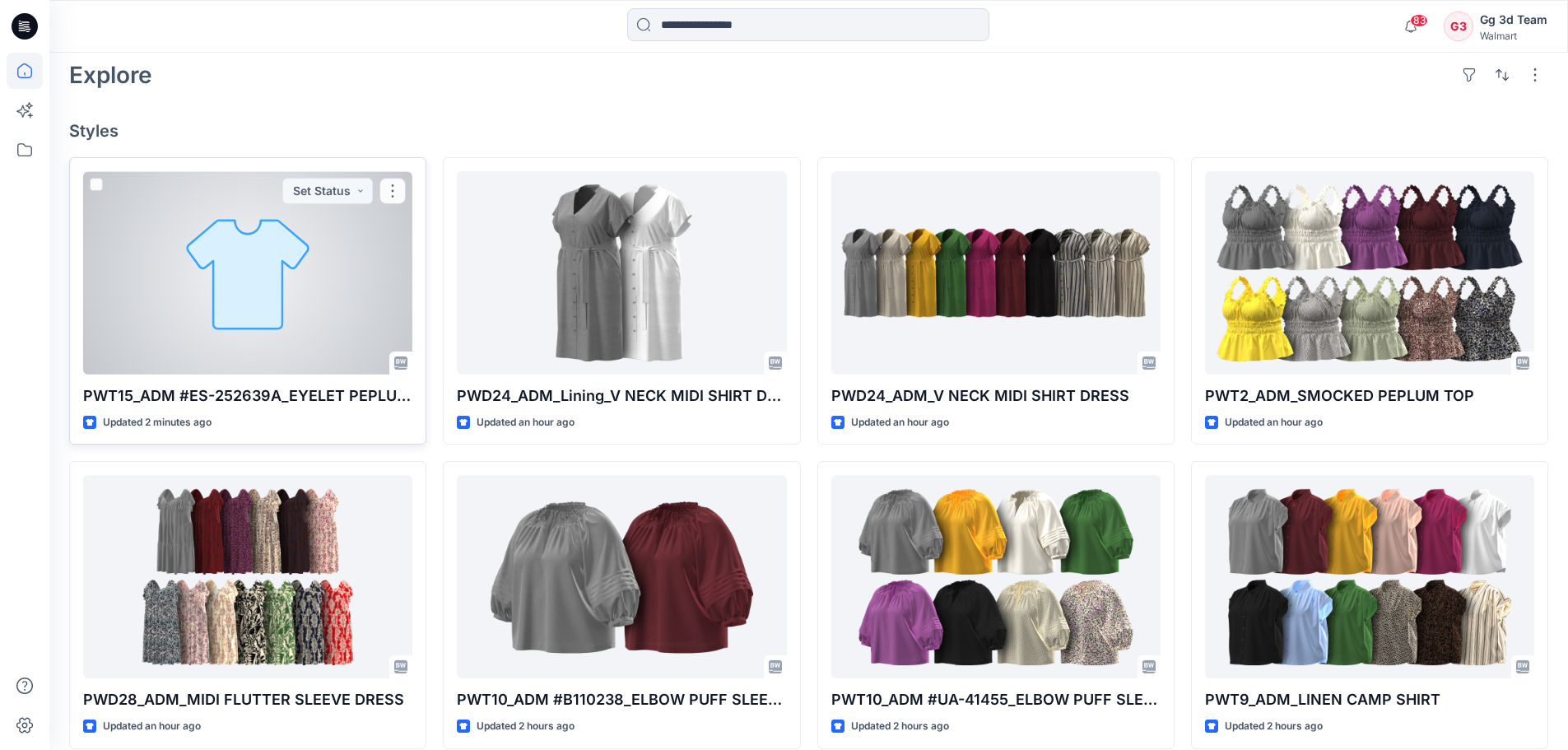
click at [277, 278] on div at bounding box center [248, 273] width 330 height 203
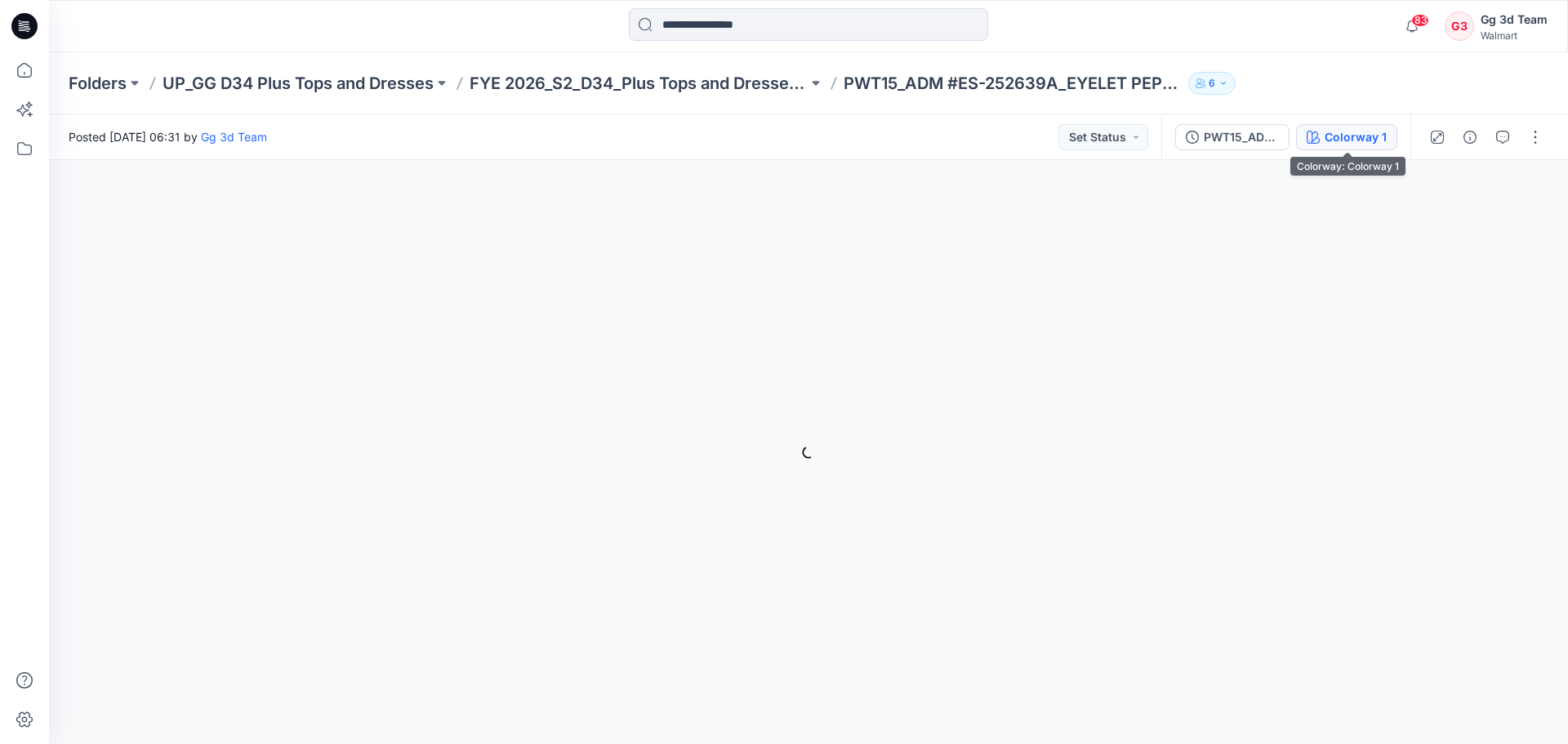
click at [1354, 137] on div "Colorway 1" at bounding box center [1355, 138] width 62 height 18
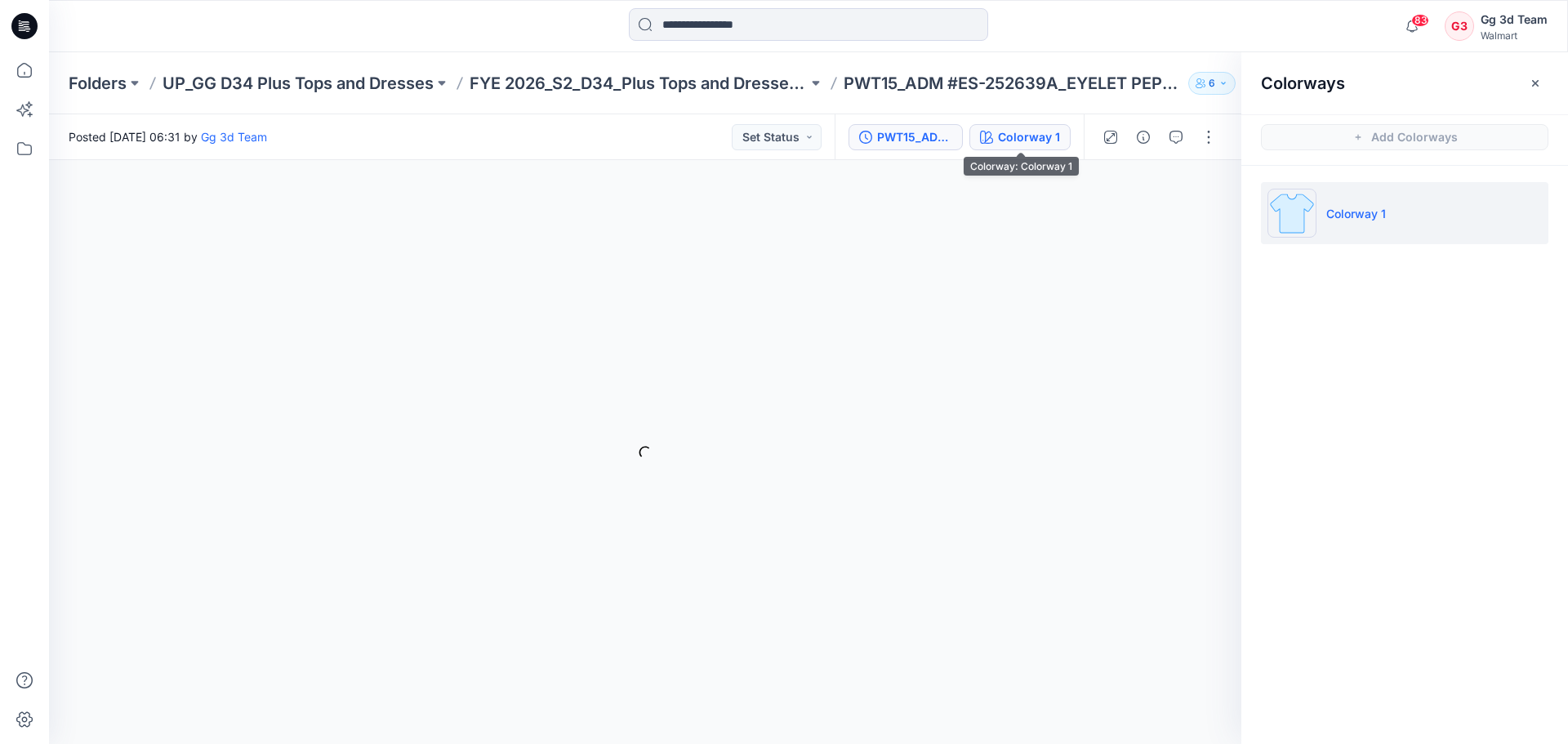
click at [944, 141] on div "PWT15_ADM_#ES-252639A_EYELET PEPLUM TOP_Cami version" at bounding box center [915, 138] width 75 height 18
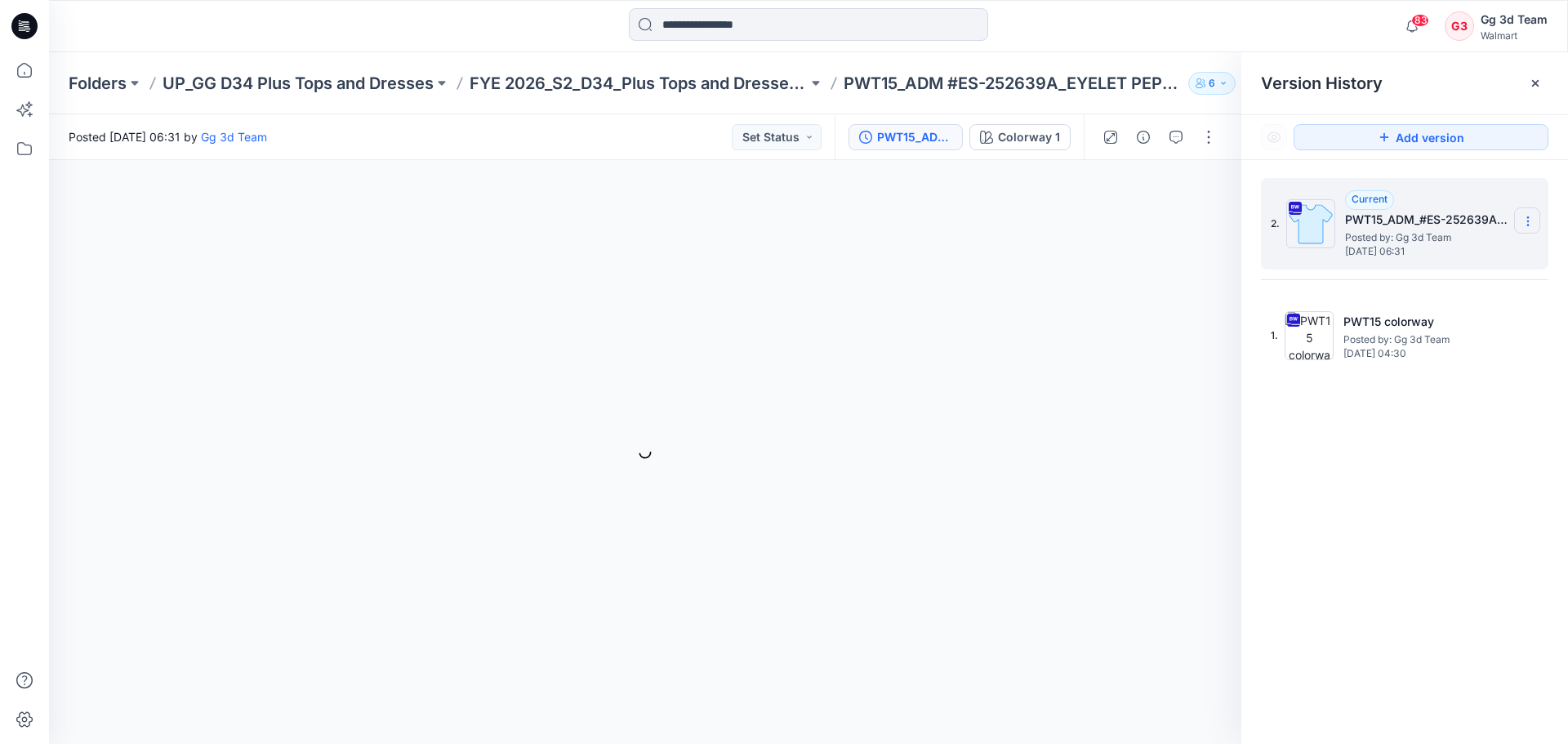
click at [1535, 224] on section at bounding box center [1526, 220] width 26 height 26
click at [1427, 354] on span "Delete Version" at bounding box center [1415, 358] width 76 height 19
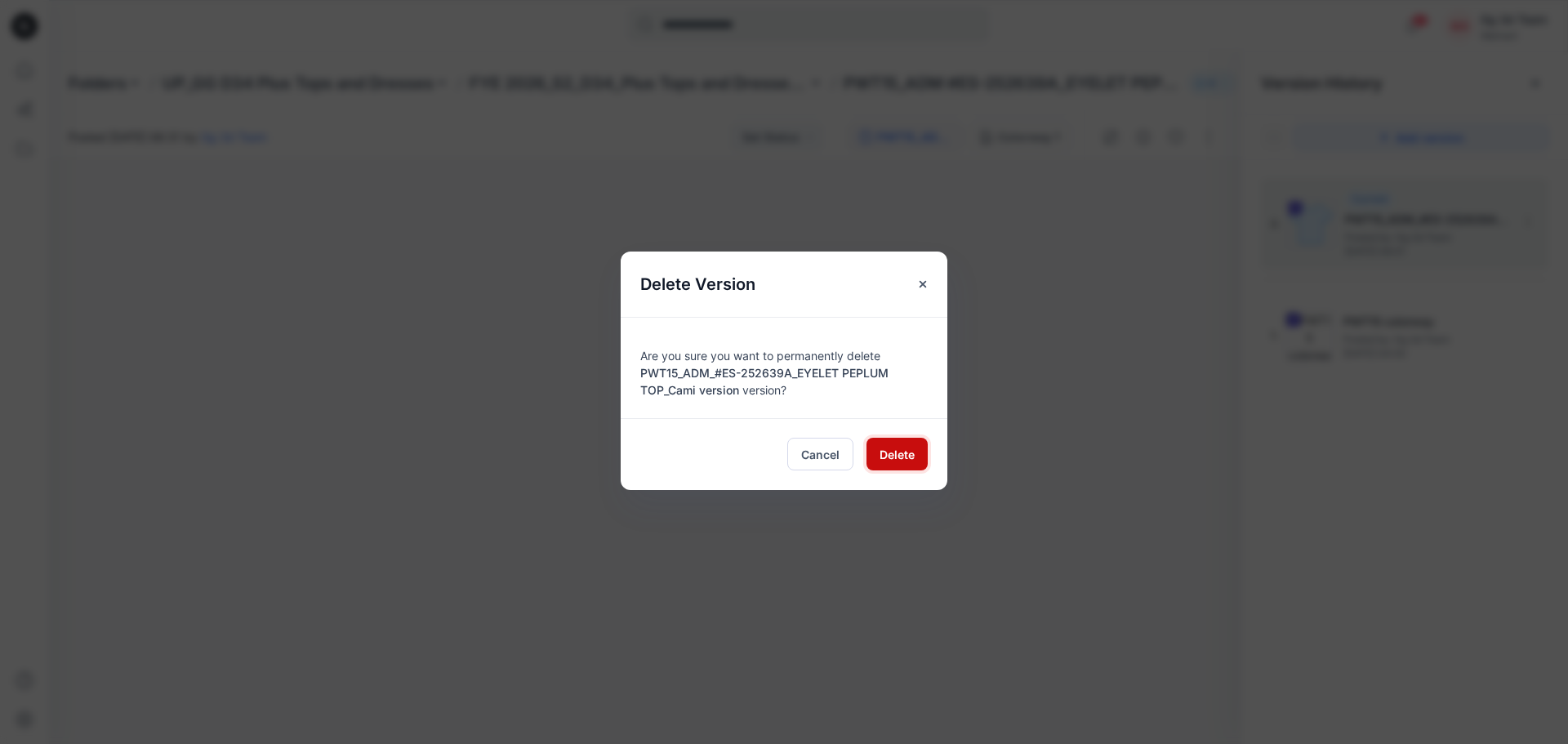
click at [887, 456] on span "Delete" at bounding box center [897, 455] width 35 height 18
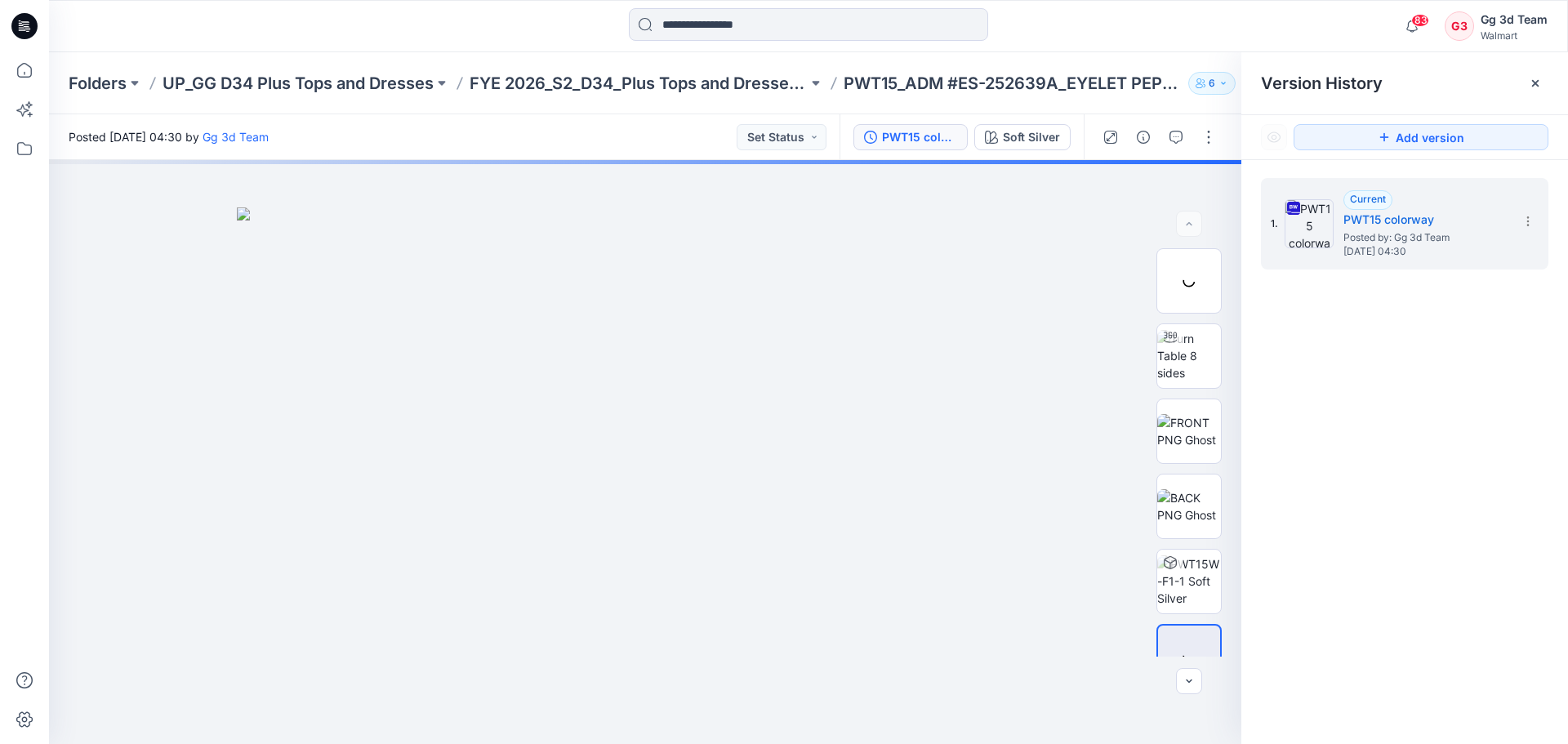
click at [1374, 475] on div "1. Current PWT15 colorway Posted by: Gg 3d Team Monday, August 25, 2025 04:30" at bounding box center [1405, 464] width 327 height 607
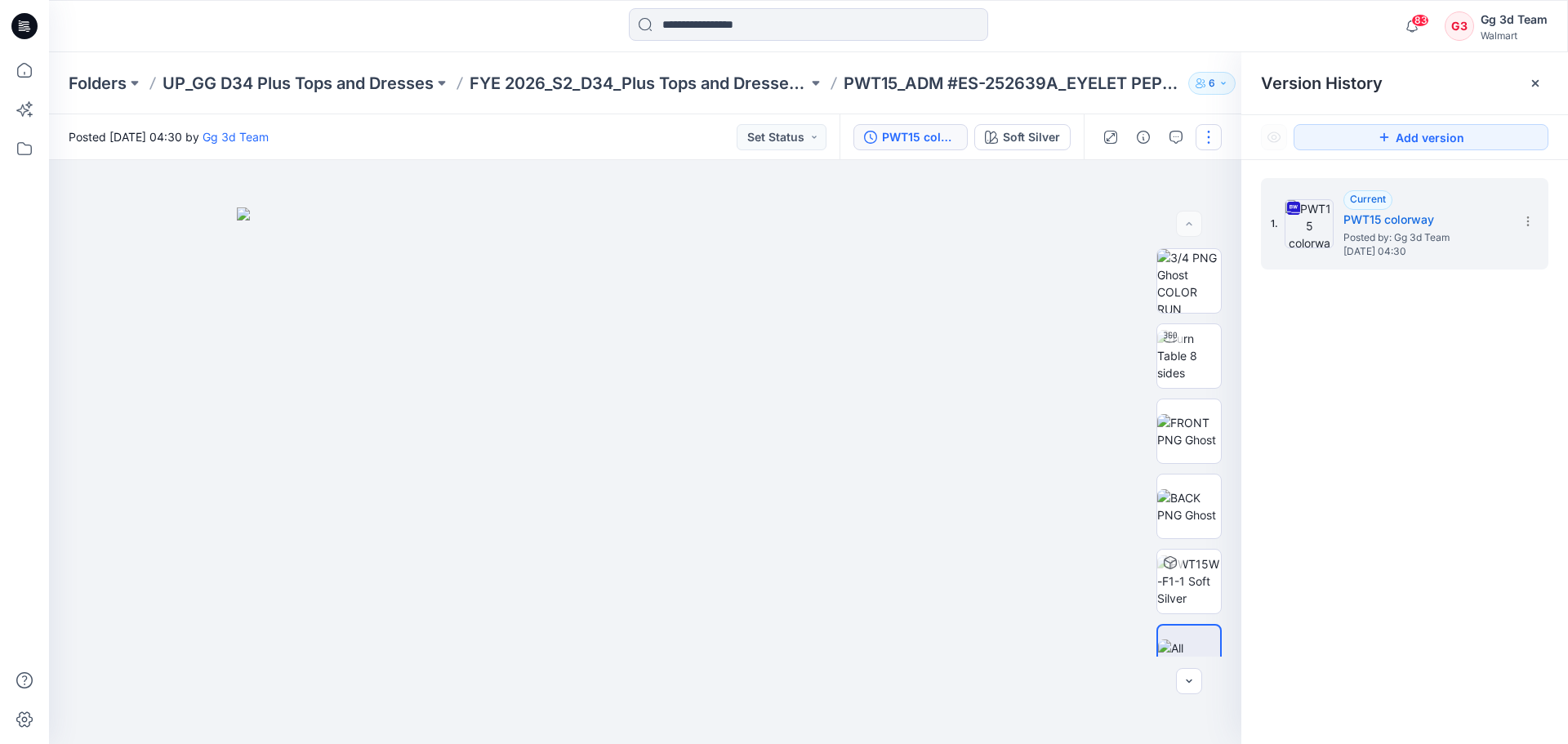
click at [1219, 141] on button "button" at bounding box center [1208, 137] width 26 height 26
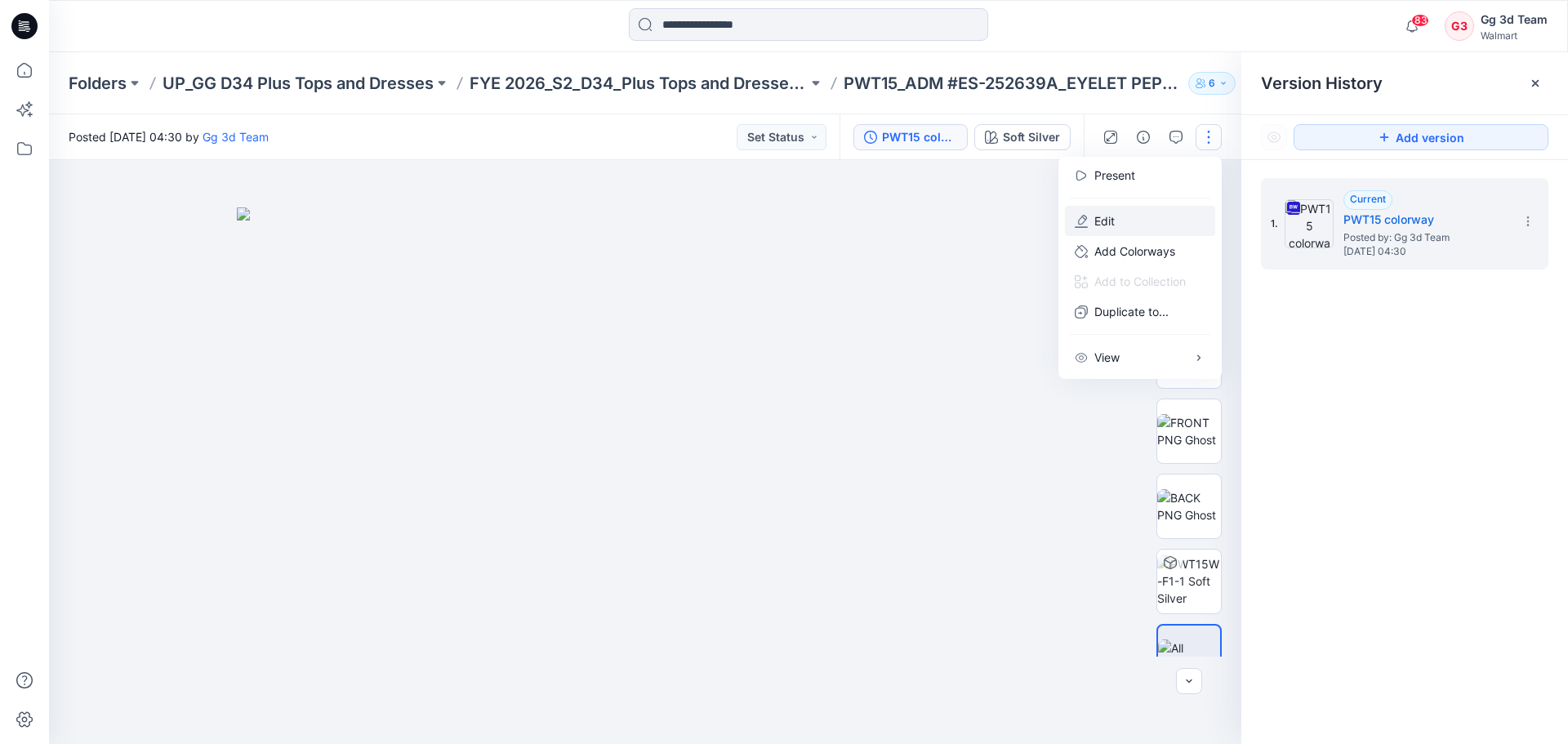
click at [1152, 219] on button "Edit" at bounding box center [1140, 221] width 150 height 30
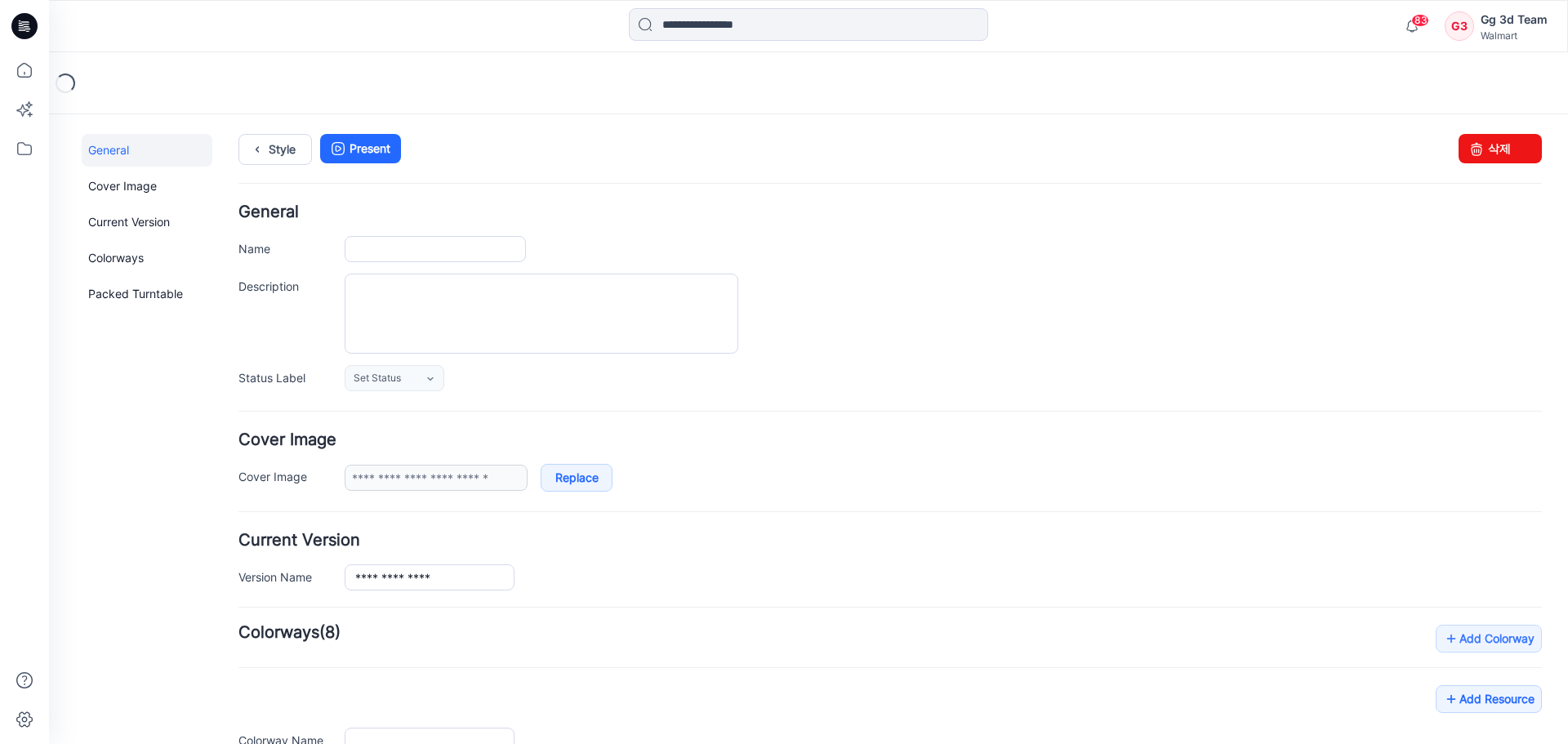
type input "**********"
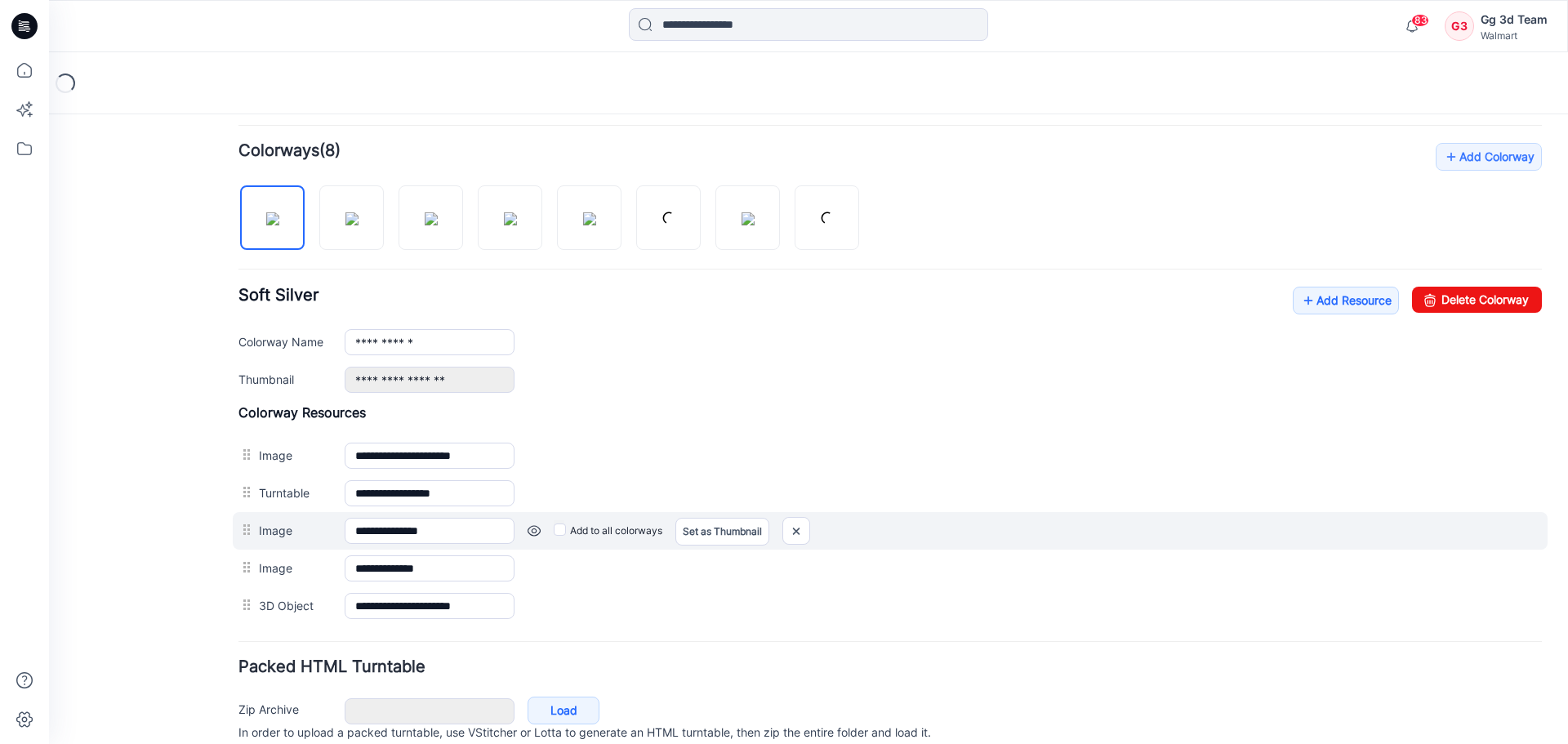
scroll to position [490, 0]
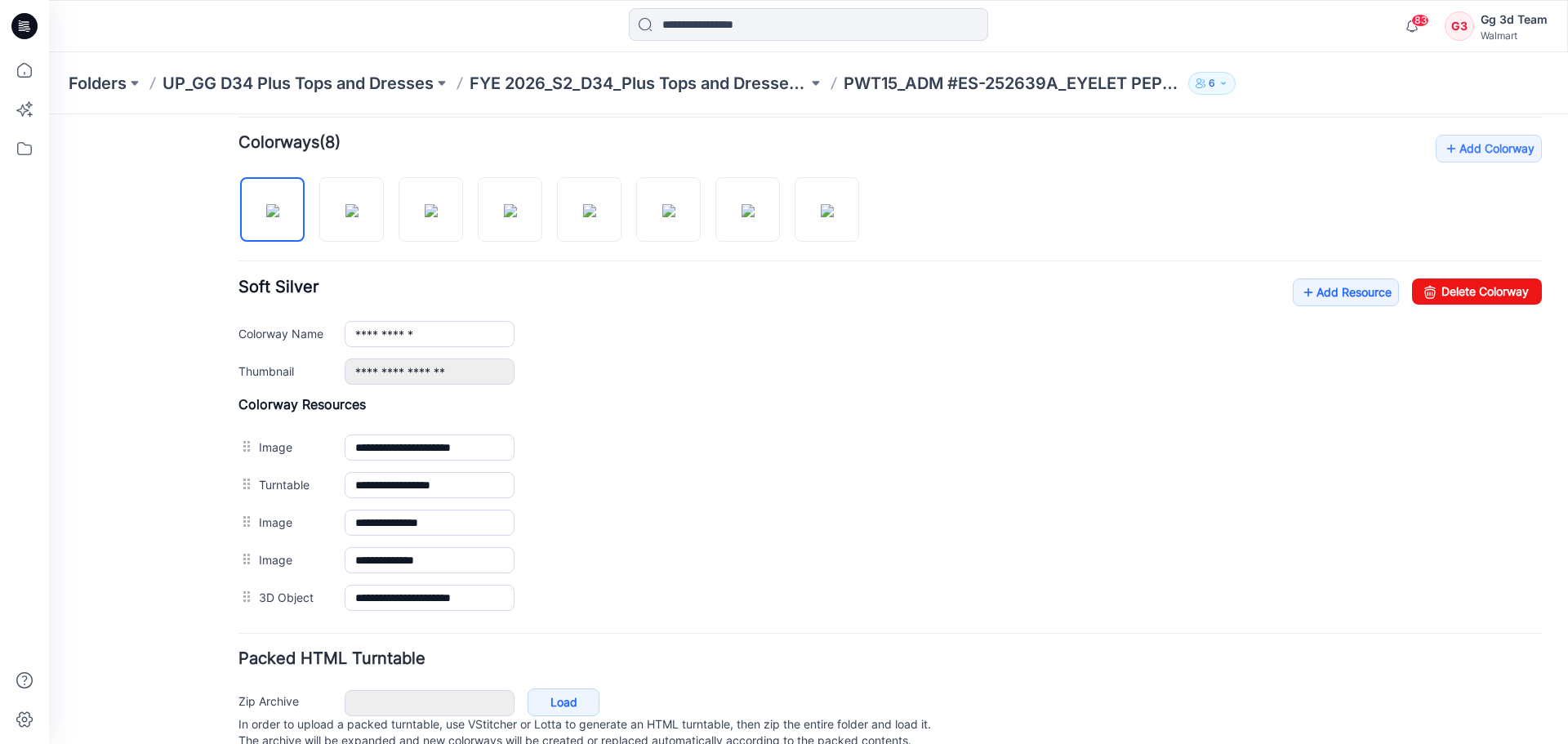
click at [393, 197] on div at bounding box center [555, 201] width 634 height 84
click at [425, 204] on img at bounding box center [431, 211] width 13 height 13
click at [1476, 286] on link "Delete Colorway" at bounding box center [1477, 291] width 130 height 26
type input "**********"
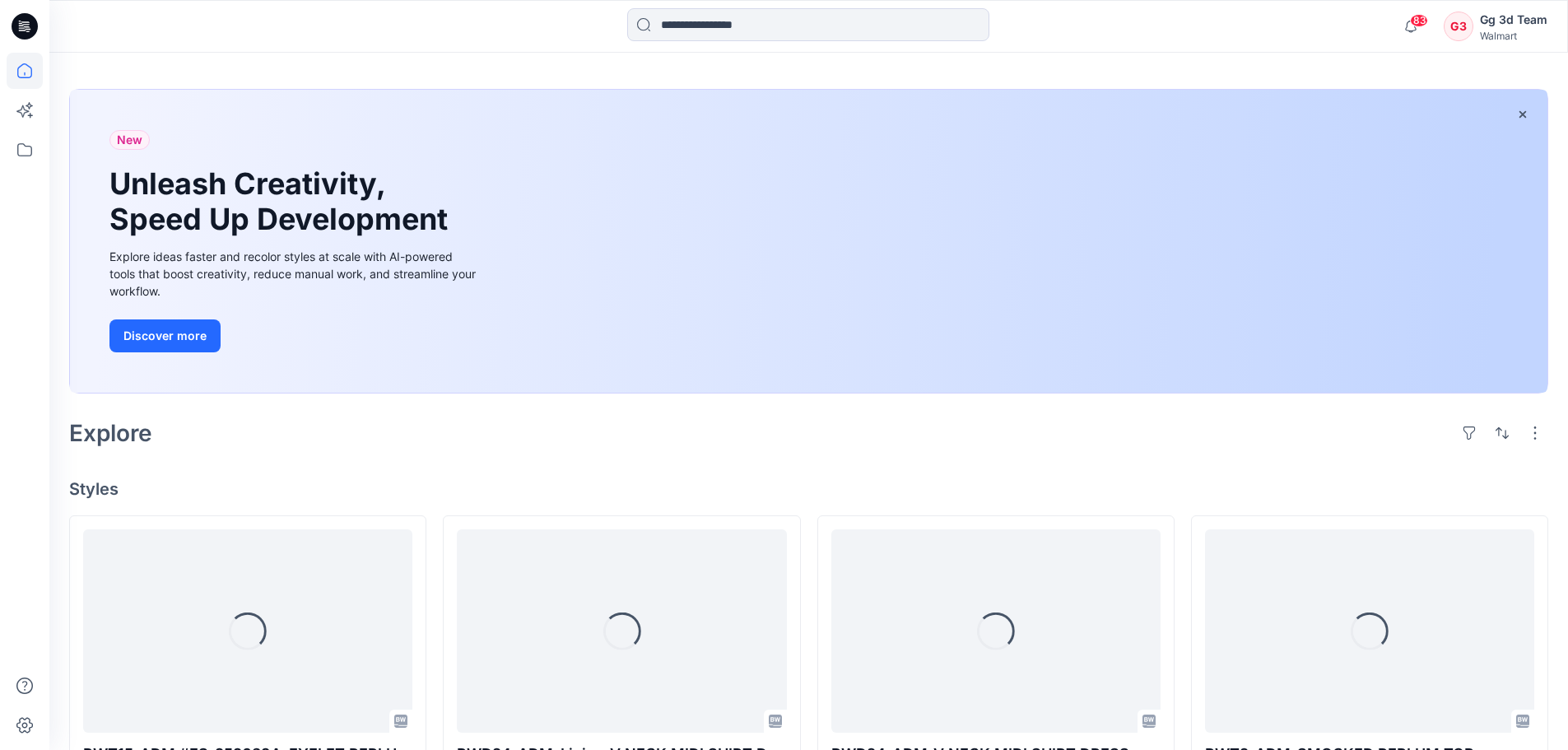
scroll to position [82, 0]
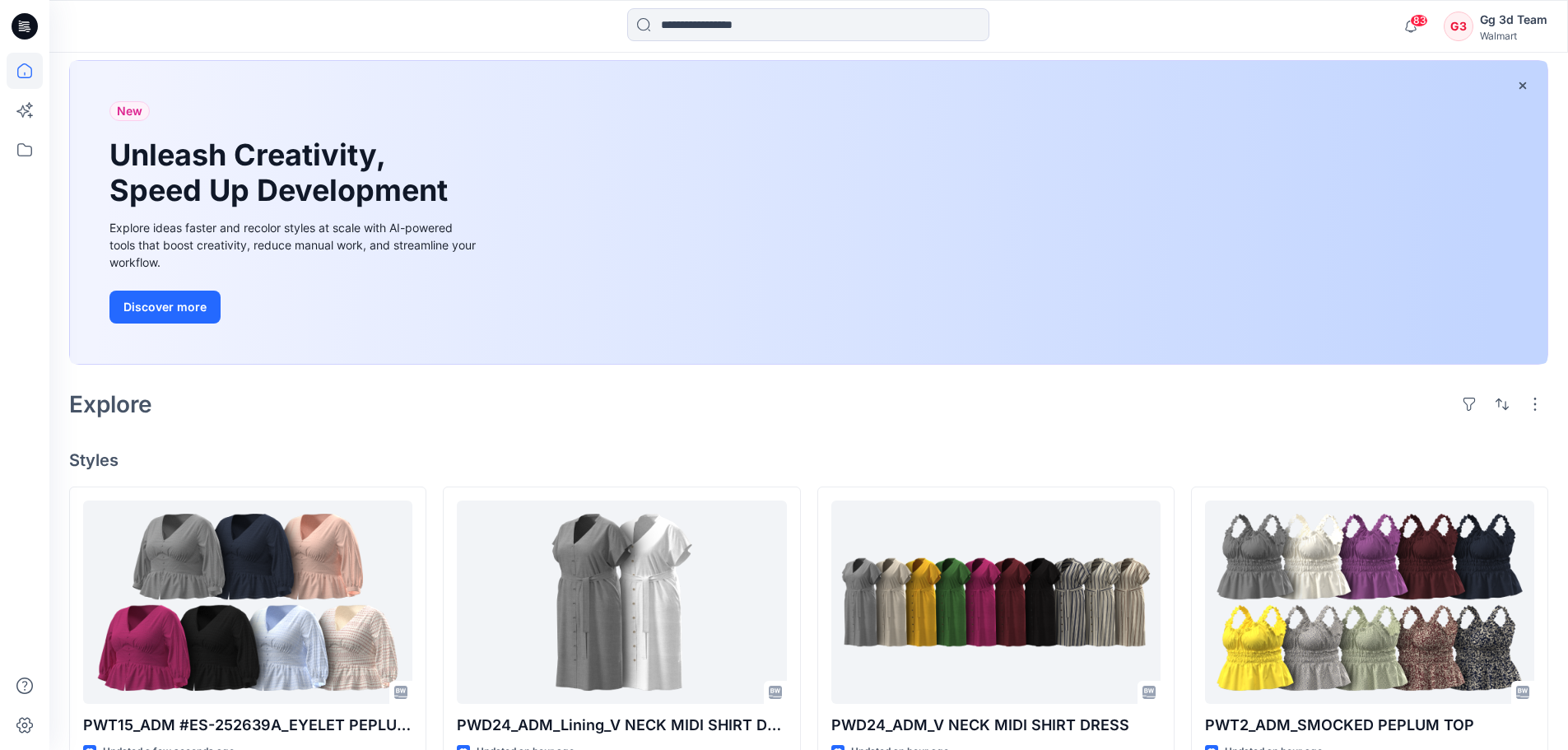
click at [348, 334] on div "New Unleash Creativity, Speed Up Development Explore ideas faster and recolor s…" at bounding box center [295, 212] width 397 height 304
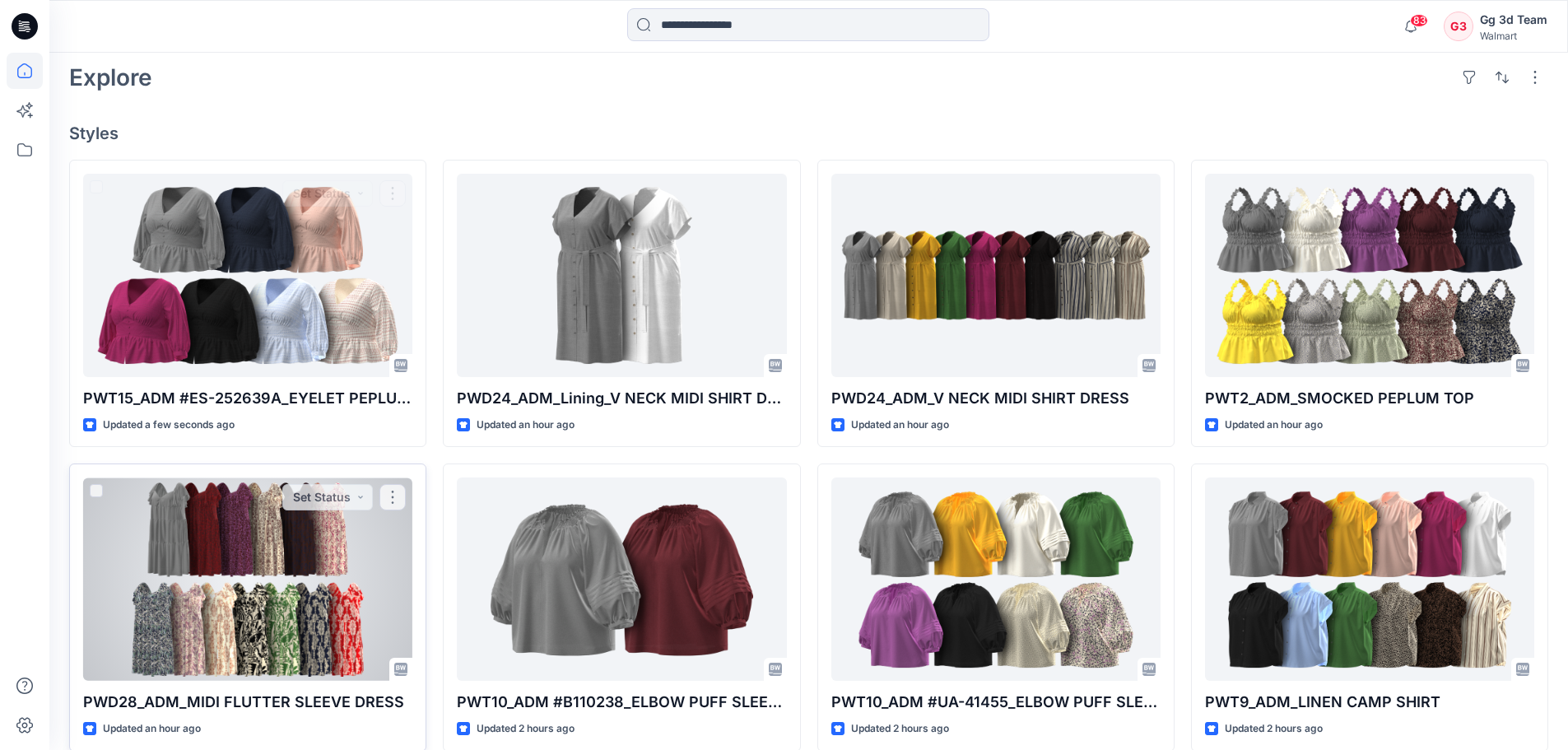
scroll to position [412, 0]
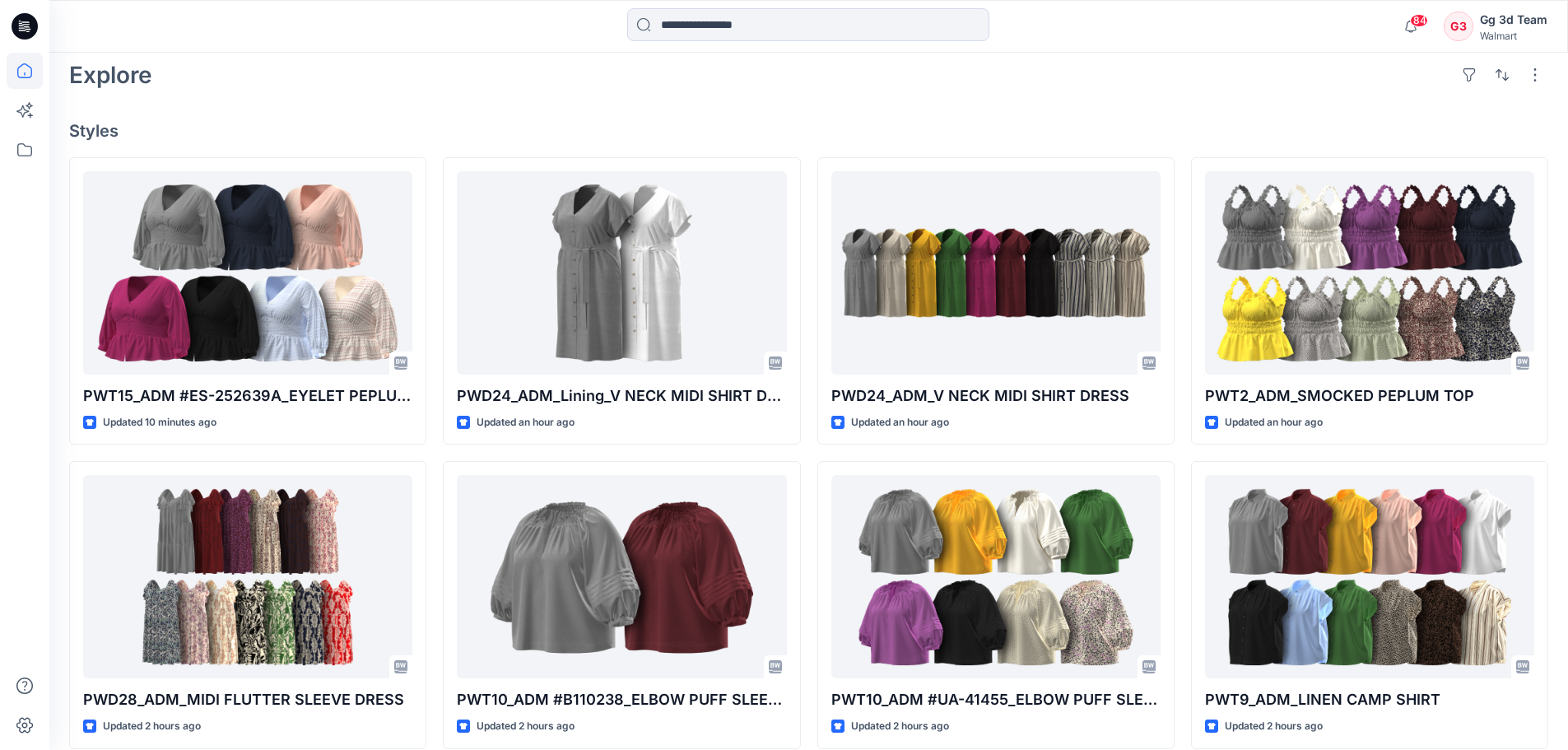
click at [289, 87] on div "Explore" at bounding box center [808, 75] width 1479 height 40
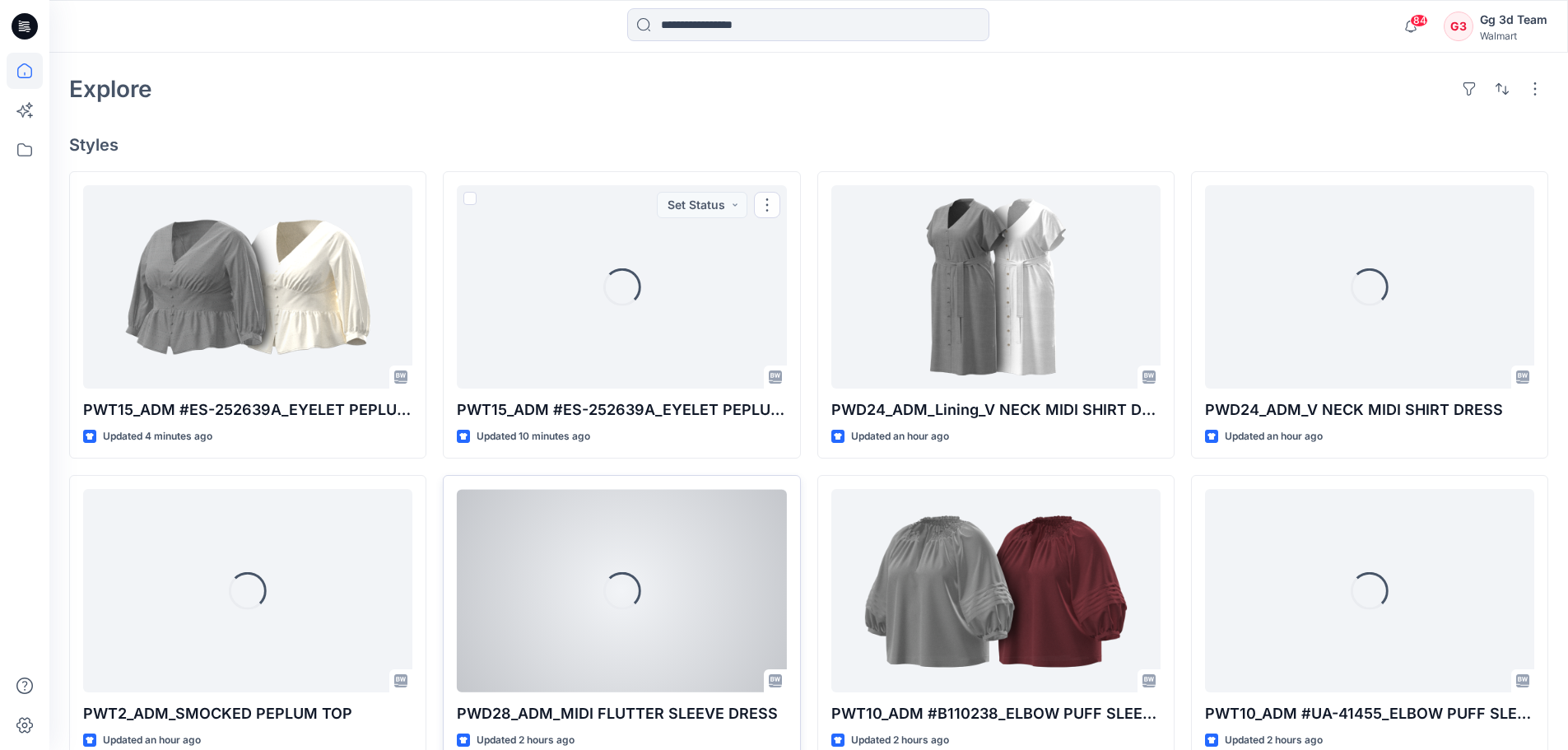
scroll to position [412, 0]
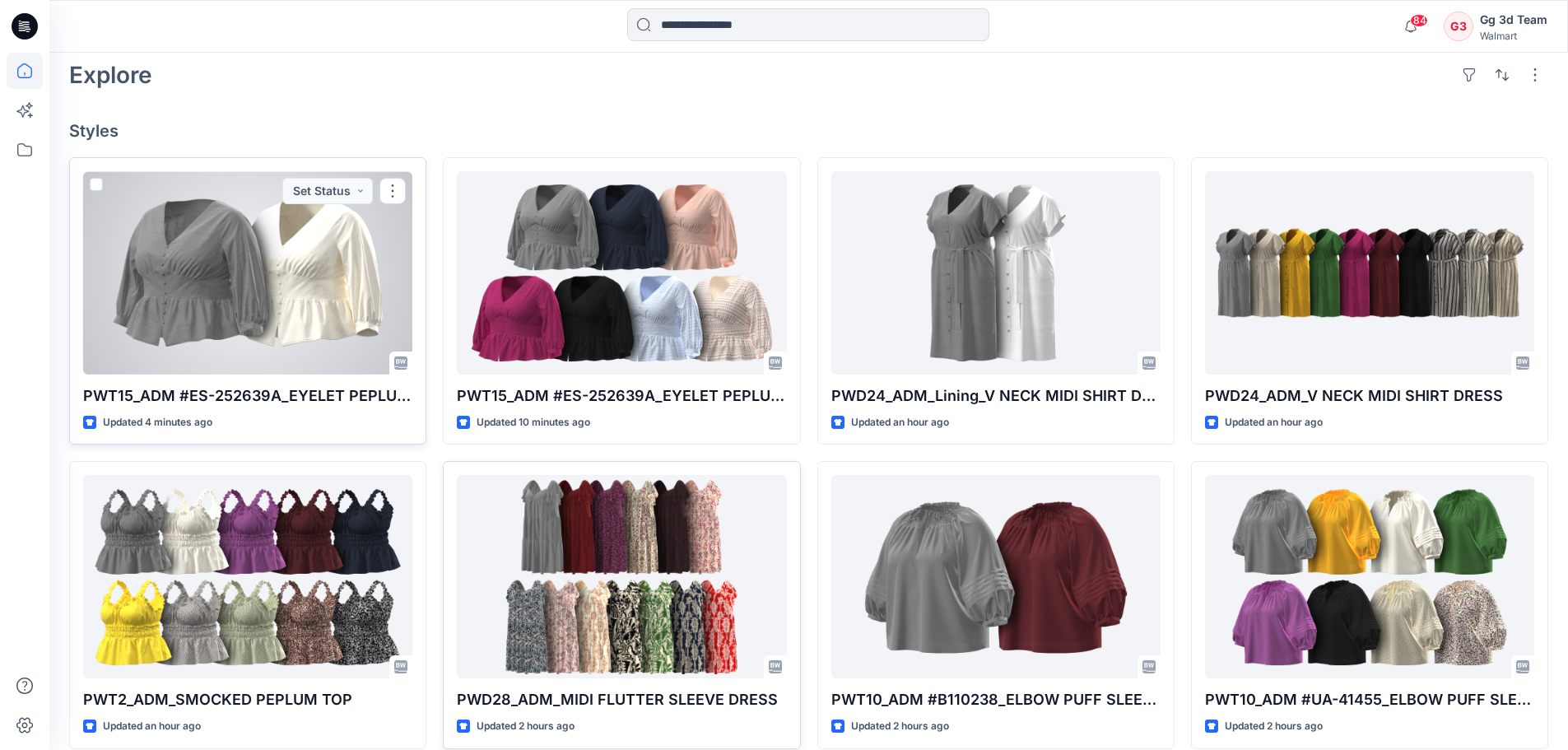
click at [305, 283] on div at bounding box center [248, 273] width 330 height 203
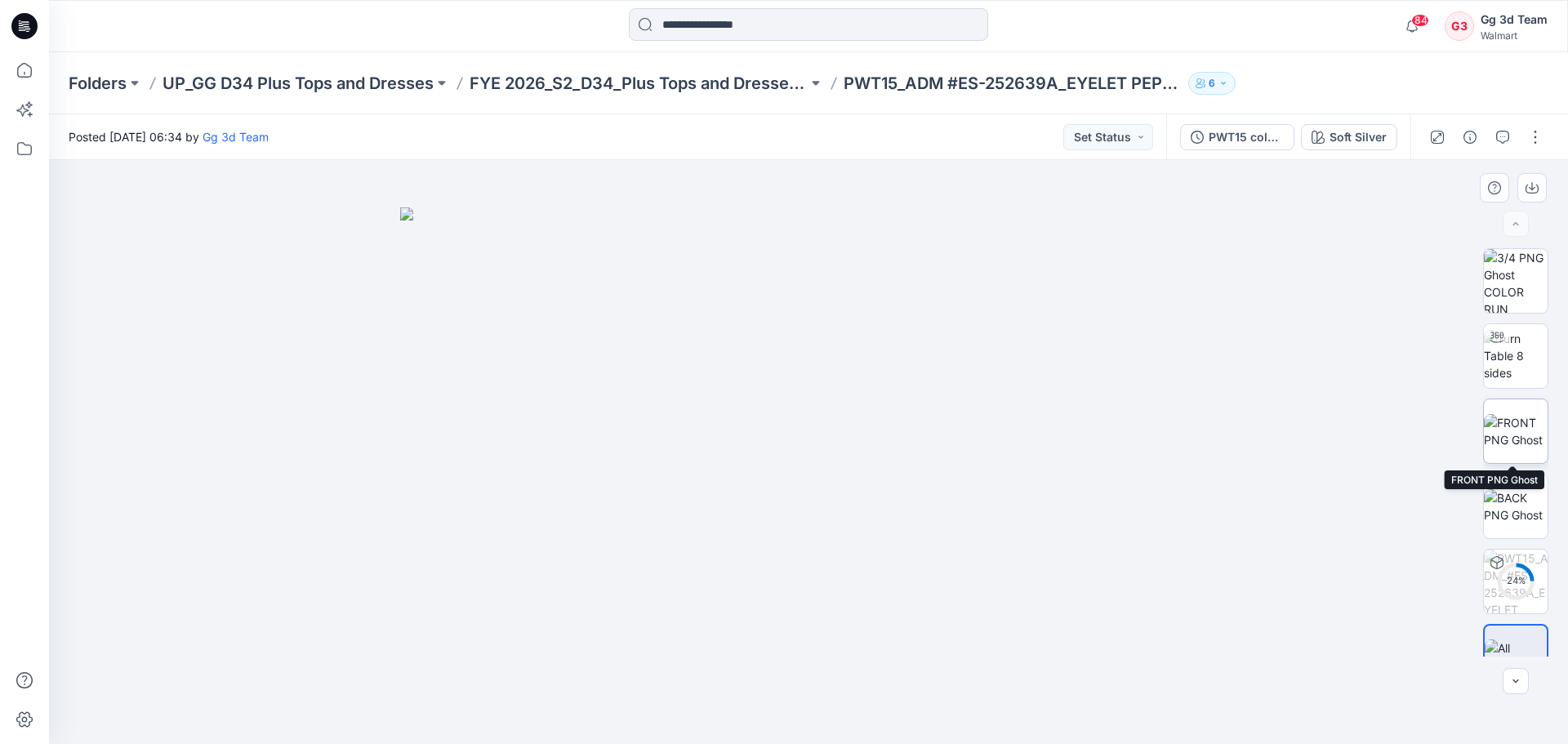
click at [1522, 424] on img at bounding box center [1515, 430] width 63 height 34
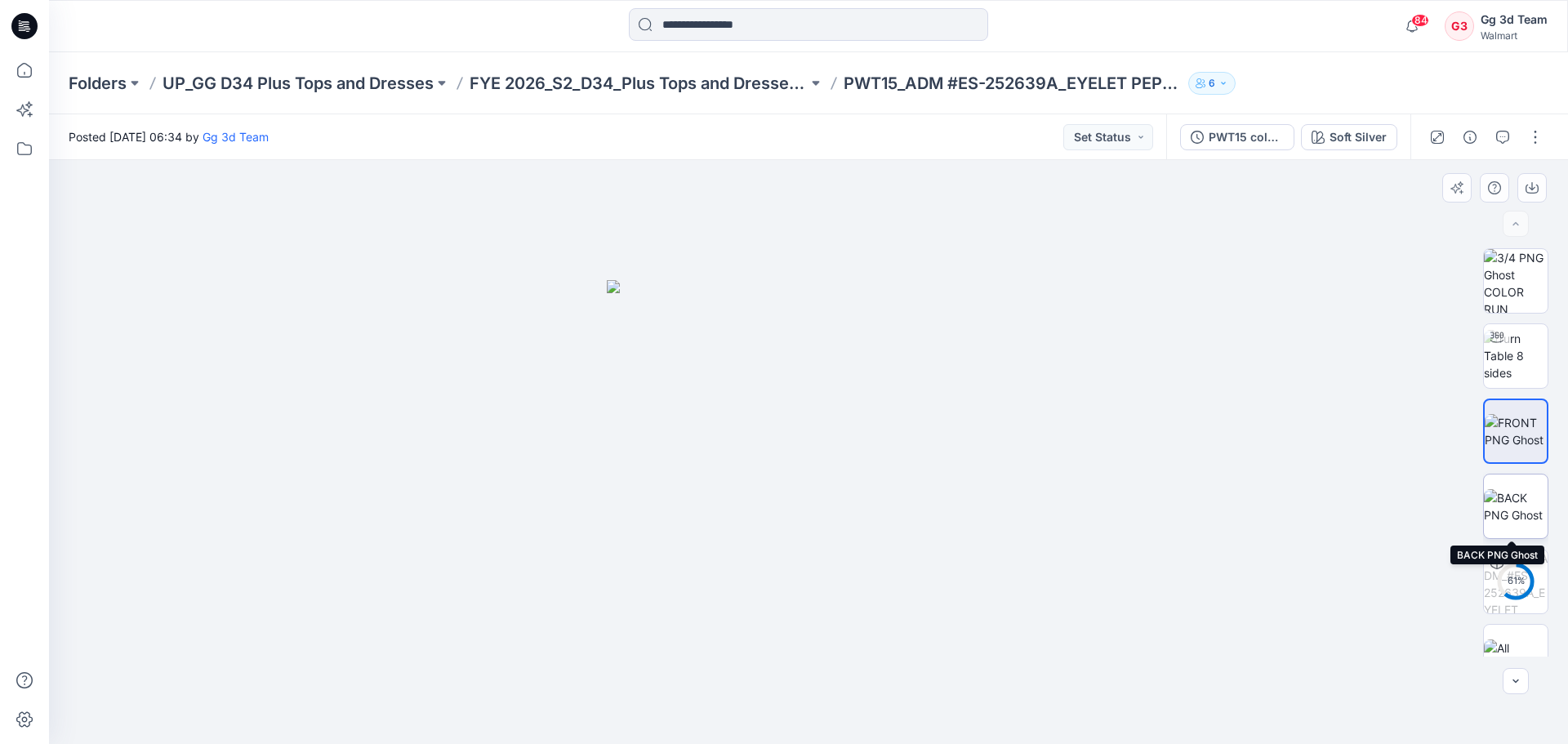
click at [1522, 505] on img at bounding box center [1515, 505] width 63 height 34
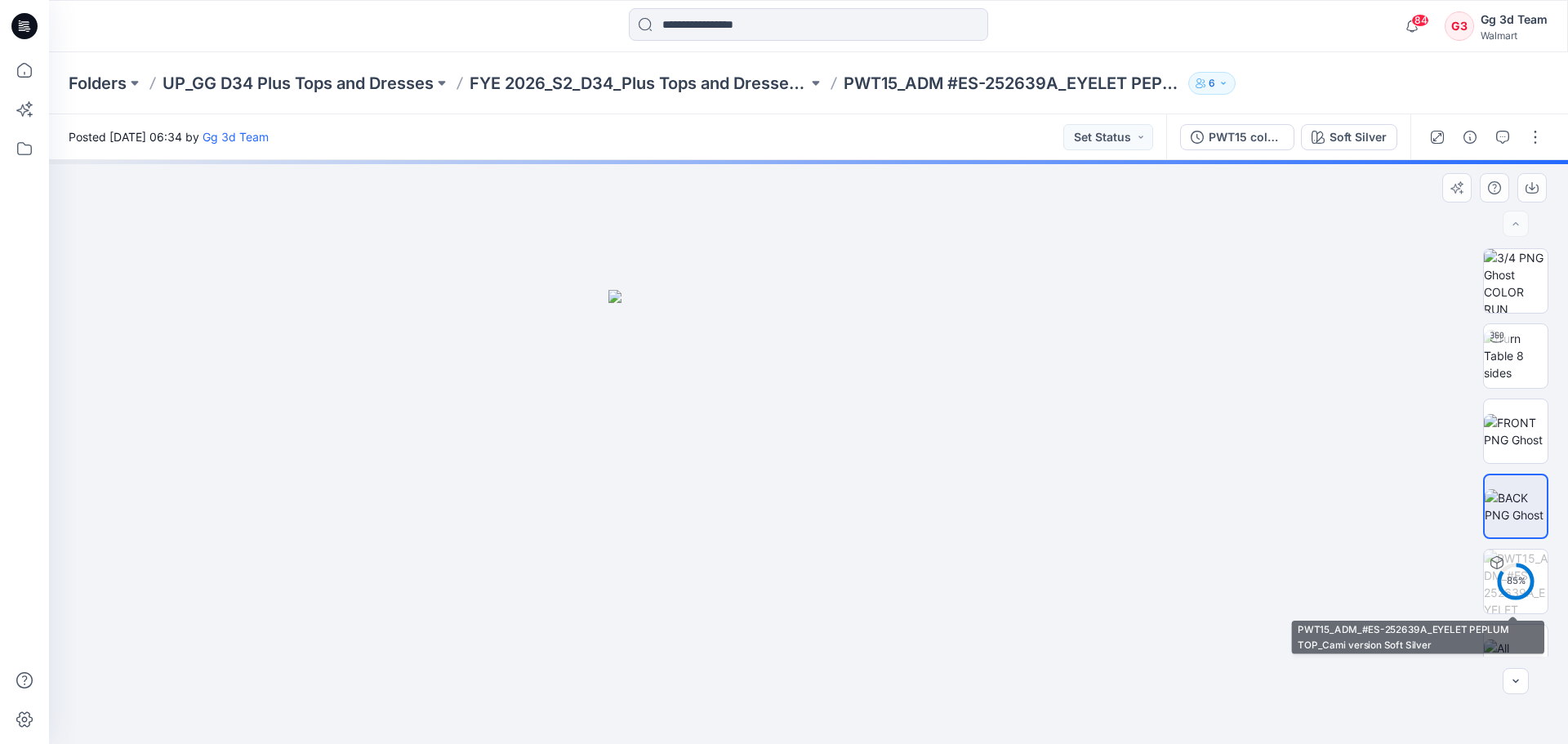
scroll to position [33, 0]
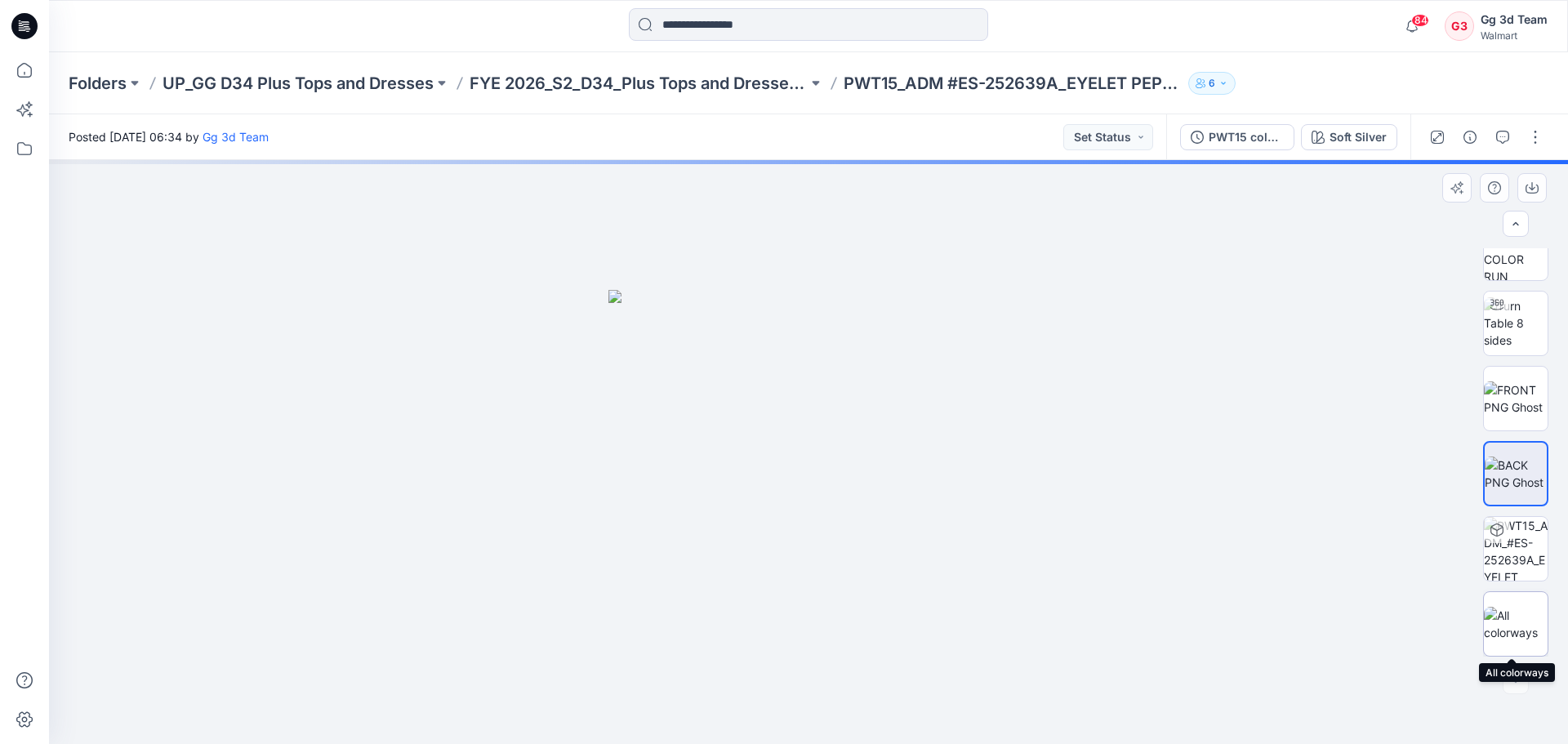
click at [1515, 629] on img at bounding box center [1515, 623] width 63 height 34
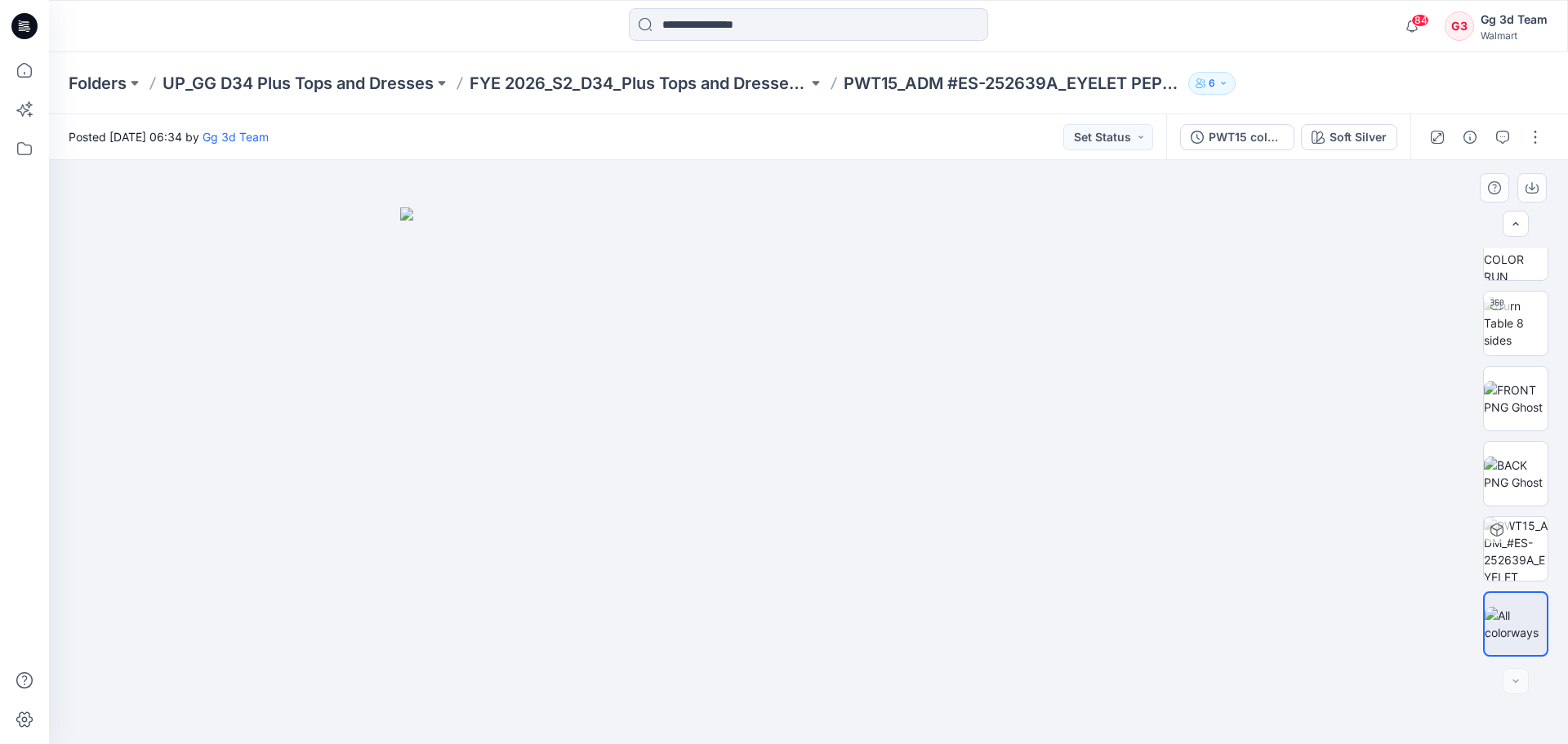
click at [1513, 581] on div at bounding box center [1515, 453] width 65 height 409
click at [1513, 564] on img at bounding box center [1515, 549] width 63 height 63
click at [1540, 141] on button "button" at bounding box center [1535, 137] width 26 height 26
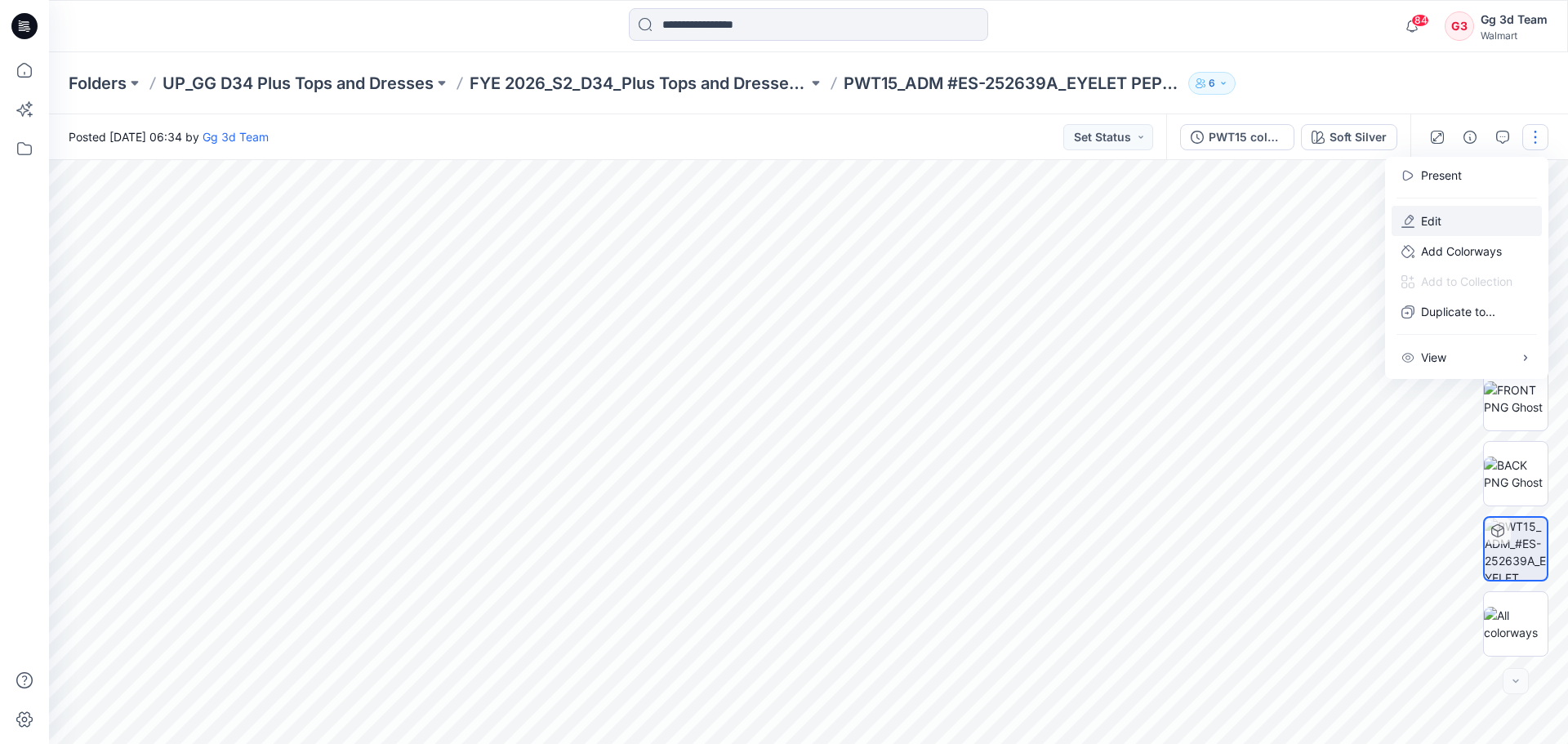
click at [1440, 229] on button "Edit" at bounding box center [1466, 221] width 150 height 30
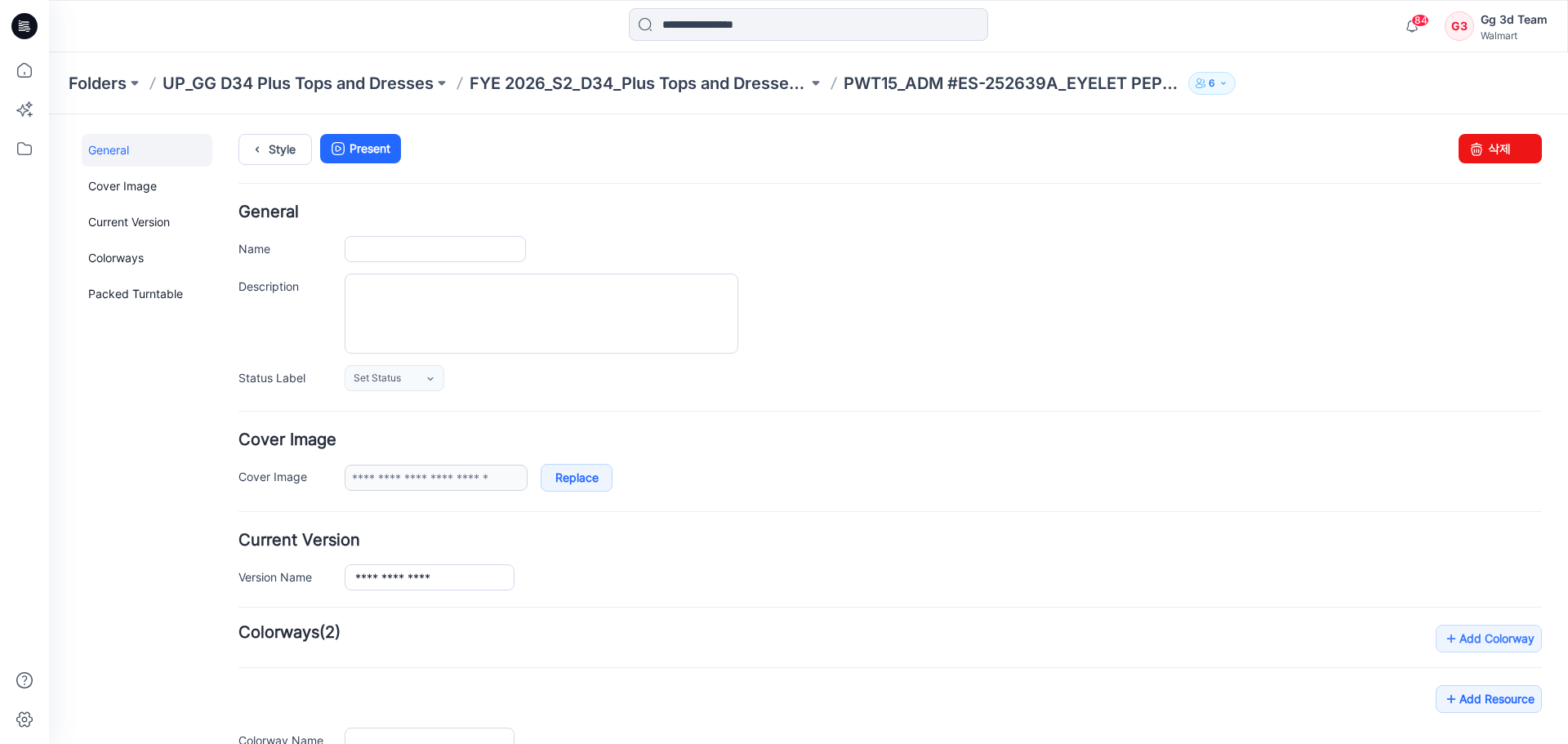
type input "**********"
click at [1504, 147] on link "삭제" at bounding box center [1500, 148] width 83 height 29
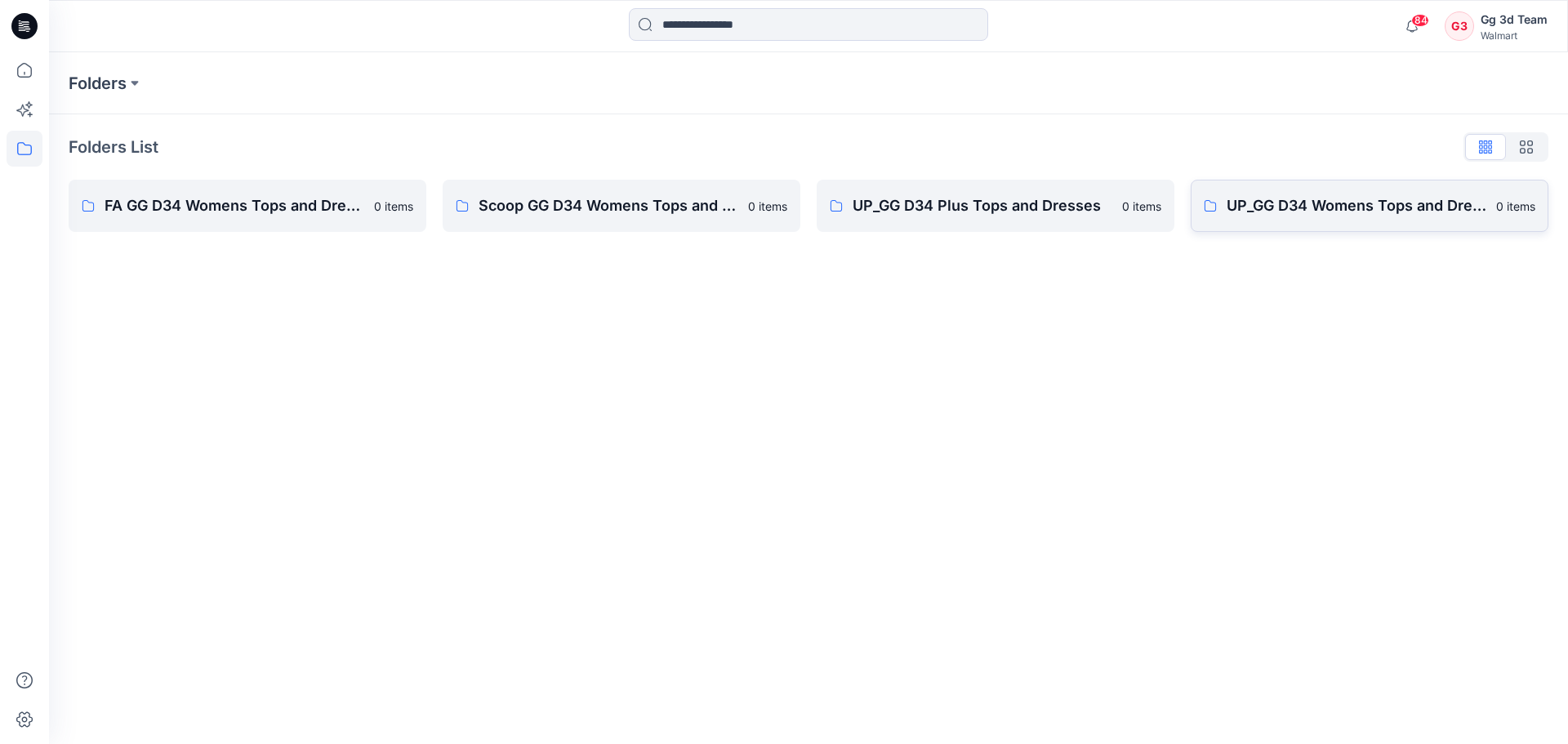
click at [1454, 227] on link "UP_GG D34 Womens Tops and Dresses 0 items" at bounding box center [1369, 205] width 358 height 53
click at [932, 208] on p "UP_GG D34 Plus Tops and Dresses" at bounding box center [982, 205] width 259 height 23
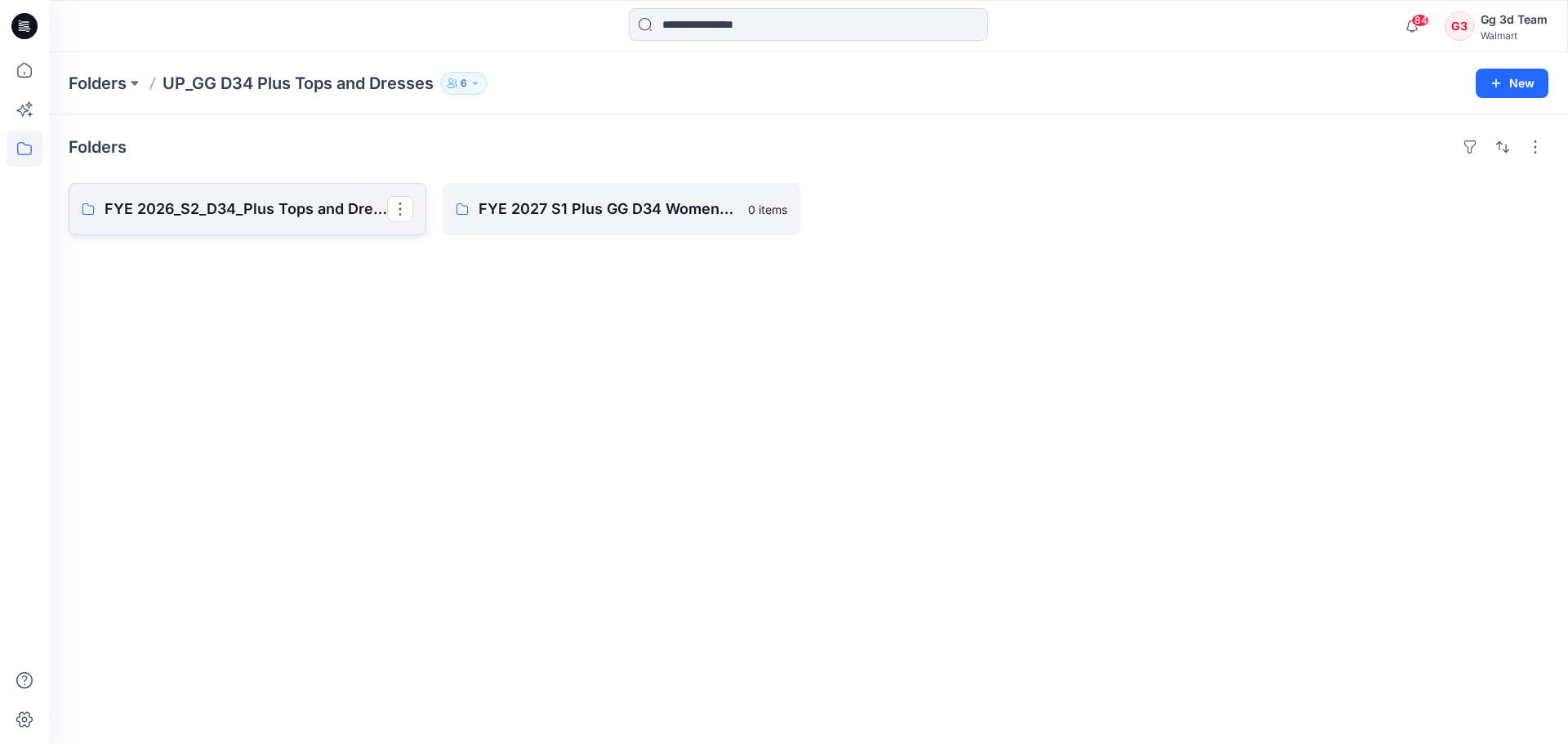
click at [234, 204] on p "FYE 2026_S2_D34_Plus Tops and Dresses_GG" at bounding box center [245, 209] width 283 height 23
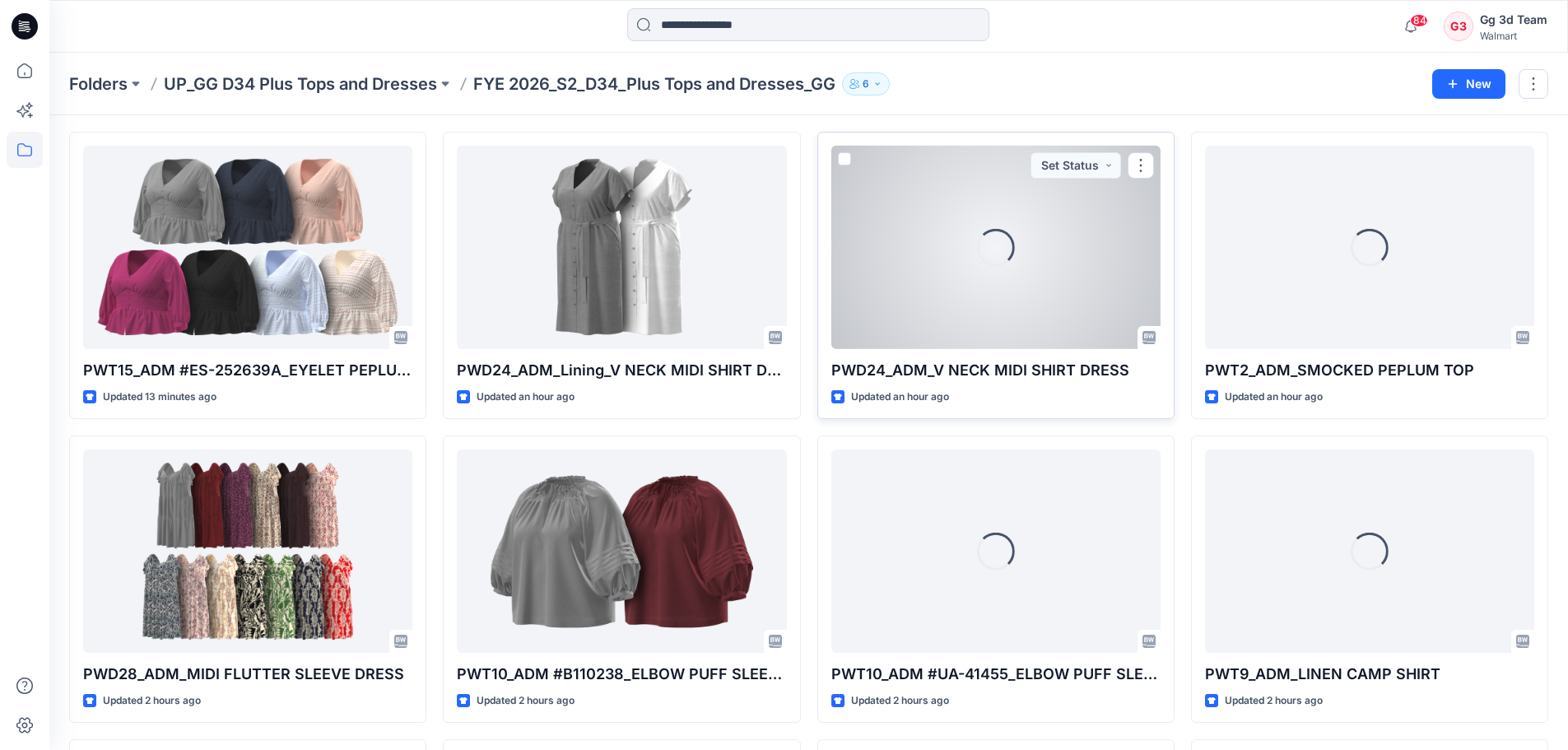
scroll to position [82, 0]
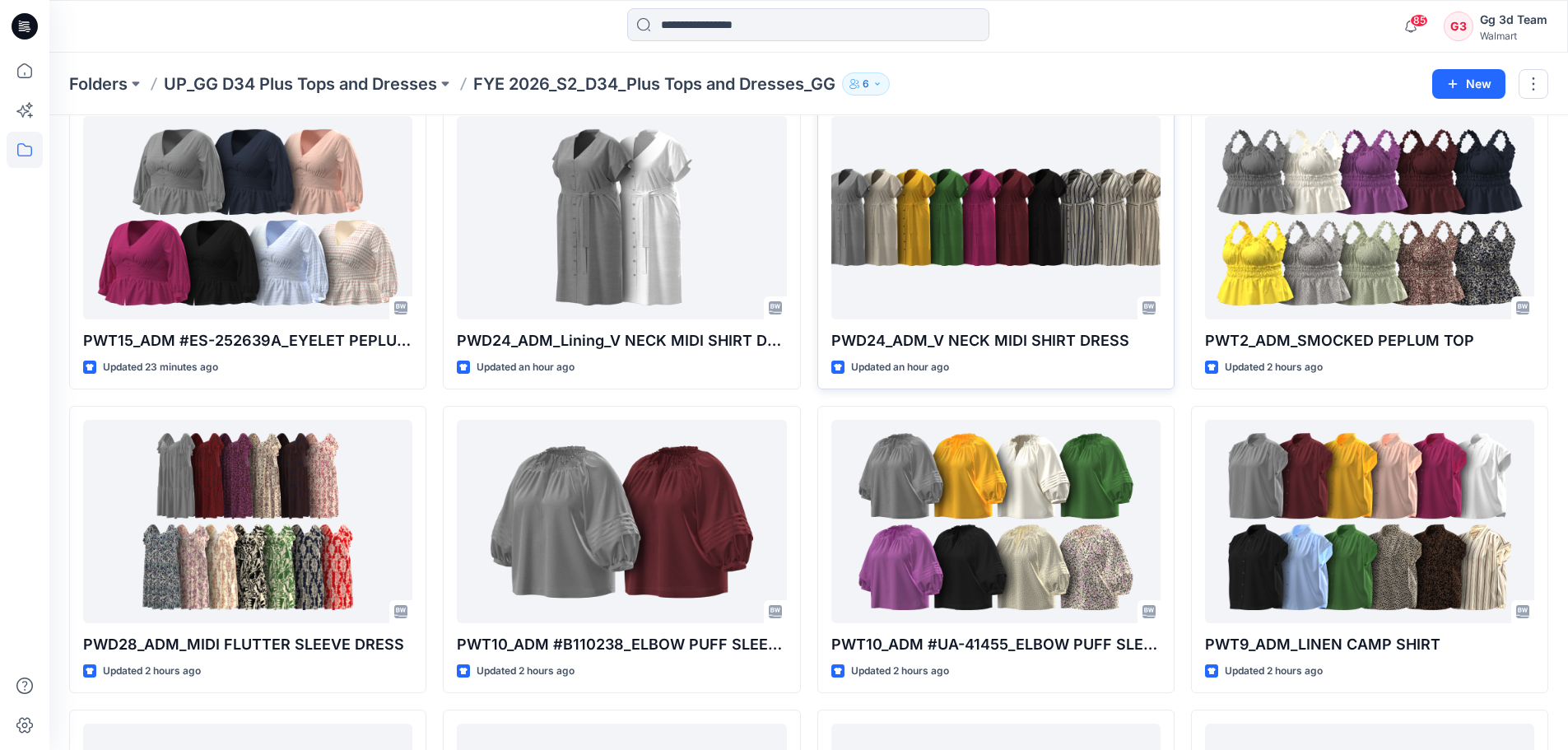
click at [471, 44] on div at bounding box center [808, 26] width 759 height 36
